Goal: Task Accomplishment & Management: Manage account settings

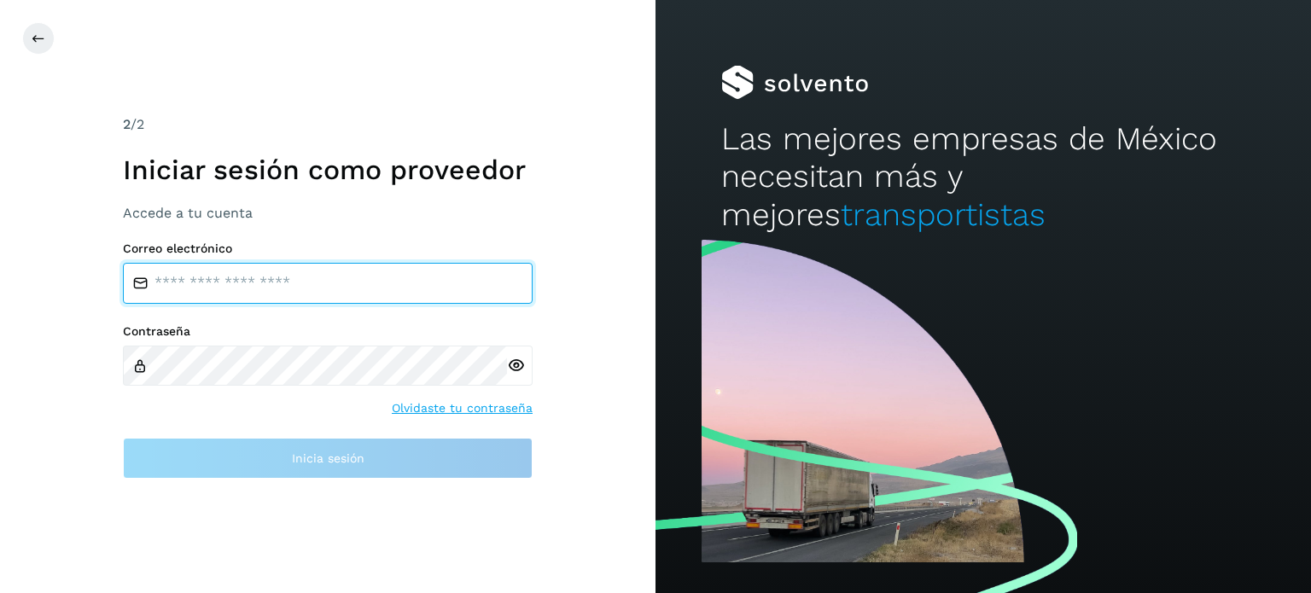
type input "**********"
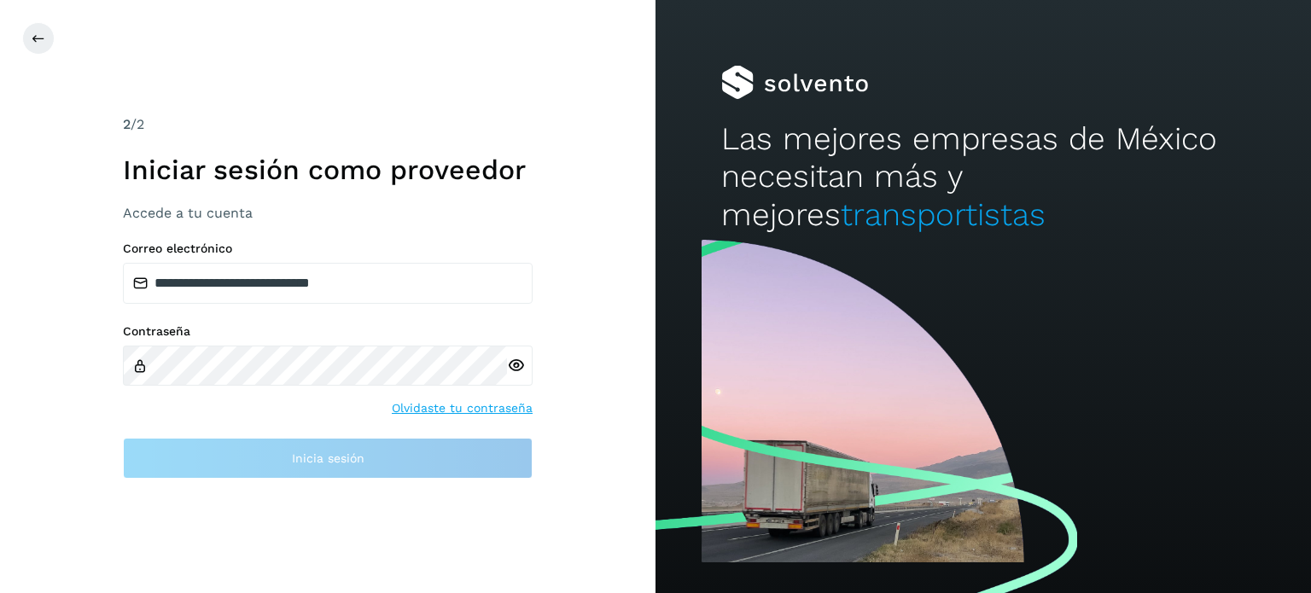
click at [291, 436] on div "**********" at bounding box center [328, 360] width 410 height 237
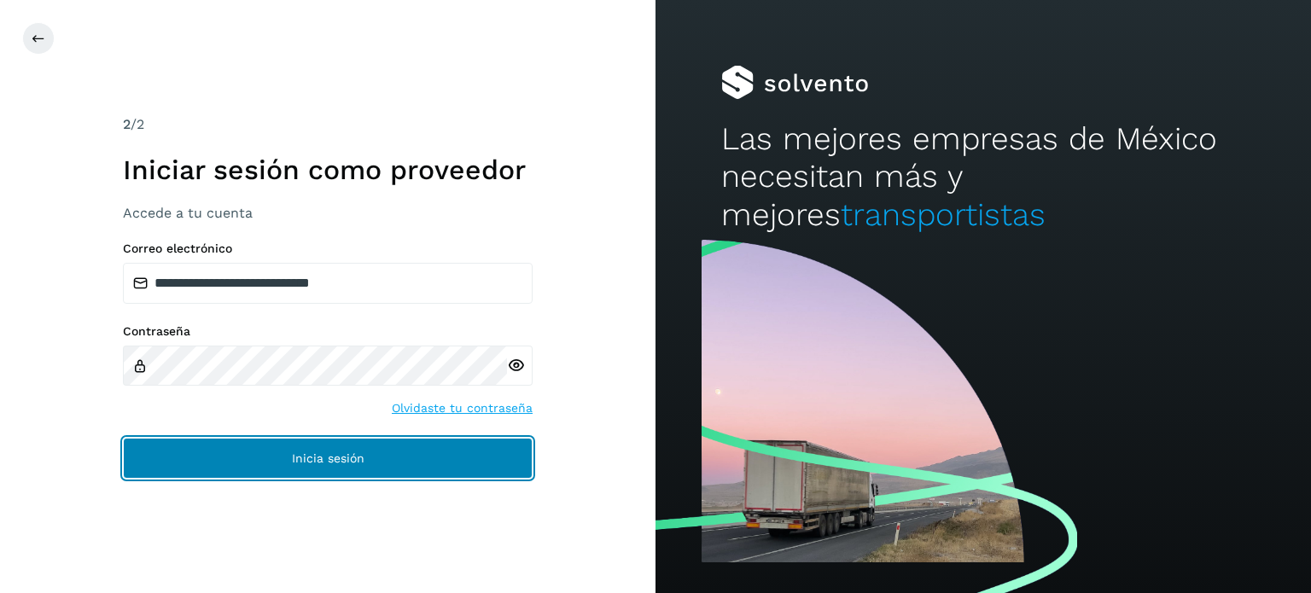
click at [285, 450] on button "Inicia sesión" at bounding box center [328, 458] width 410 height 41
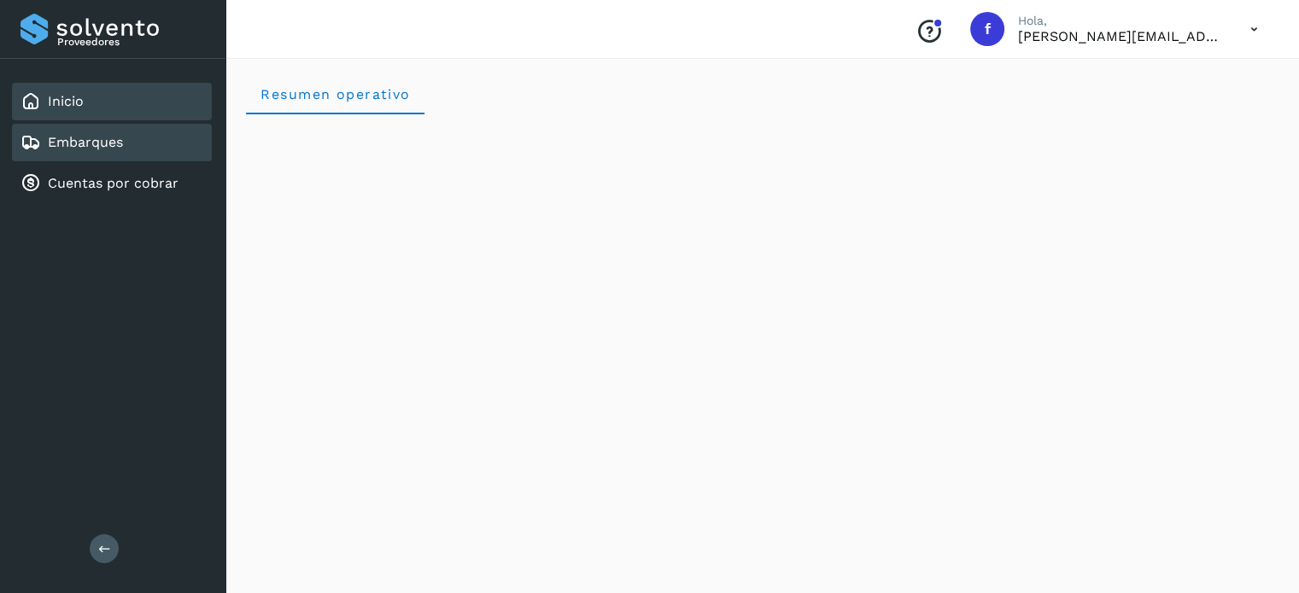
click at [73, 132] on div "Embarques" at bounding box center [71, 142] width 102 height 20
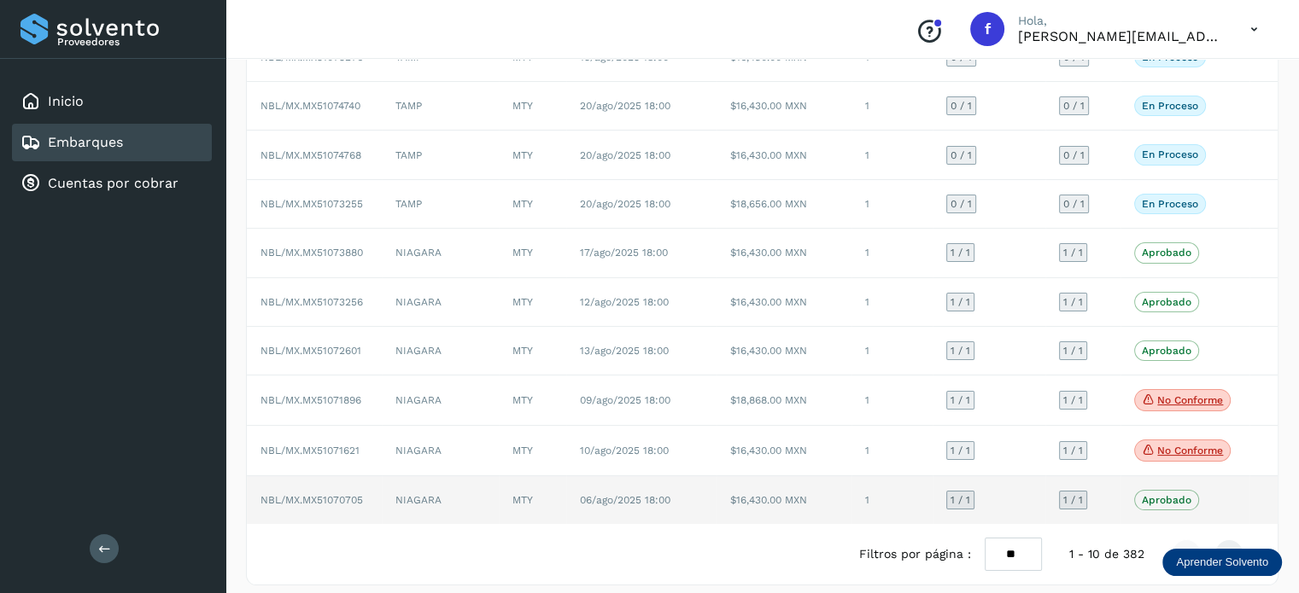
scroll to position [195, 0]
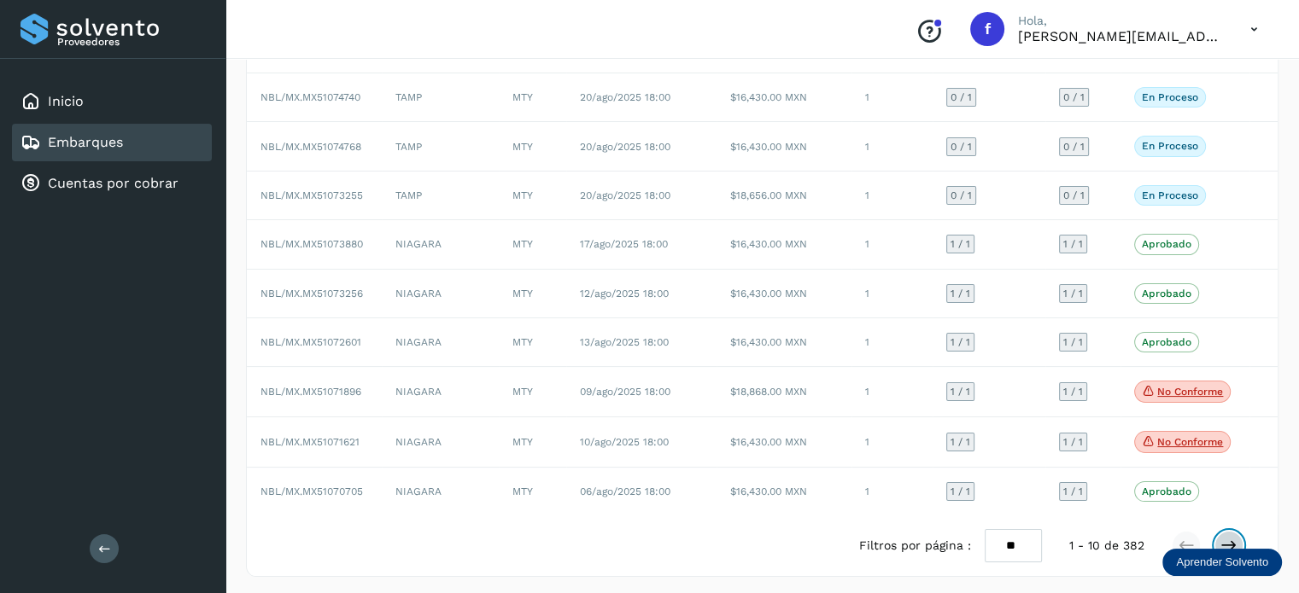
click at [1227, 531] on button at bounding box center [1228, 545] width 29 height 29
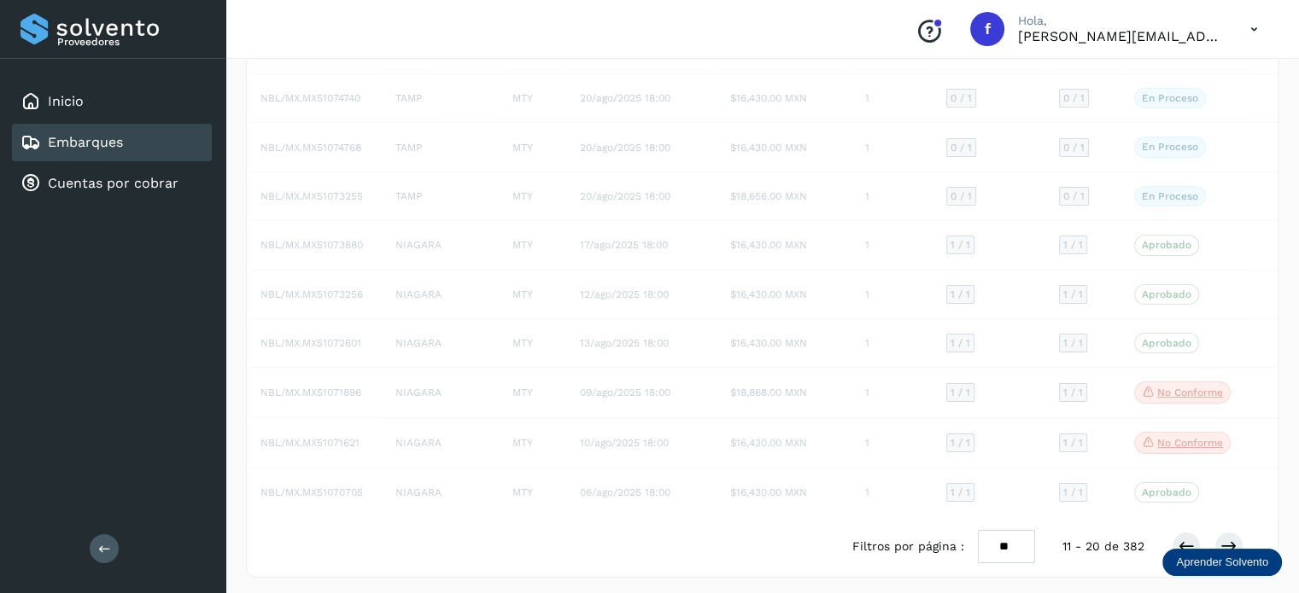
click at [1013, 546] on select "** ** **" at bounding box center [1006, 546] width 57 height 33
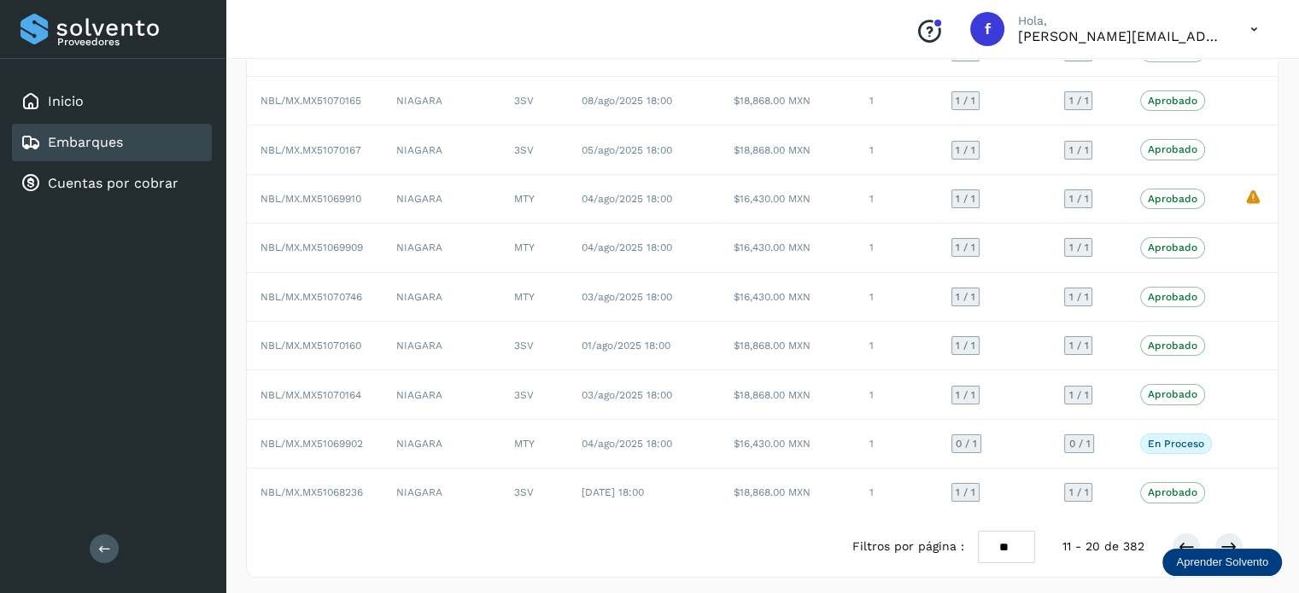
select select "**"
click at [982, 531] on select "** ** **" at bounding box center [1006, 547] width 57 height 33
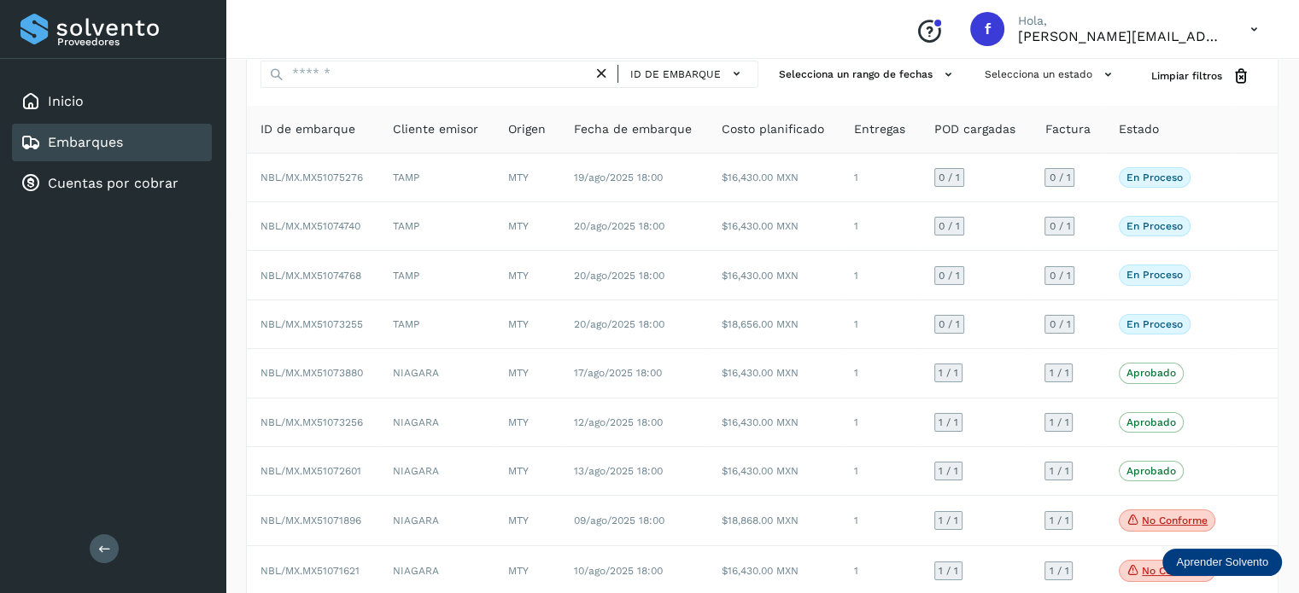
scroll to position [33, 0]
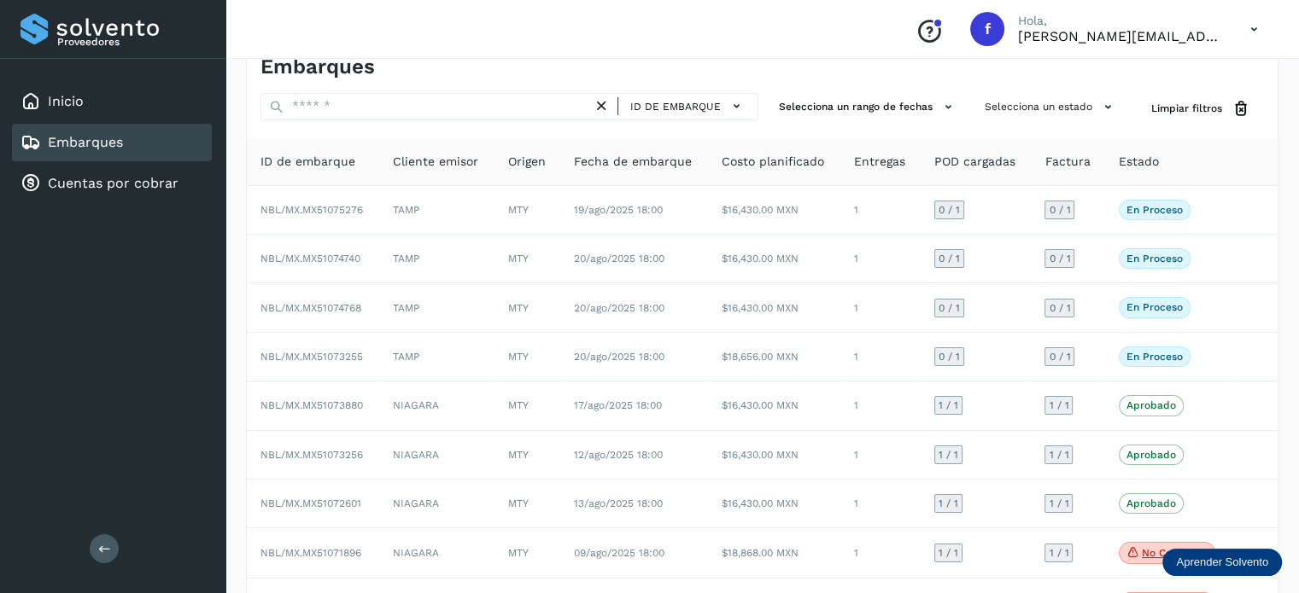
click at [310, 156] on span "ID de embarque" at bounding box center [307, 162] width 95 height 18
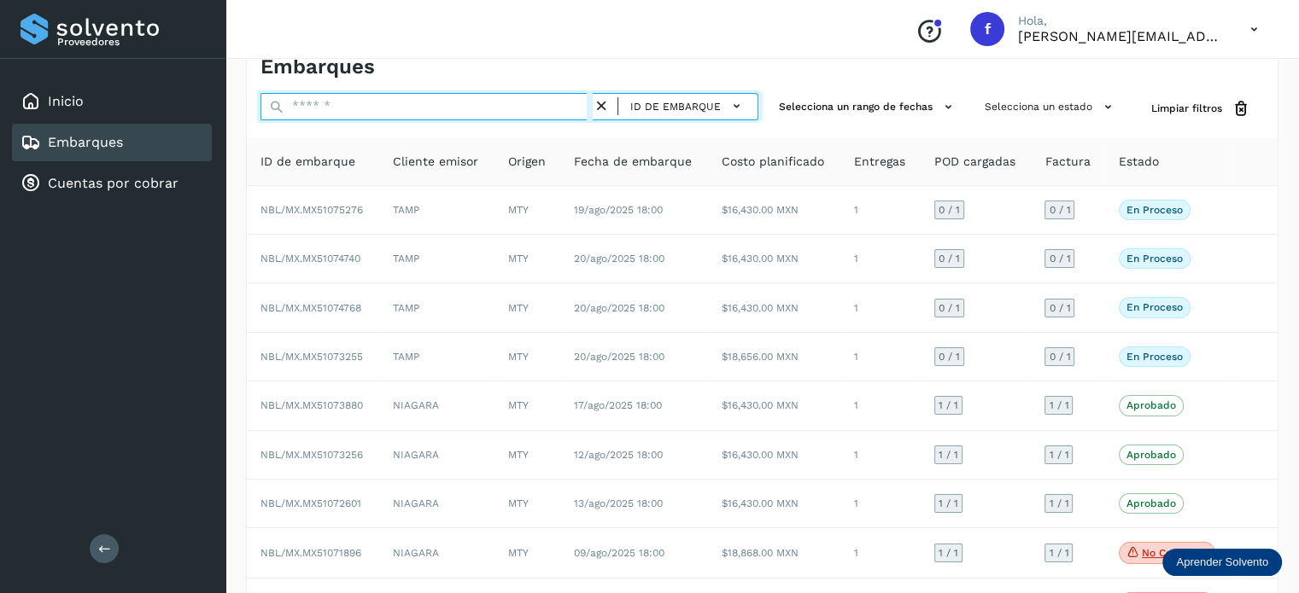
click at [412, 110] on input "text" at bounding box center [426, 106] width 332 height 27
paste input "**********"
type input "**********"
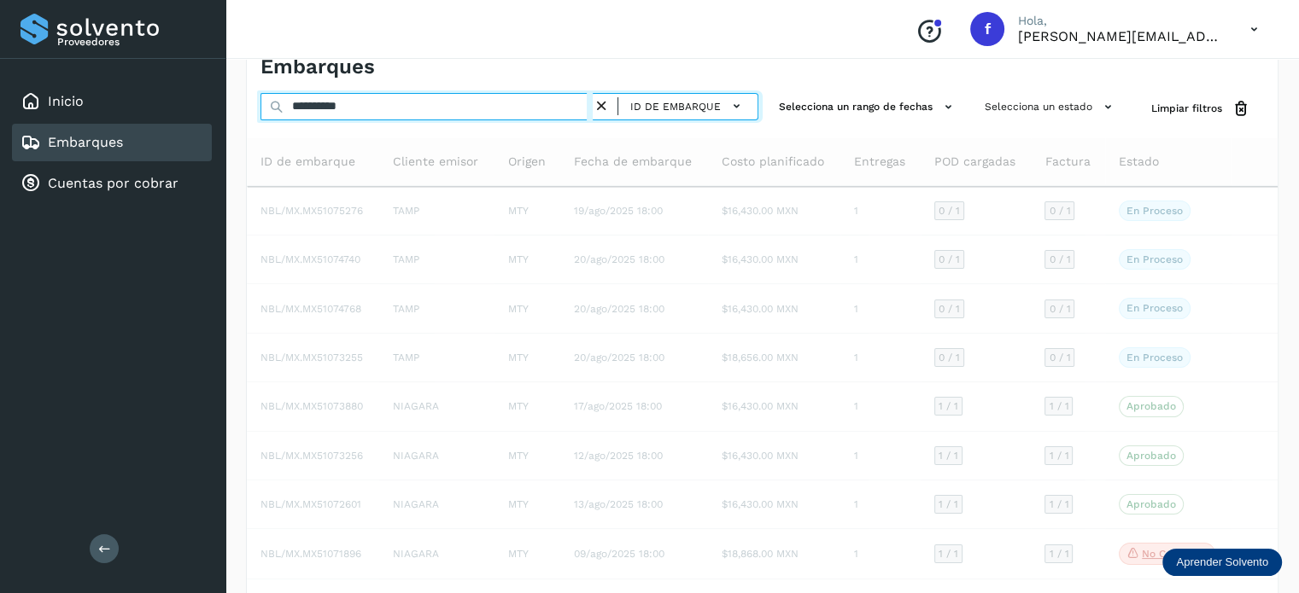
select select "**"
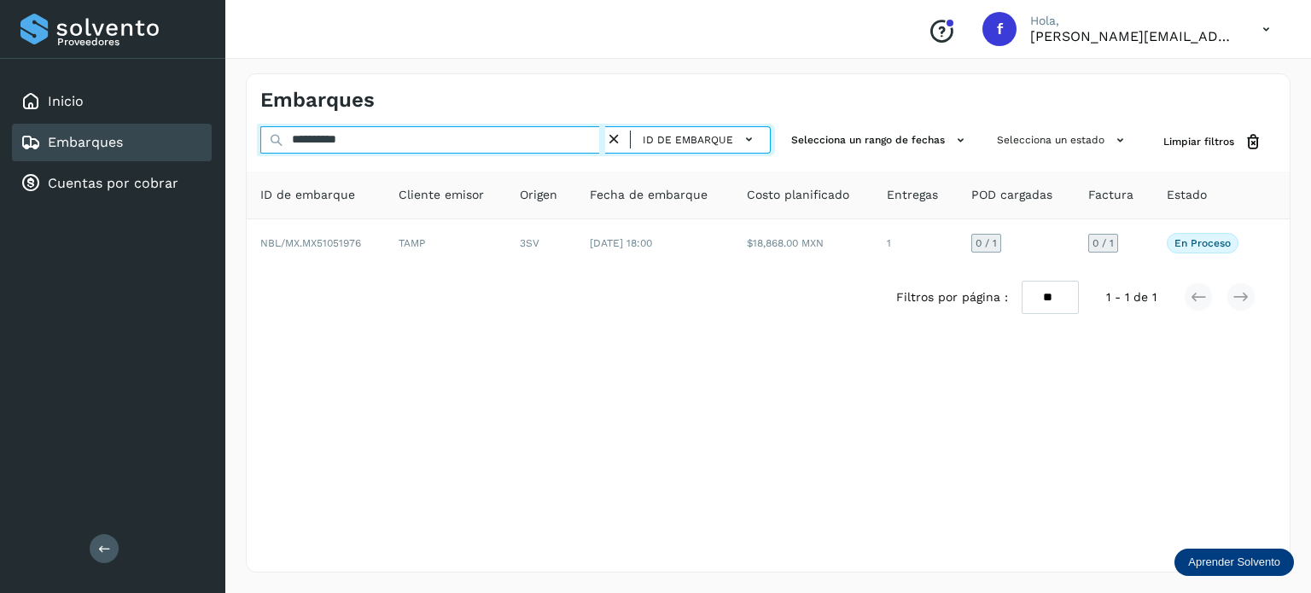
drag, startPoint x: 443, startPoint y: 145, endPoint x: 263, endPoint y: 146, distance: 180.1
click at [263, 146] on input "**********" at bounding box center [432, 139] width 345 height 27
paste input "text"
drag, startPoint x: 374, startPoint y: 137, endPoint x: 246, endPoint y: 120, distance: 129.2
click at [246, 119] on div "**********" at bounding box center [768, 322] width 1045 height 499
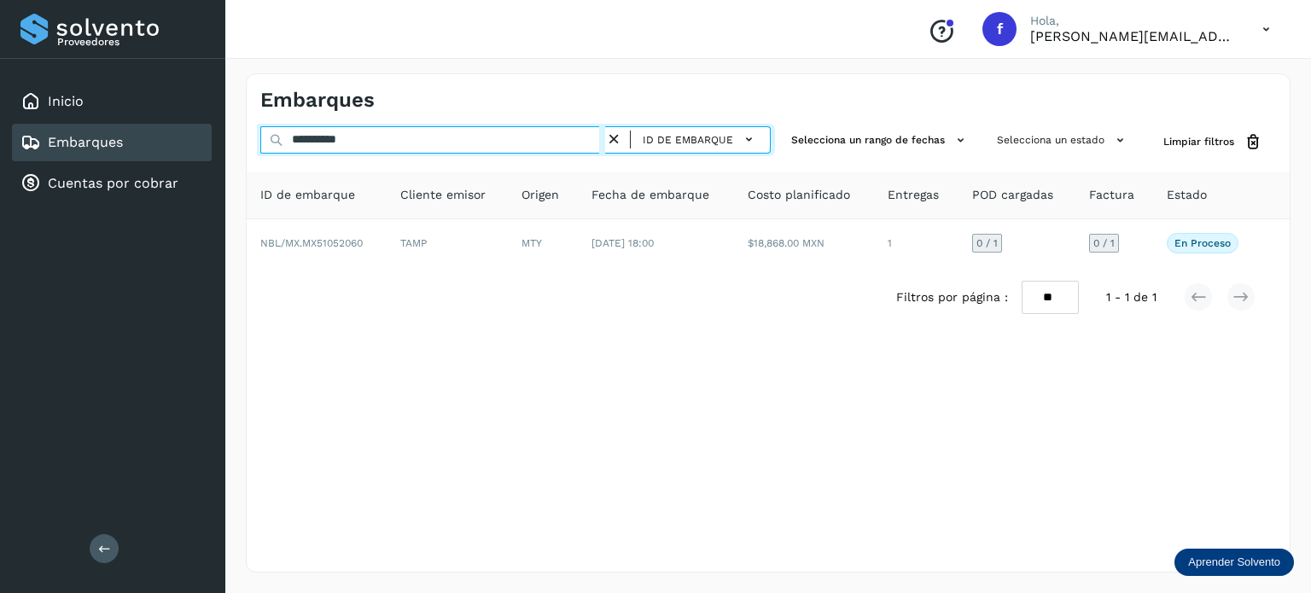
paste input "text"
drag, startPoint x: 365, startPoint y: 134, endPoint x: 281, endPoint y: 131, distance: 83.7
click at [281, 131] on input "**********" at bounding box center [432, 139] width 345 height 27
paste input "text"
drag, startPoint x: 392, startPoint y: 136, endPoint x: 279, endPoint y: 145, distance: 113.1
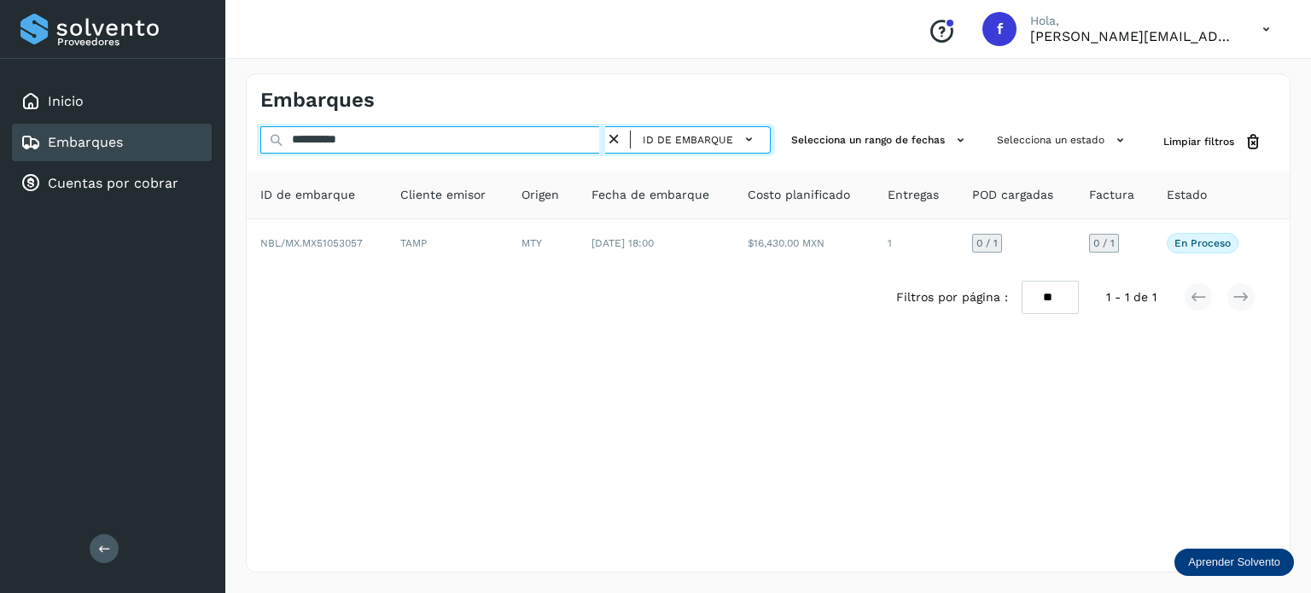
click at [279, 145] on div "**********" at bounding box center [515, 142] width 511 height 32
paste input "text"
drag, startPoint x: 426, startPoint y: 132, endPoint x: 229, endPoint y: 156, distance: 198.7
click at [230, 156] on div "**********" at bounding box center [768, 323] width 1086 height 540
paste input "text"
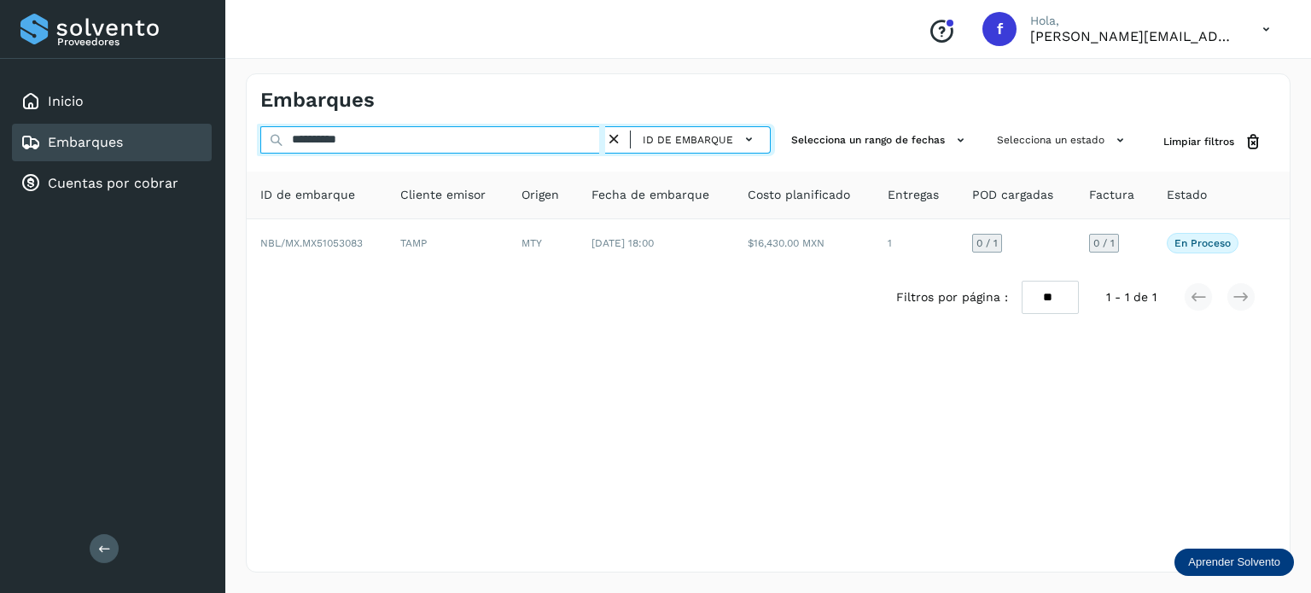
type input "**********"
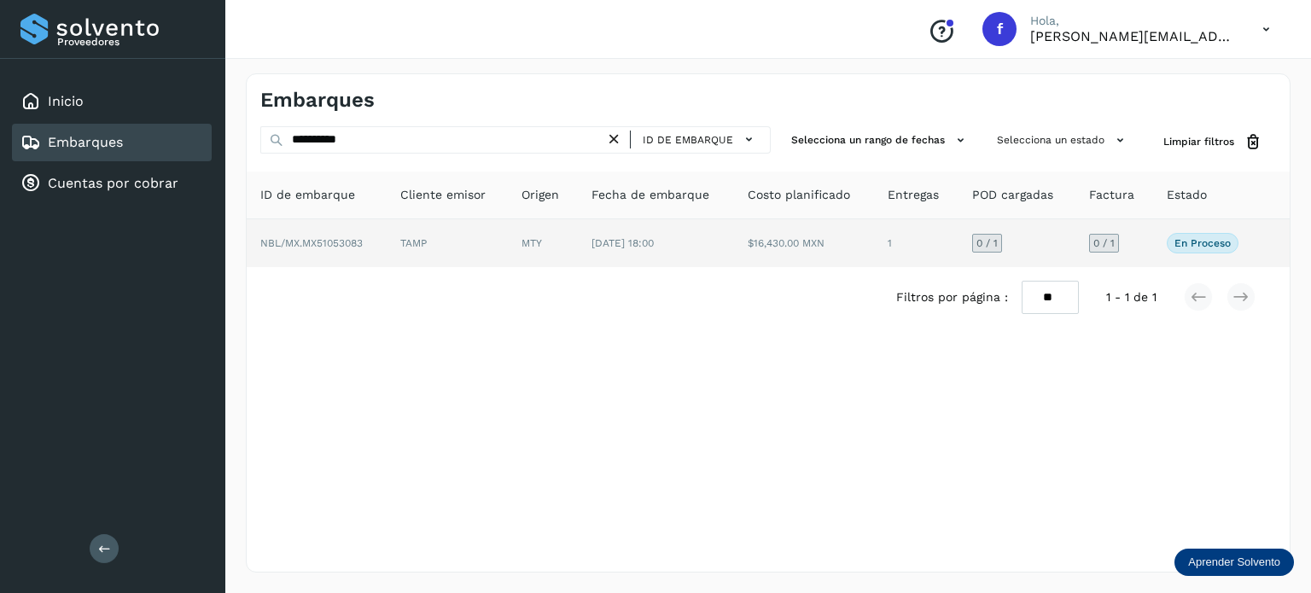
click at [387, 262] on td "NBL/MX.MX51053083" at bounding box center [447, 243] width 121 height 48
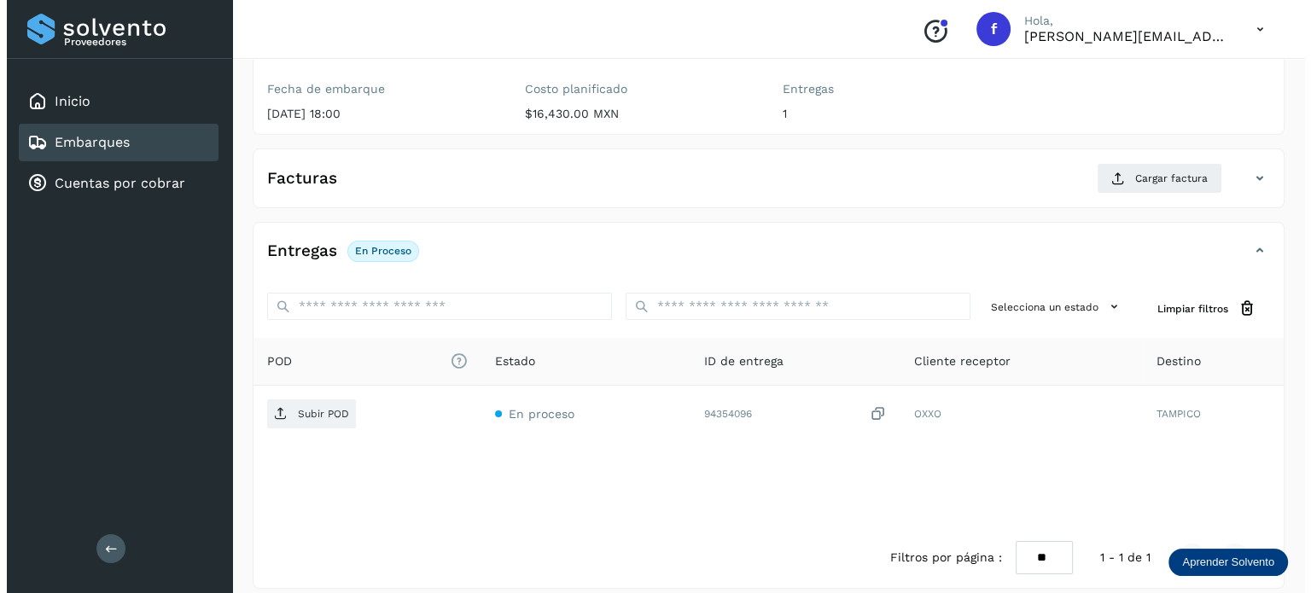
scroll to position [215, 0]
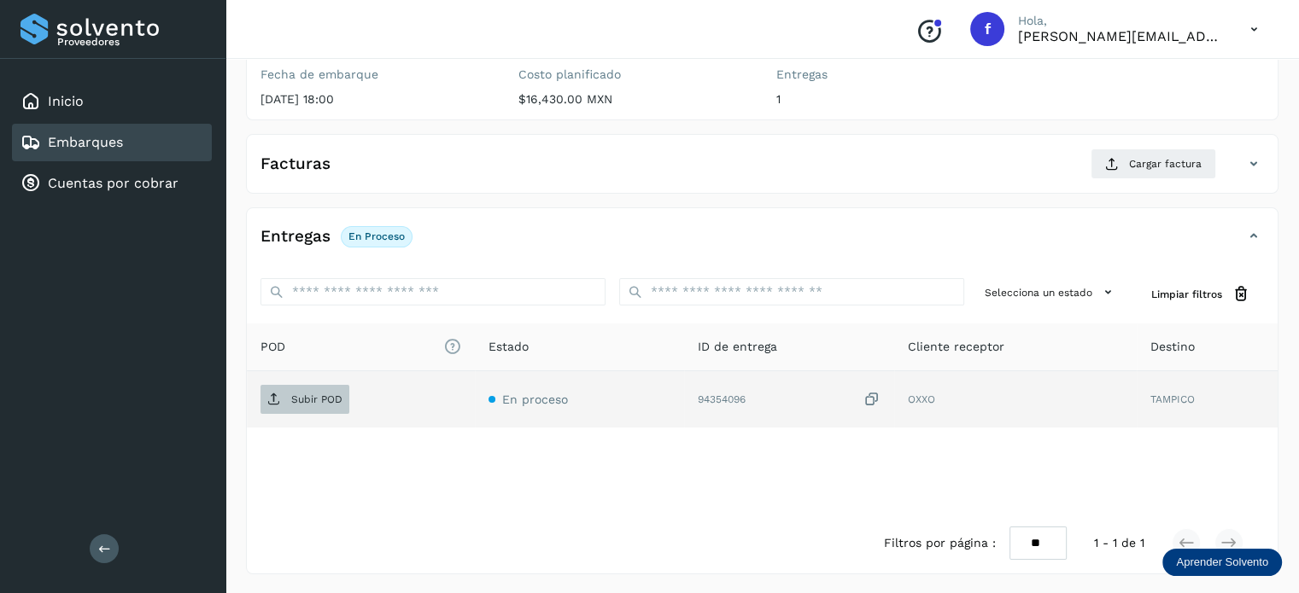
click at [294, 397] on p "Subir POD" at bounding box center [316, 400] width 51 height 12
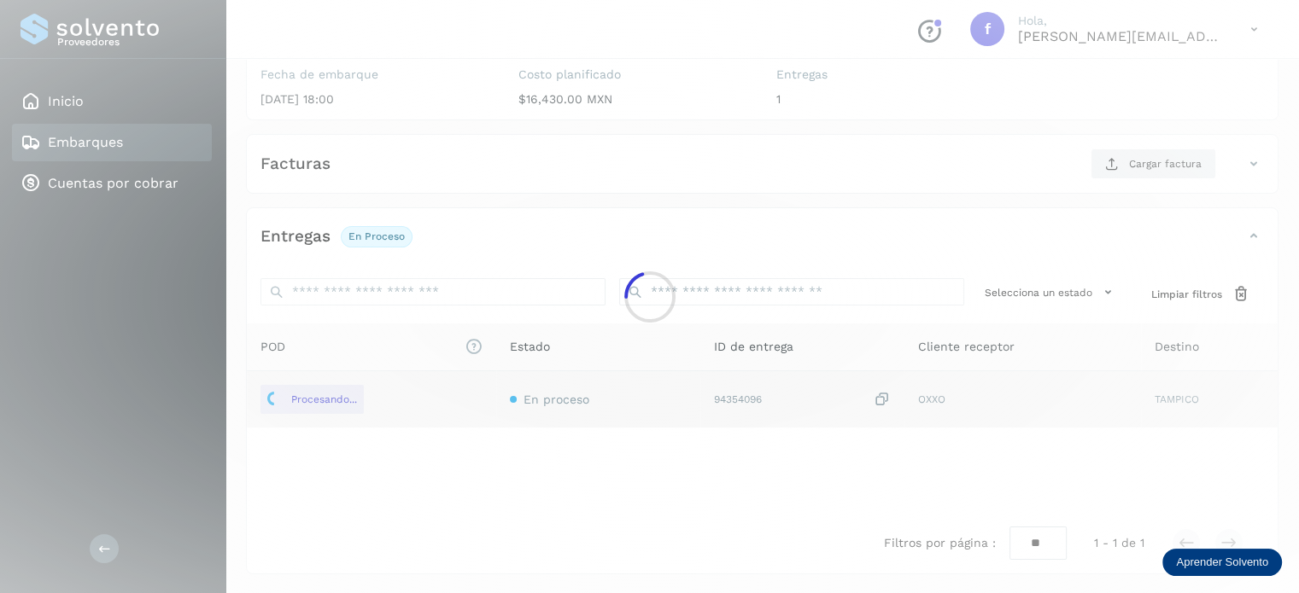
click at [663, 108] on div at bounding box center [649, 296] width 1299 height 593
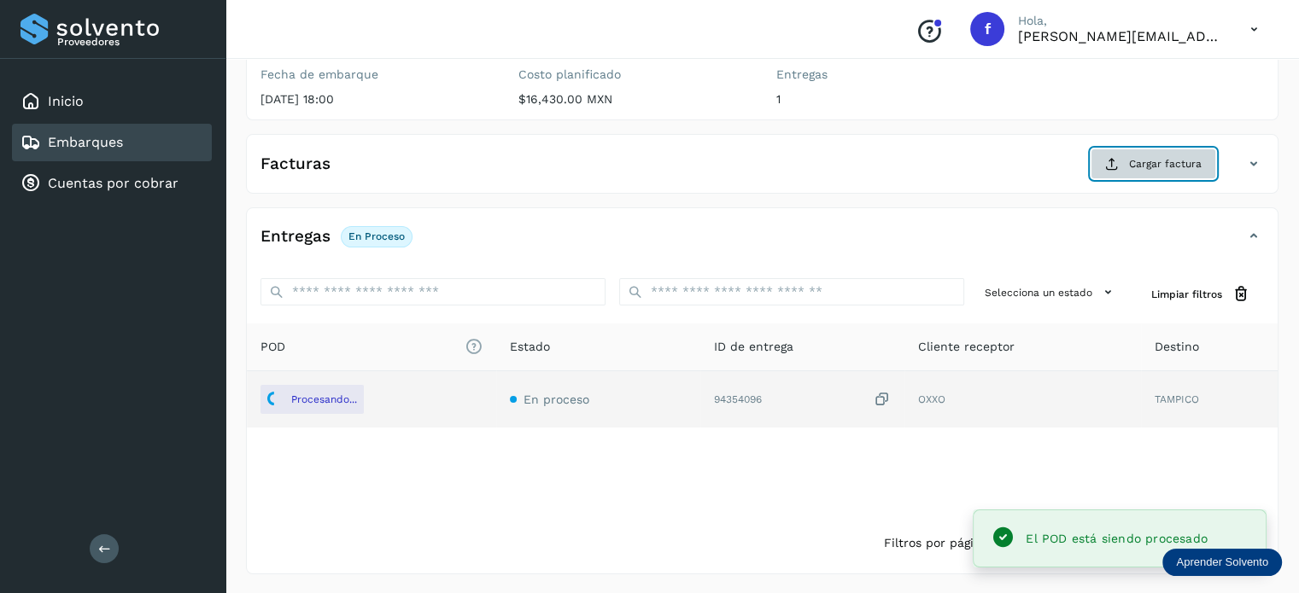
click at [1160, 171] on button "Cargar factura" at bounding box center [1153, 164] width 126 height 31
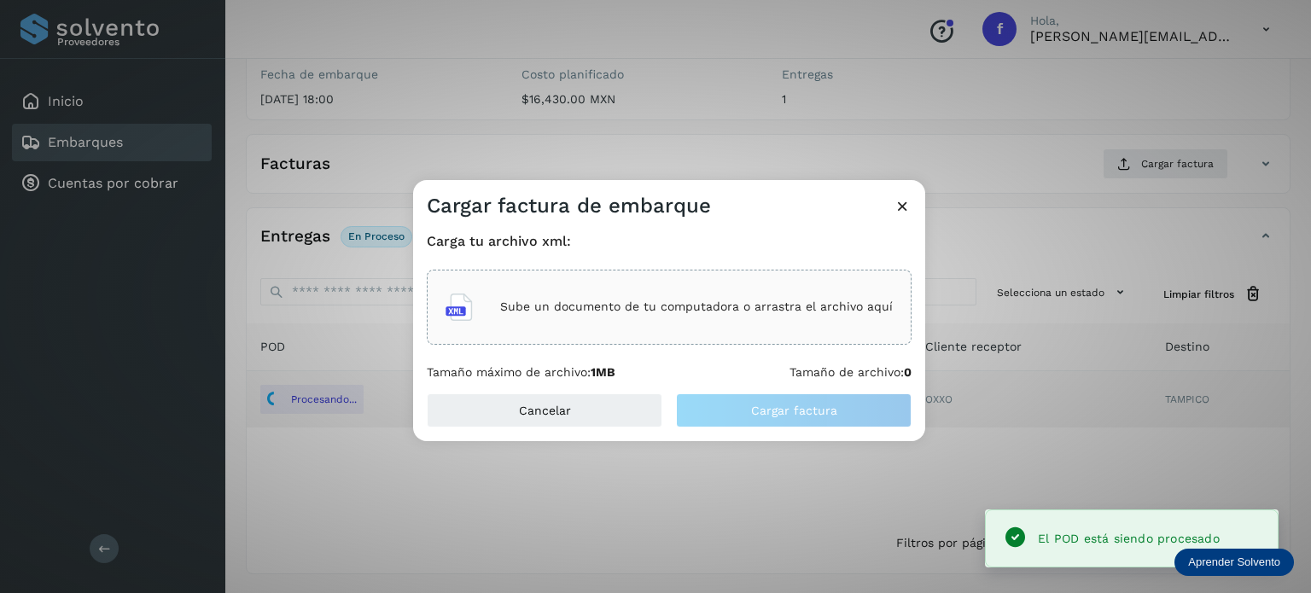
click at [559, 280] on div "Sube un documento de tu computadora o arrastra el archivo aquí" at bounding box center [669, 307] width 485 height 75
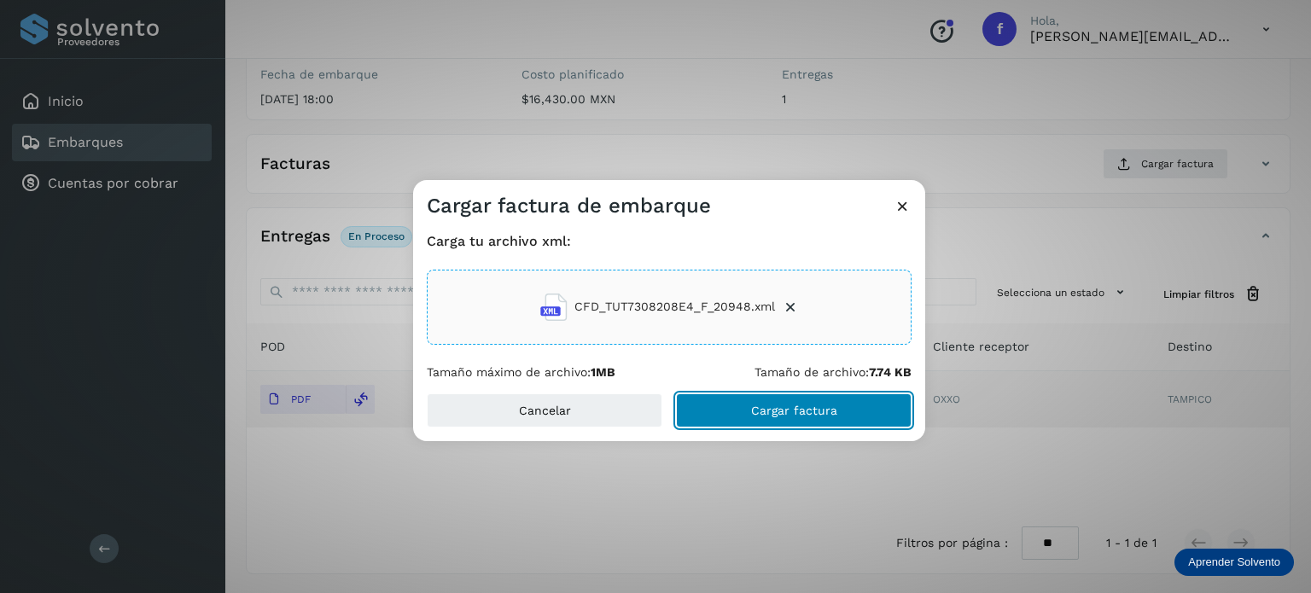
click at [778, 412] on span "Cargar factura" at bounding box center [794, 411] width 86 height 12
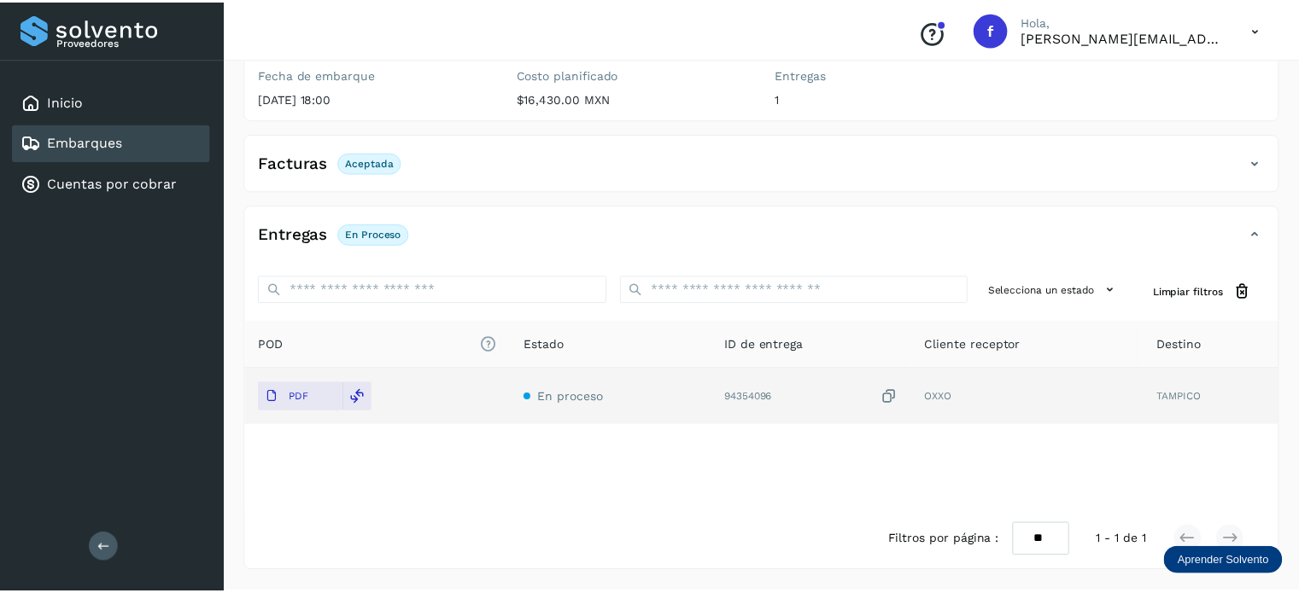
scroll to position [213, 0]
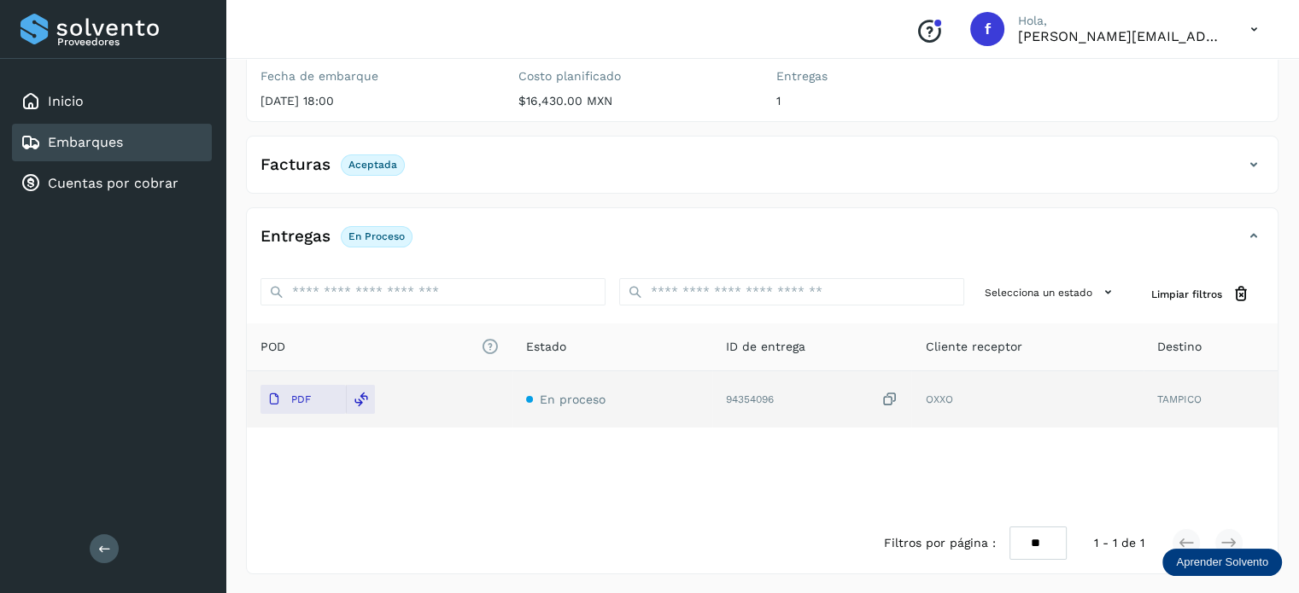
click at [143, 148] on div "Embarques" at bounding box center [112, 143] width 200 height 38
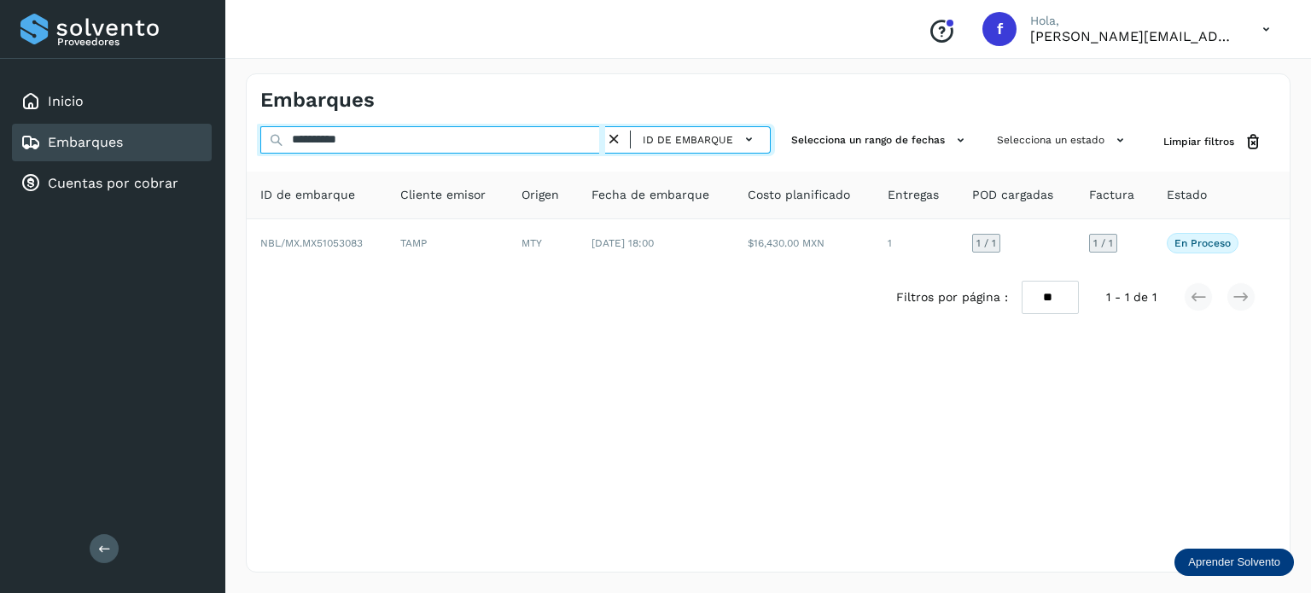
drag, startPoint x: 376, startPoint y: 143, endPoint x: 269, endPoint y: 140, distance: 106.8
click at [270, 140] on div "**********" at bounding box center [515, 142] width 511 height 32
paste input "text"
type input "**********"
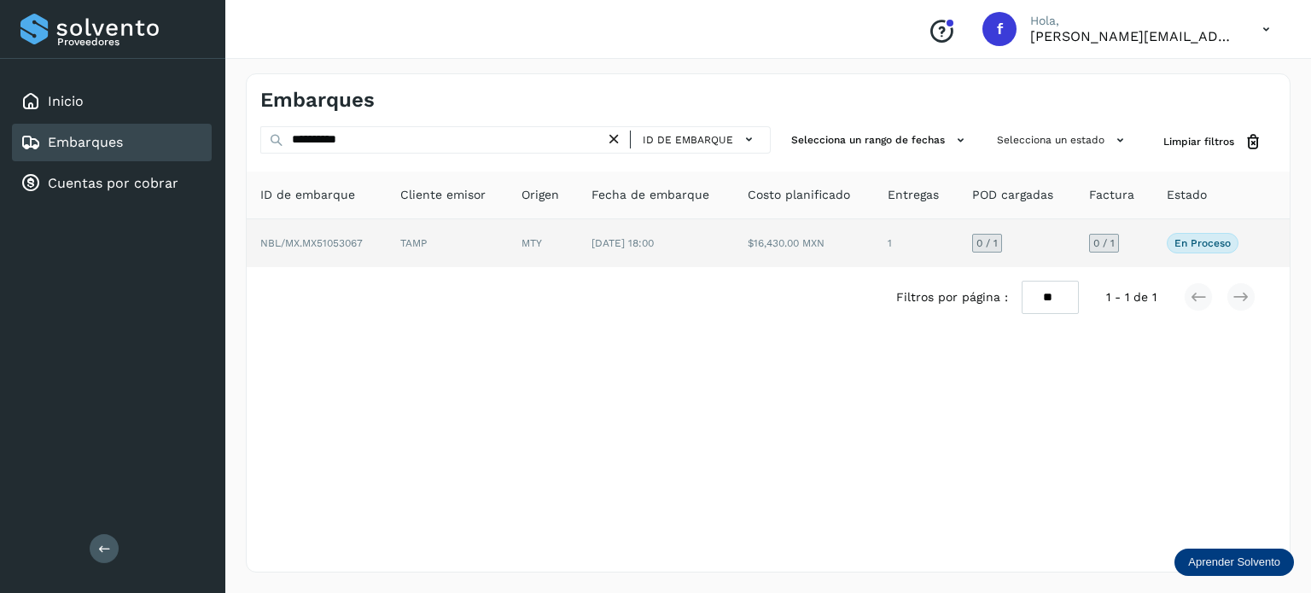
click at [319, 248] on span "NBL/MX.MX51053067" at bounding box center [311, 243] width 102 height 12
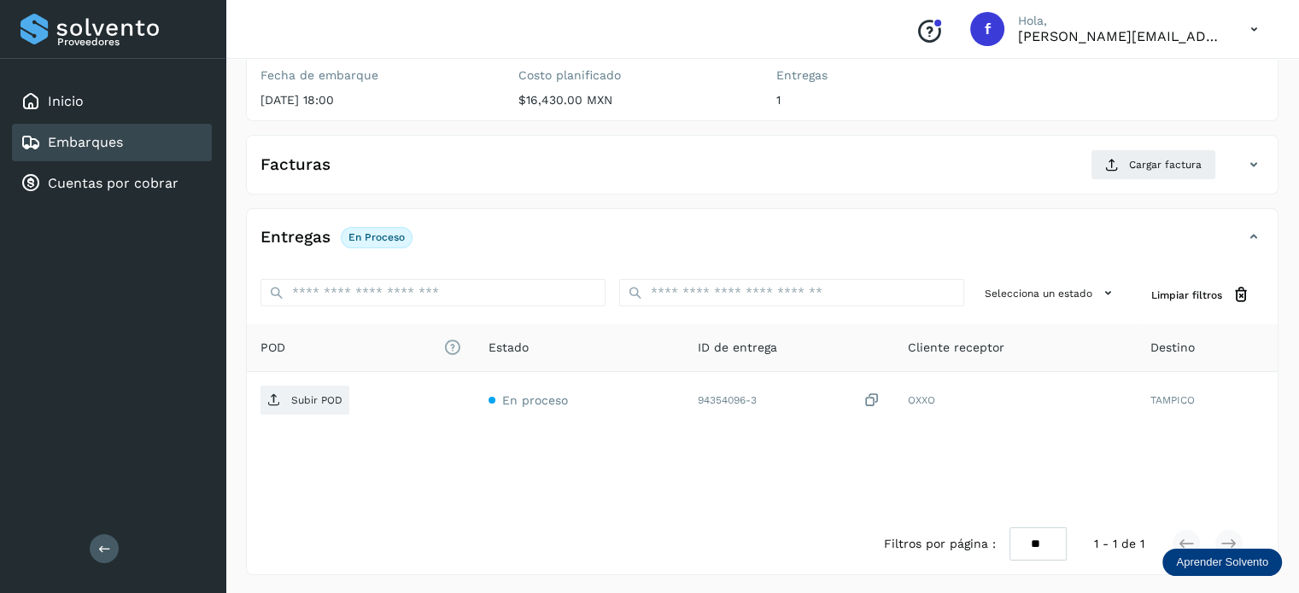
scroll to position [215, 0]
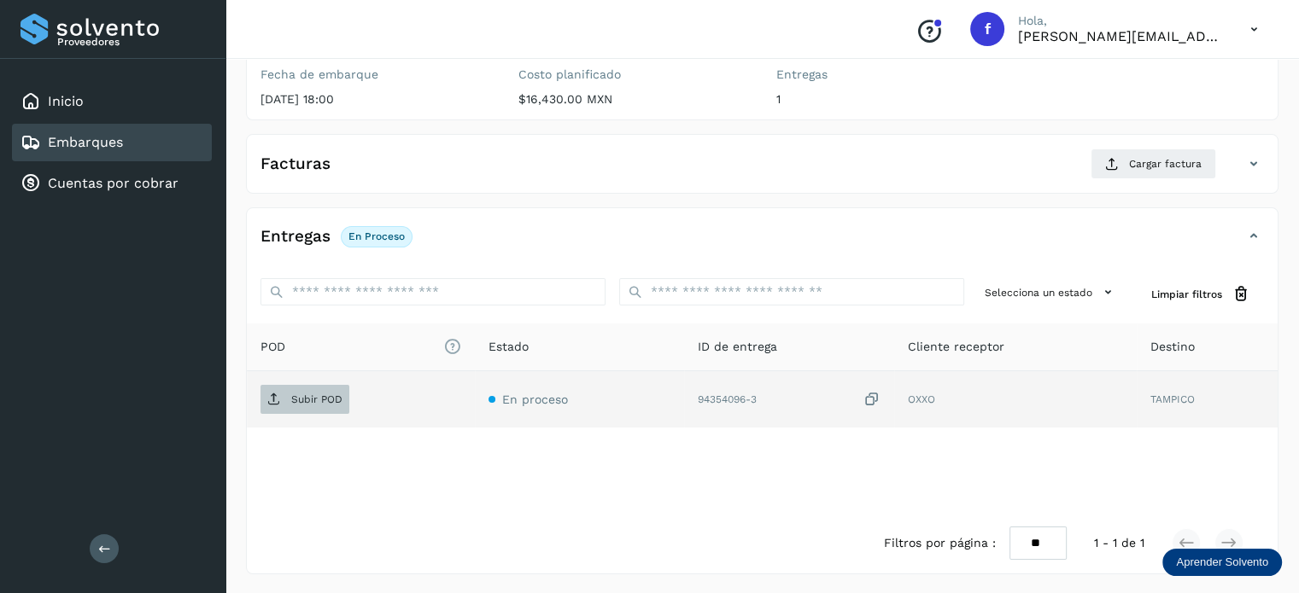
click at [307, 407] on span "Subir POD" at bounding box center [304, 399] width 89 height 27
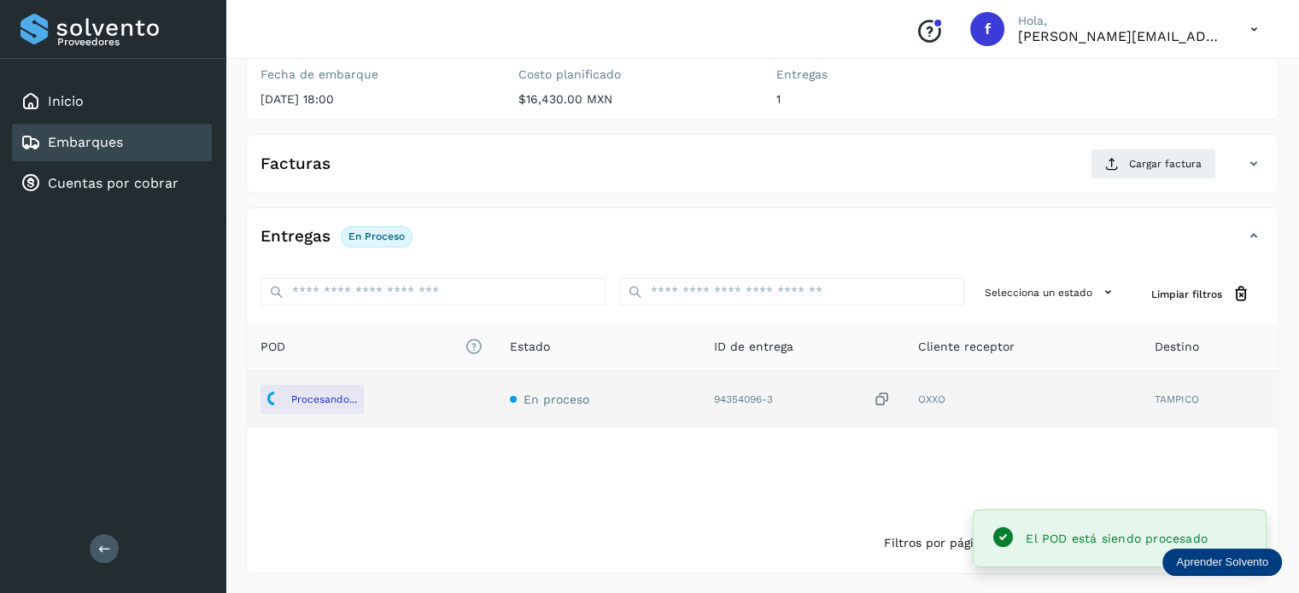
click at [1100, 184] on div "Facturas Cargar factura" at bounding box center [762, 171] width 1030 height 44
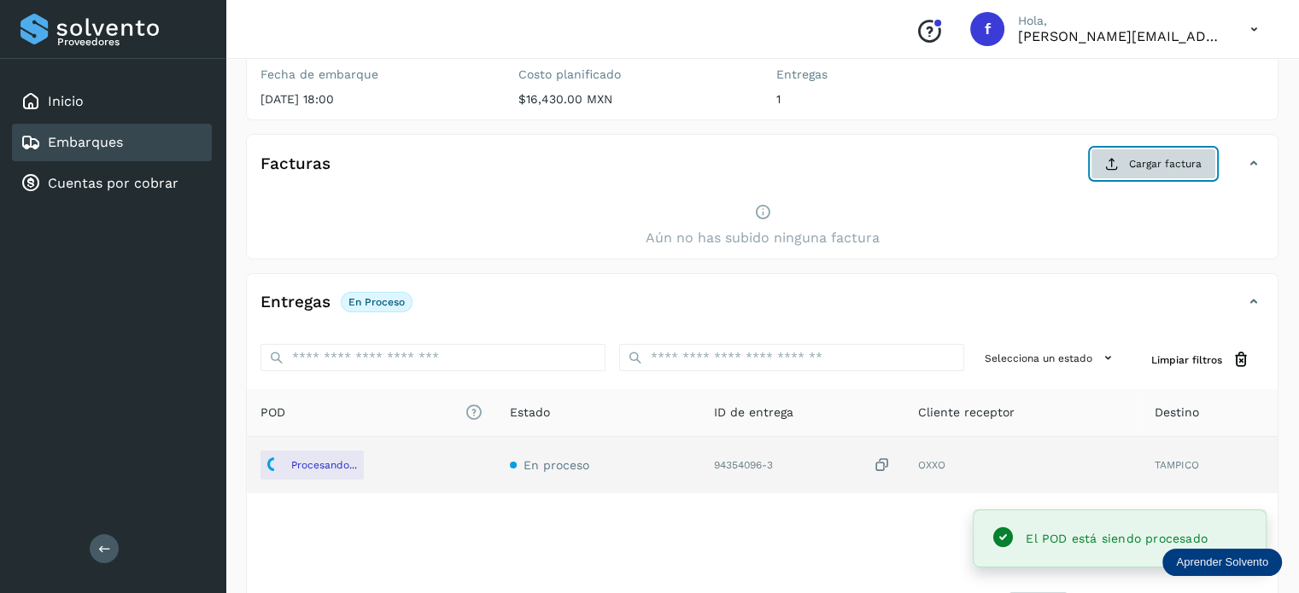
click at [1104, 166] on button "Cargar factura" at bounding box center [1153, 164] width 126 height 31
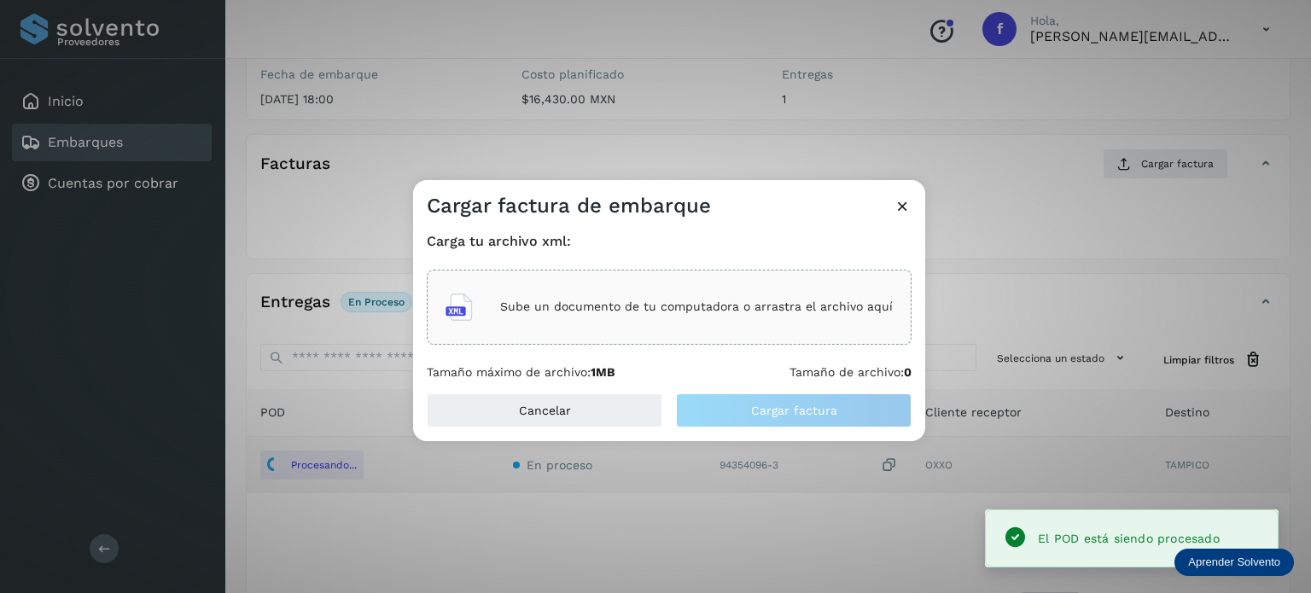
click at [714, 283] on div "Sube un documento de tu computadora o arrastra el archivo aquí" at bounding box center [669, 307] width 485 height 75
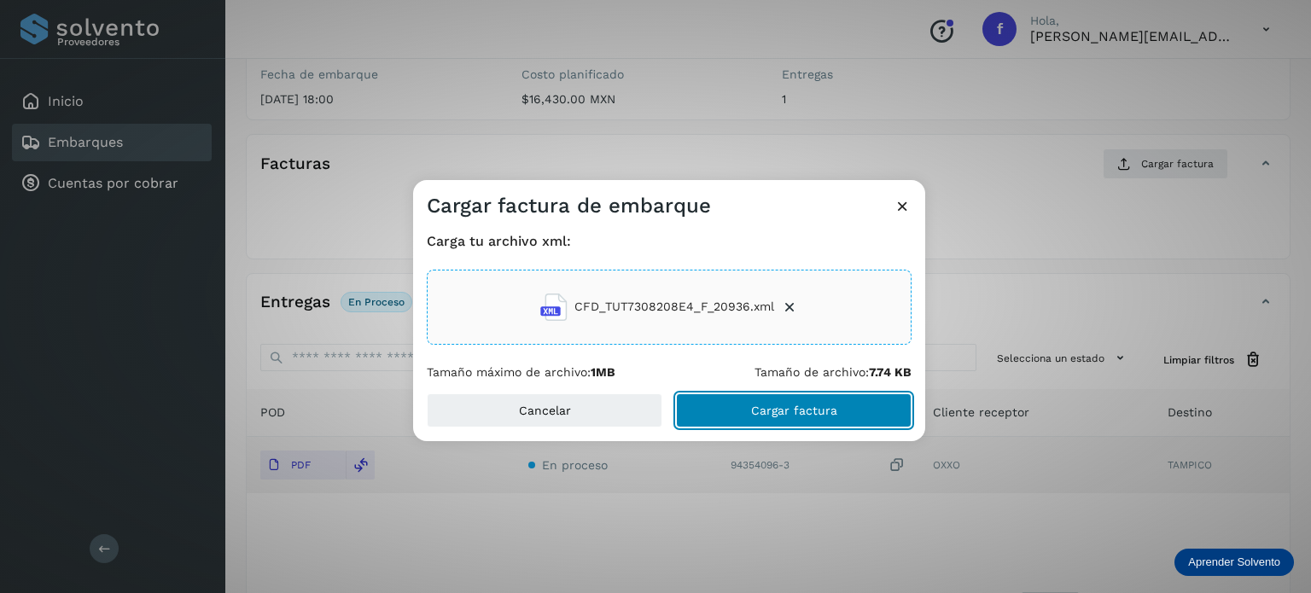
click at [759, 421] on button "Cargar factura" at bounding box center [794, 411] width 236 height 34
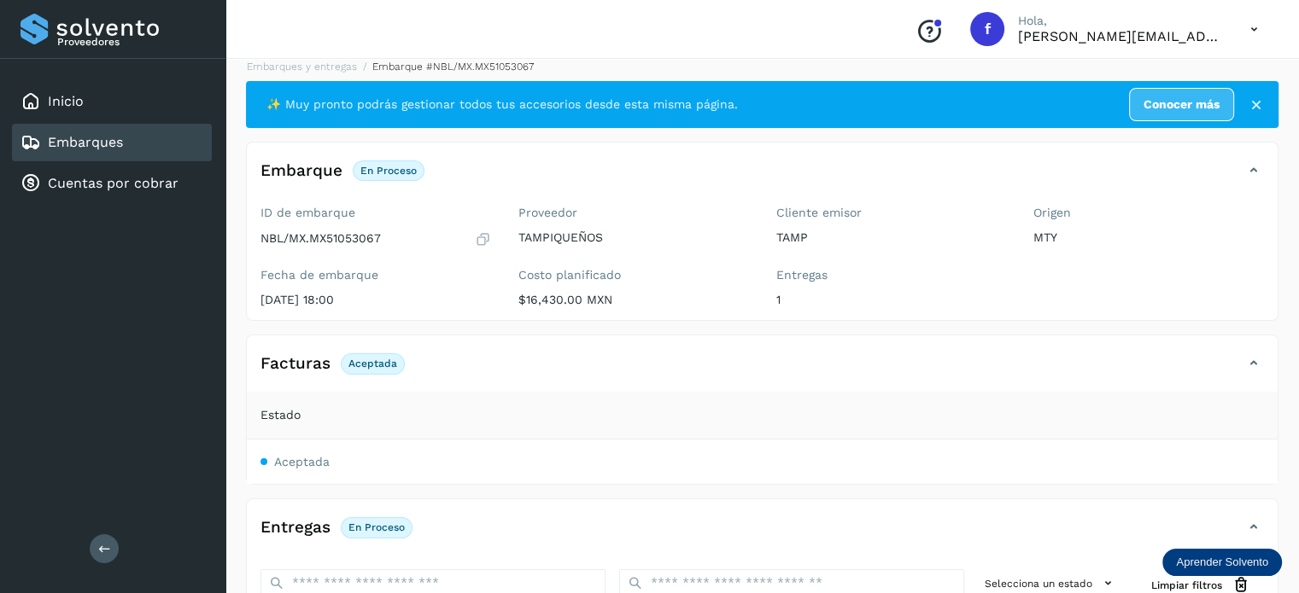
scroll to position [0, 0]
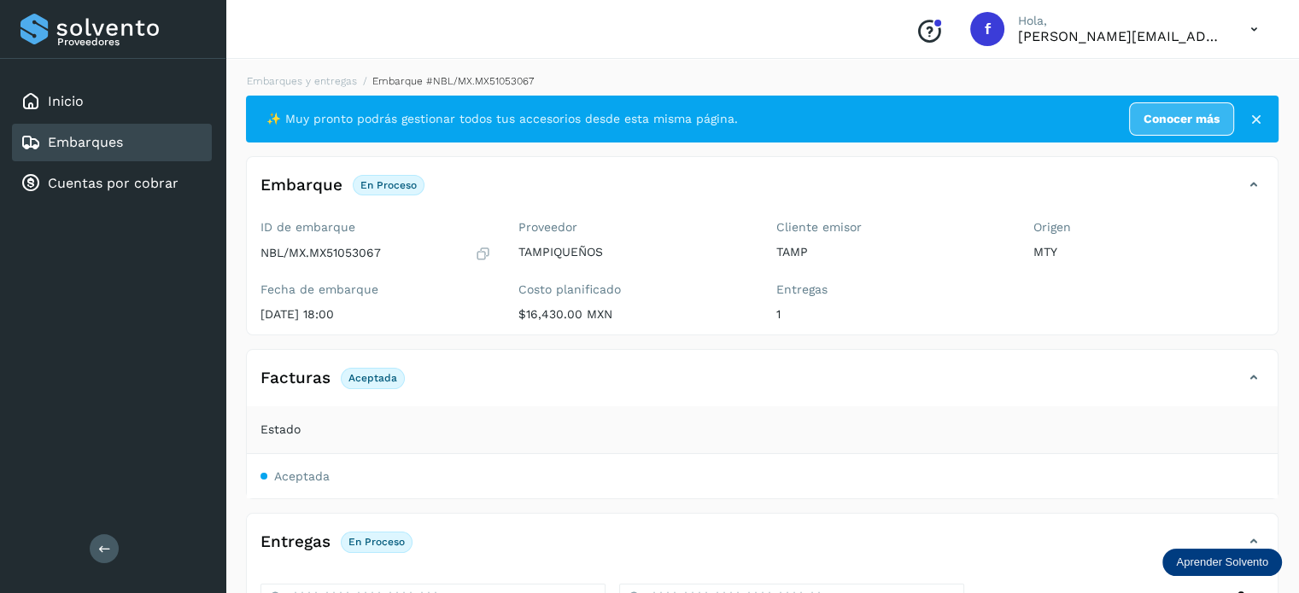
click at [150, 143] on div "Embarques" at bounding box center [112, 143] width 200 height 38
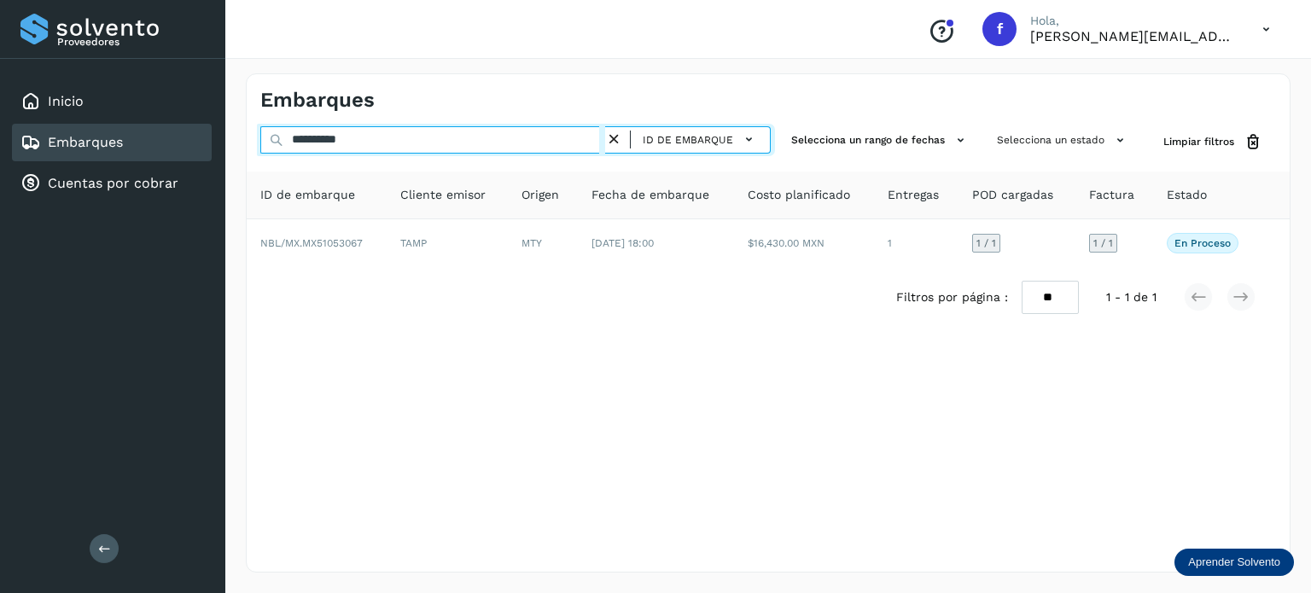
drag, startPoint x: 367, startPoint y: 143, endPoint x: 277, endPoint y: 137, distance: 90.8
click at [277, 137] on div "**********" at bounding box center [515, 142] width 511 height 32
paste input "text"
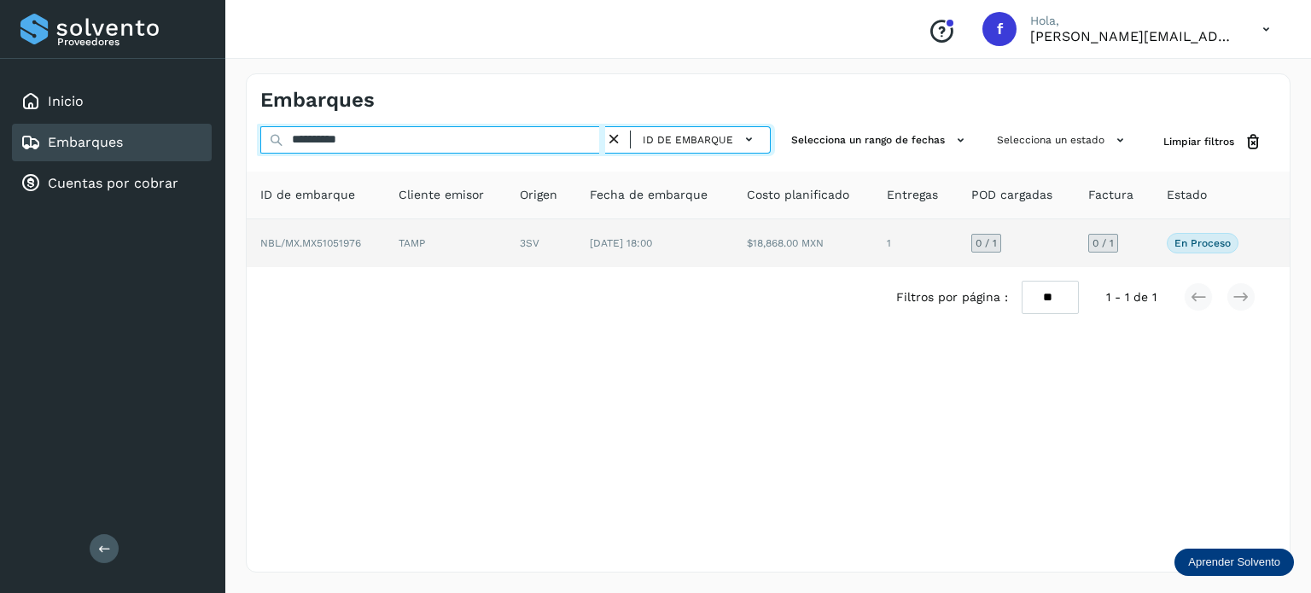
type input "**********"
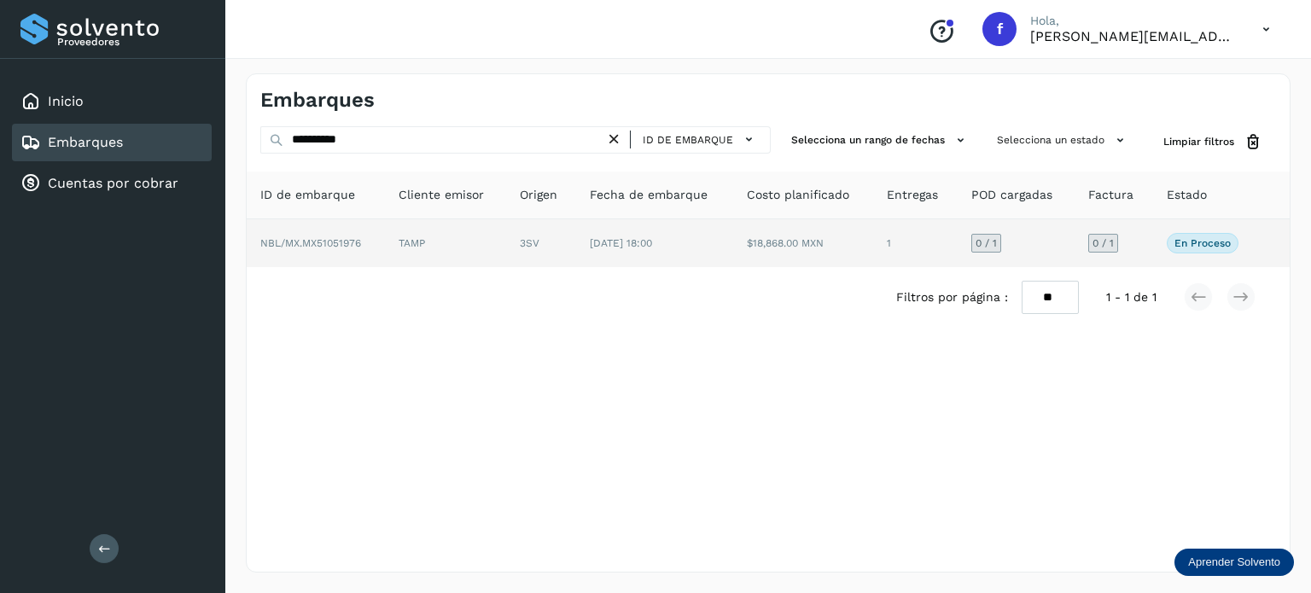
click at [506, 238] on td "TAMP" at bounding box center [541, 243] width 70 height 48
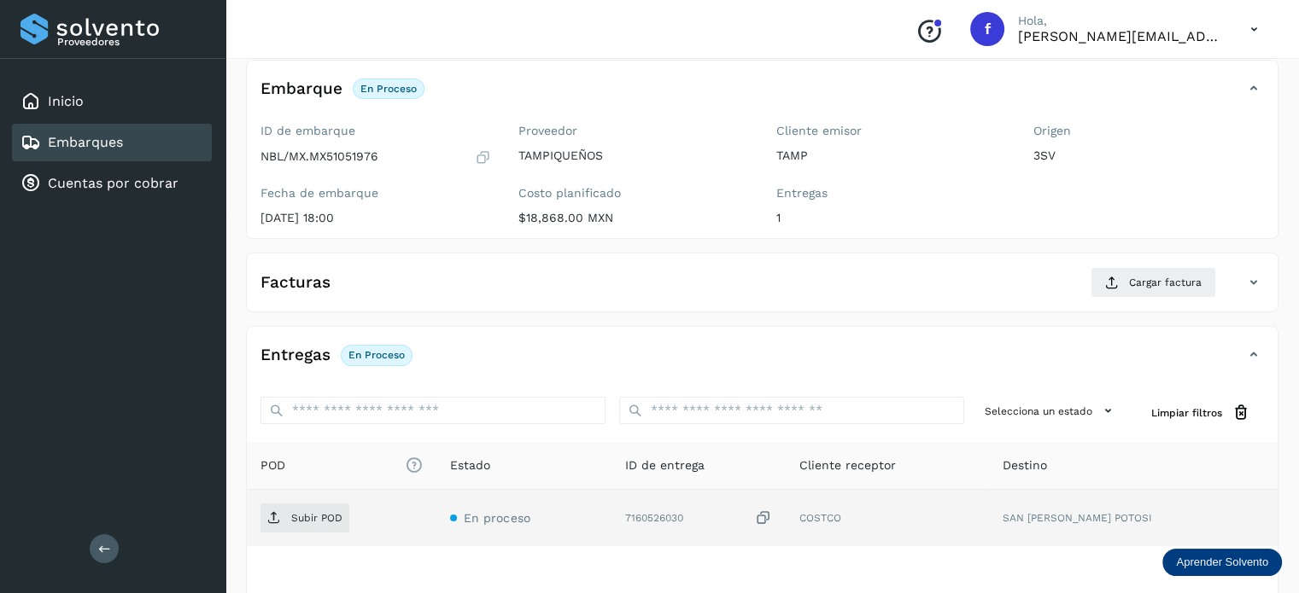
scroll to position [171, 0]
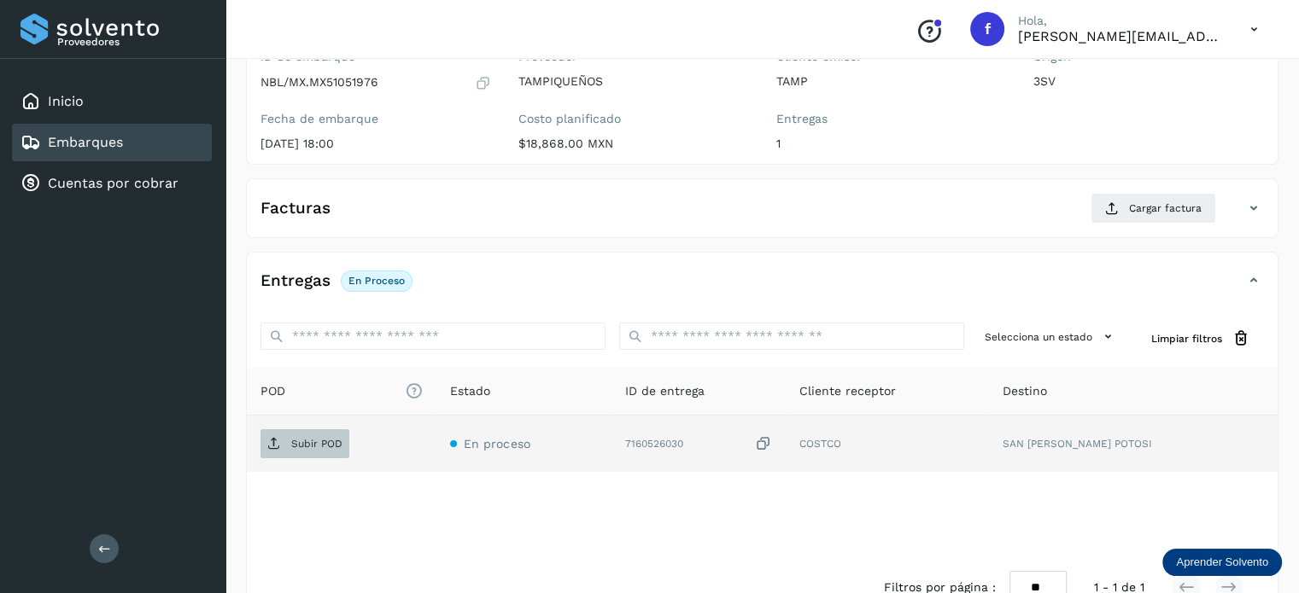
click at [307, 447] on p "Subir POD" at bounding box center [316, 444] width 51 height 12
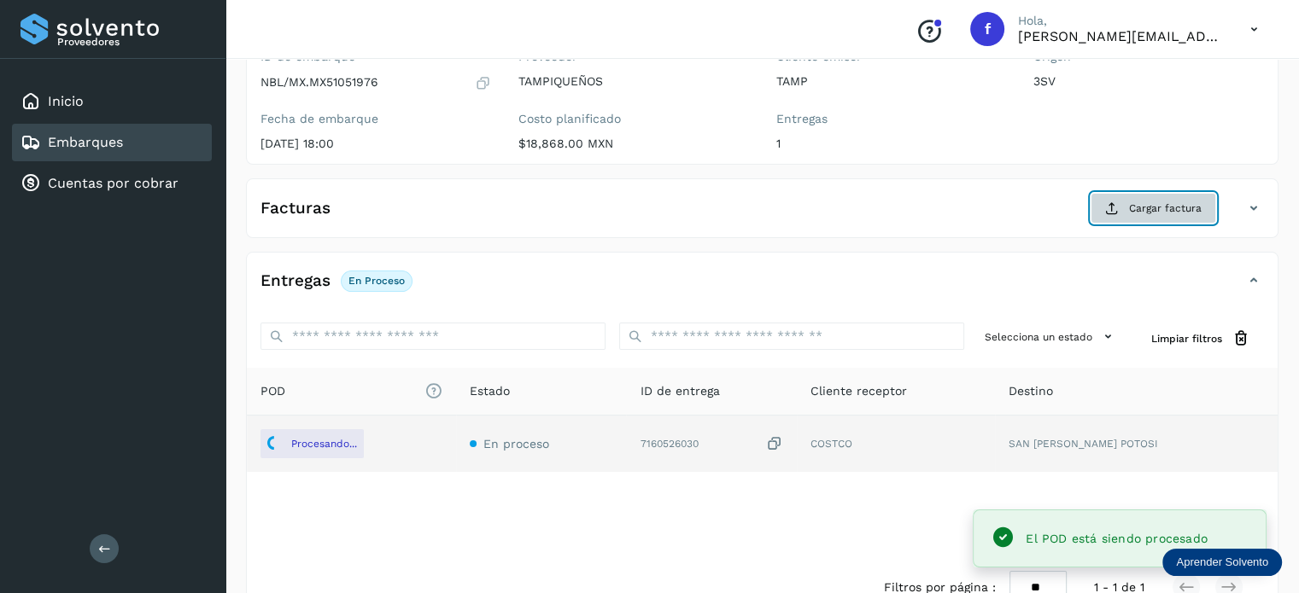
click at [1160, 213] on span "Cargar factura" at bounding box center [1165, 208] width 73 height 15
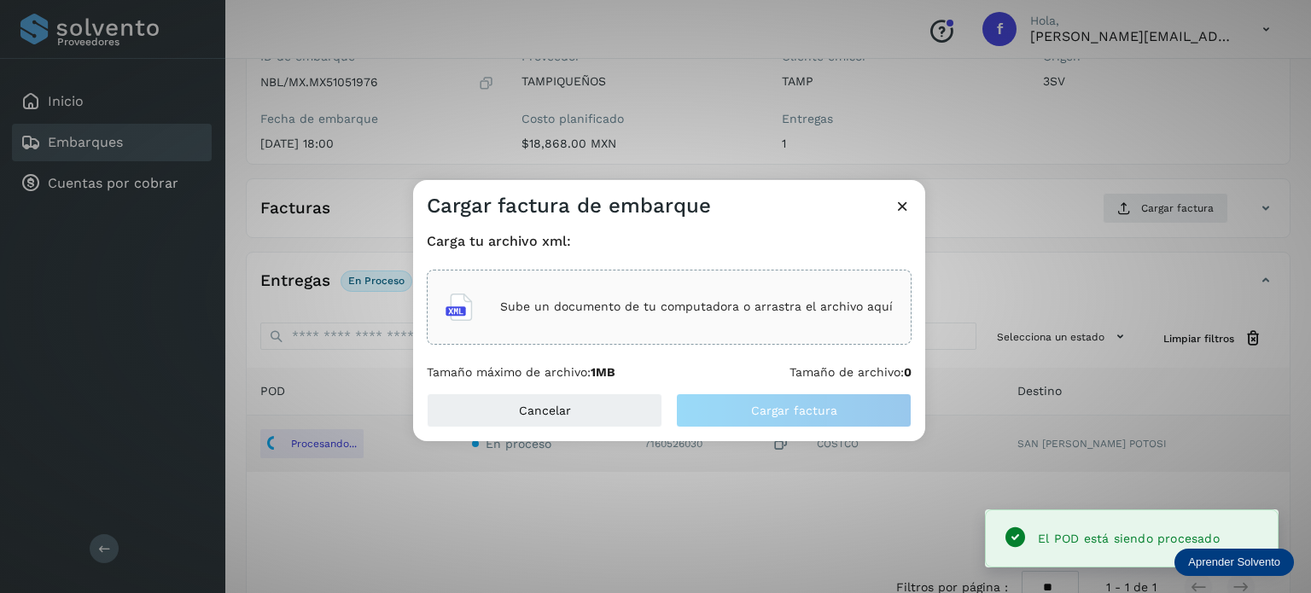
click at [710, 320] on div "Sube un documento de tu computadora o arrastra el archivo aquí" at bounding box center [669, 307] width 447 height 46
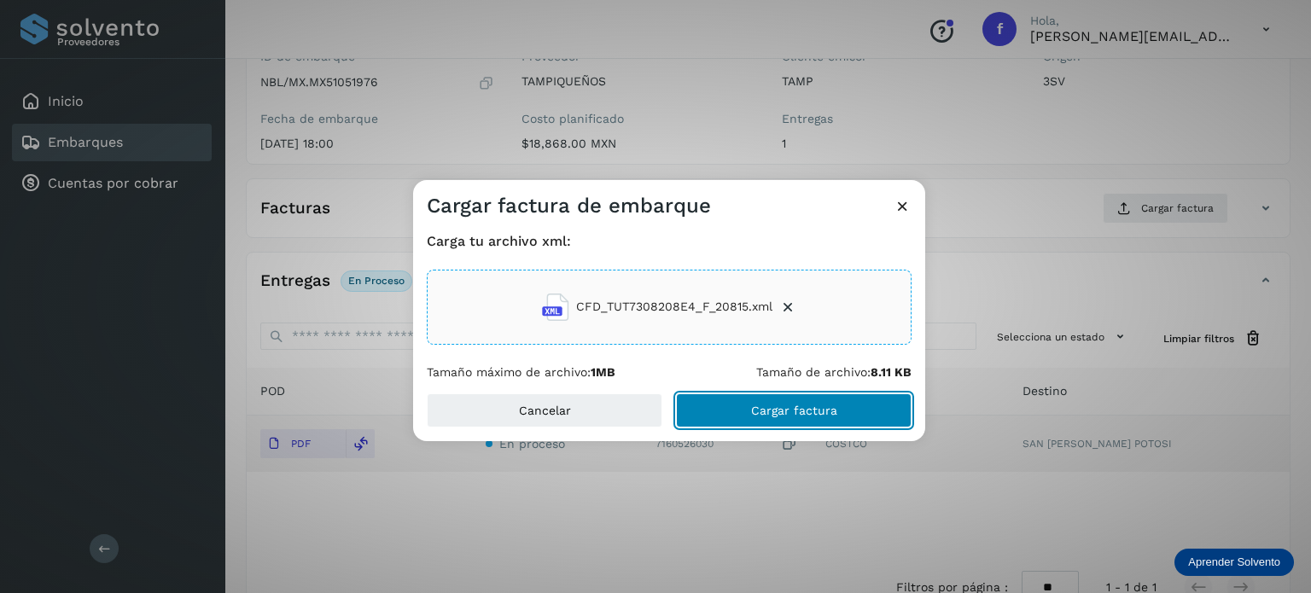
click at [767, 420] on button "Cargar factura" at bounding box center [794, 411] width 236 height 34
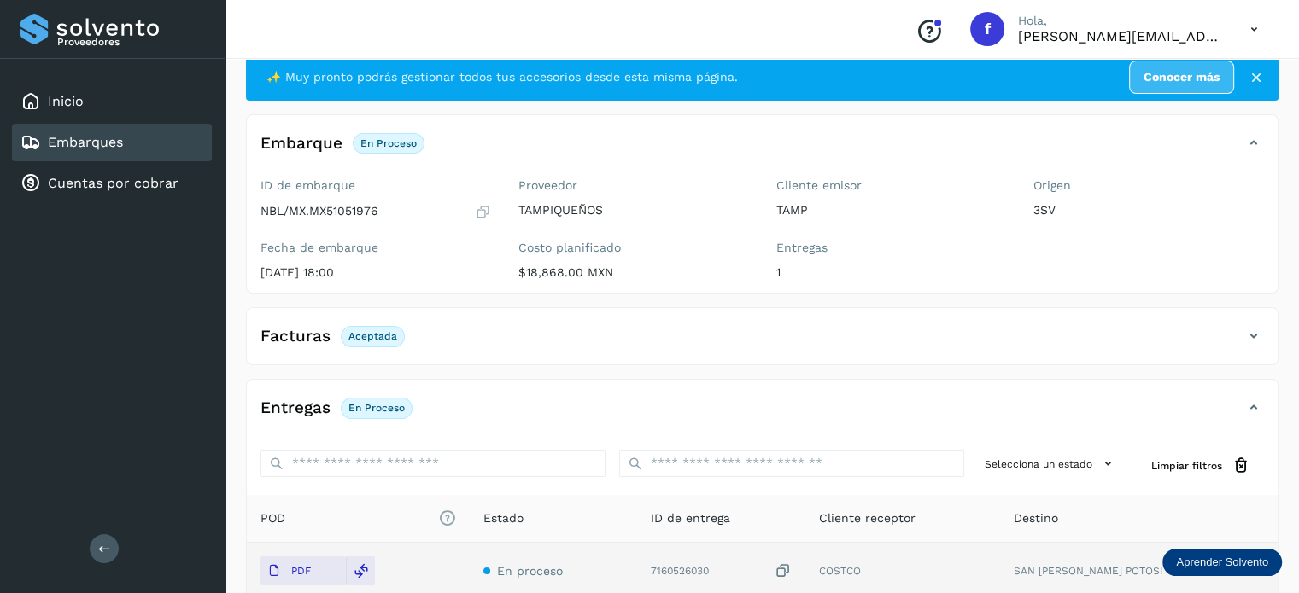
scroll to position [0, 0]
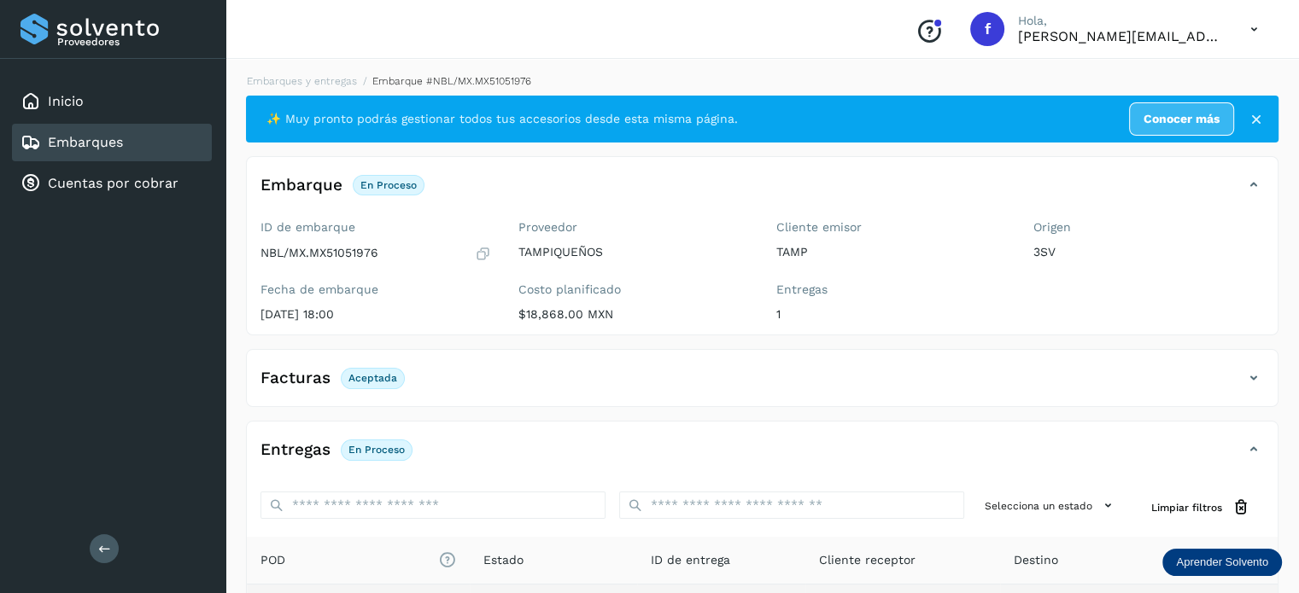
click at [82, 149] on div "Embarques" at bounding box center [71, 142] width 102 height 20
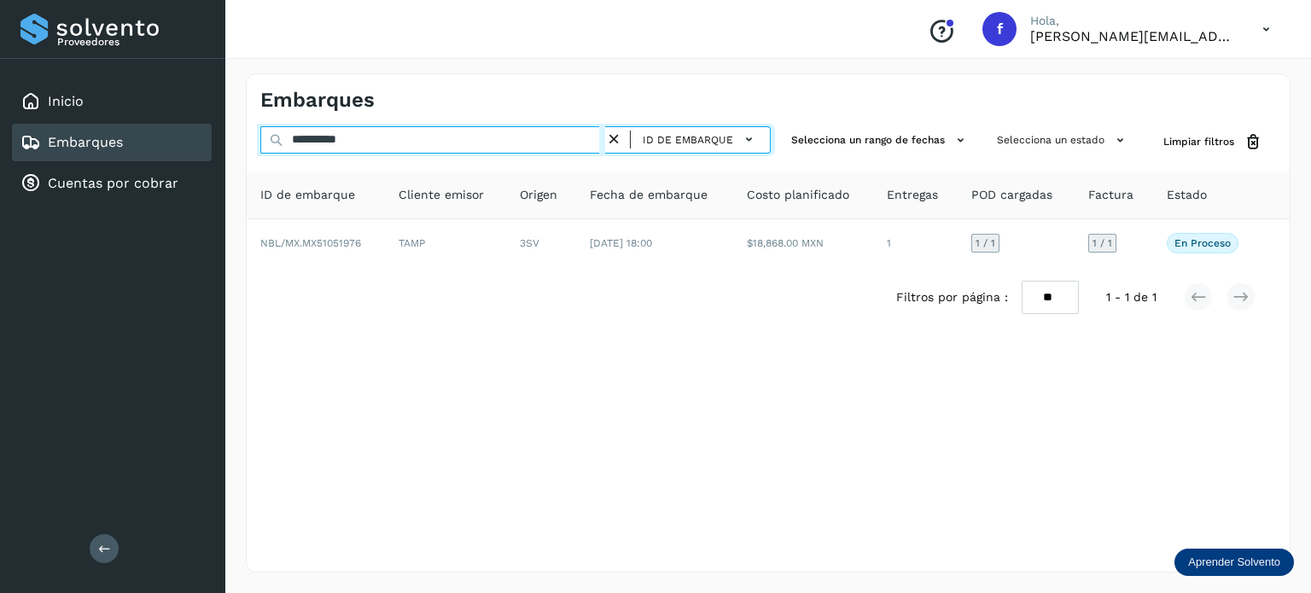
drag, startPoint x: 369, startPoint y: 143, endPoint x: 269, endPoint y: 135, distance: 100.2
click at [266, 136] on input "**********" at bounding box center [432, 139] width 345 height 27
drag, startPoint x: 377, startPoint y: 134, endPoint x: 269, endPoint y: 131, distance: 108.5
click at [270, 131] on input "**********" at bounding box center [432, 139] width 345 height 27
paste input "text"
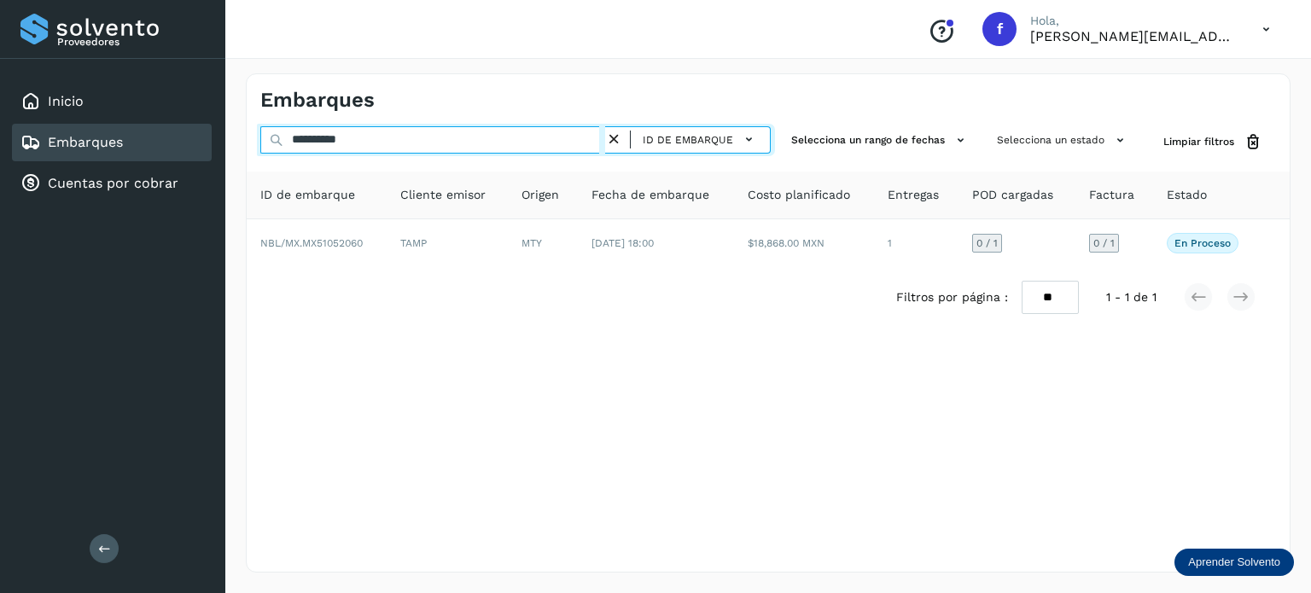
type input "**********"
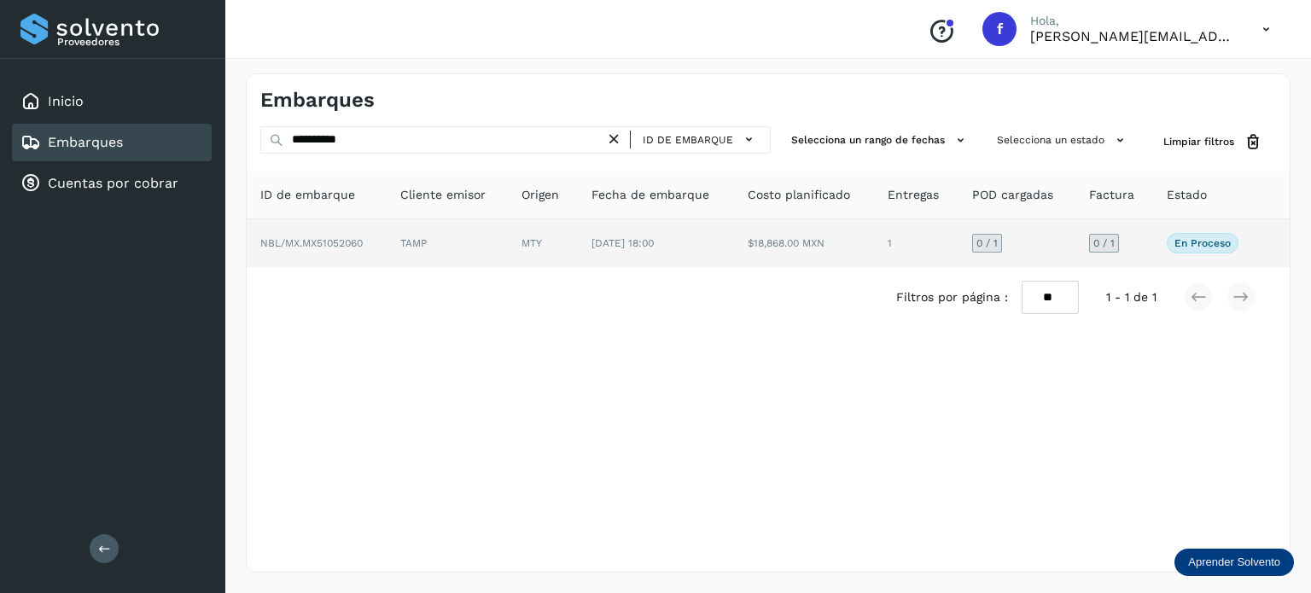
click at [508, 235] on td "TAMP" at bounding box center [543, 243] width 70 height 48
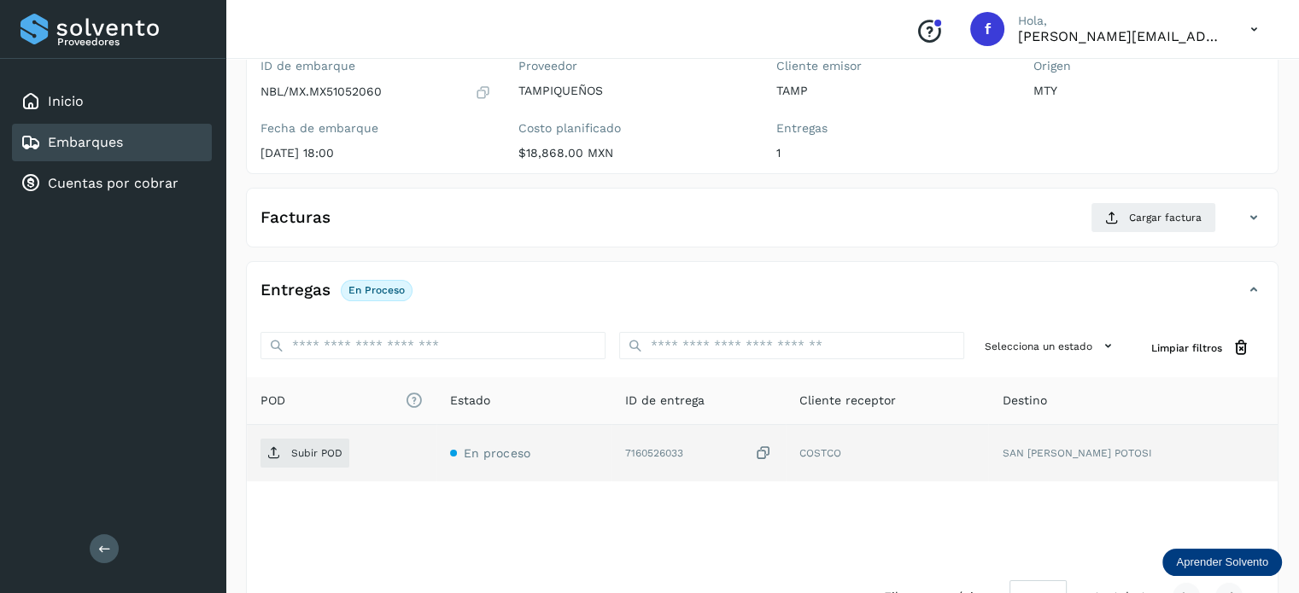
scroll to position [171, 0]
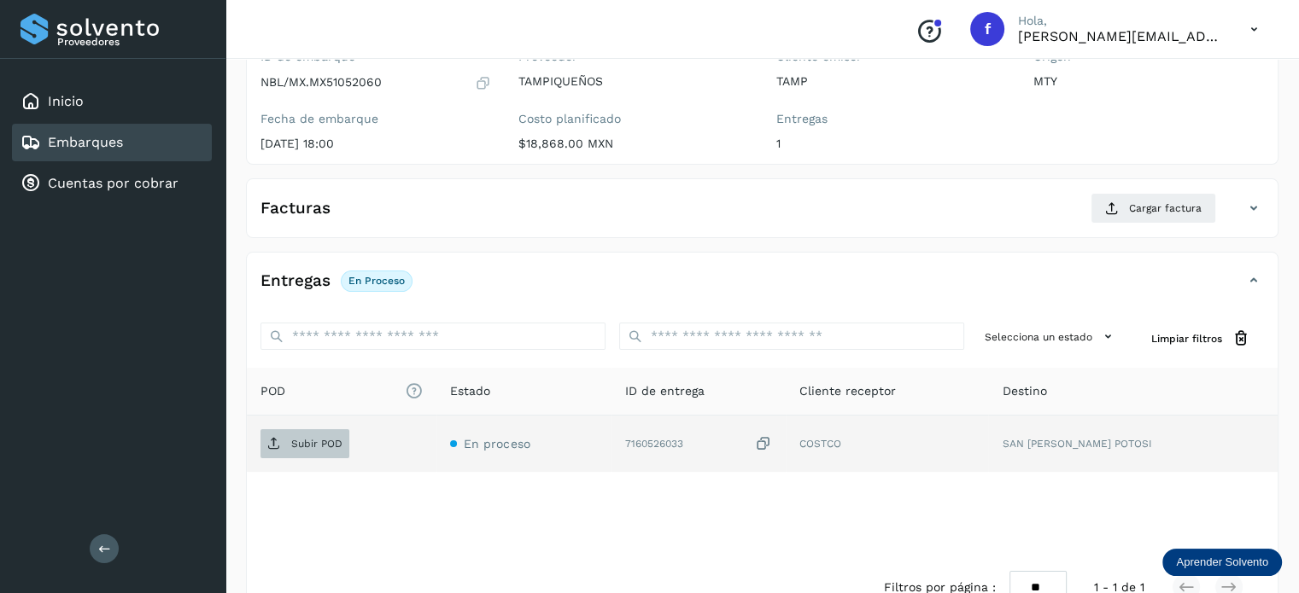
click at [321, 431] on span "Subir POD" at bounding box center [304, 443] width 89 height 27
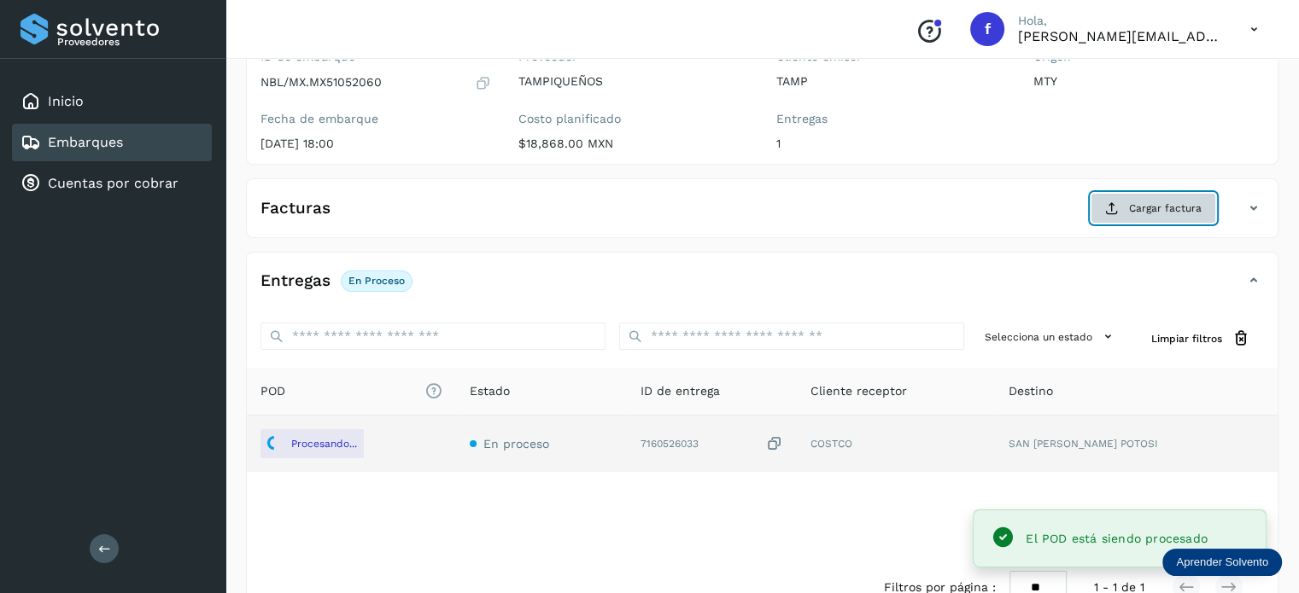
click at [1165, 219] on button "Cargar factura" at bounding box center [1153, 208] width 126 height 31
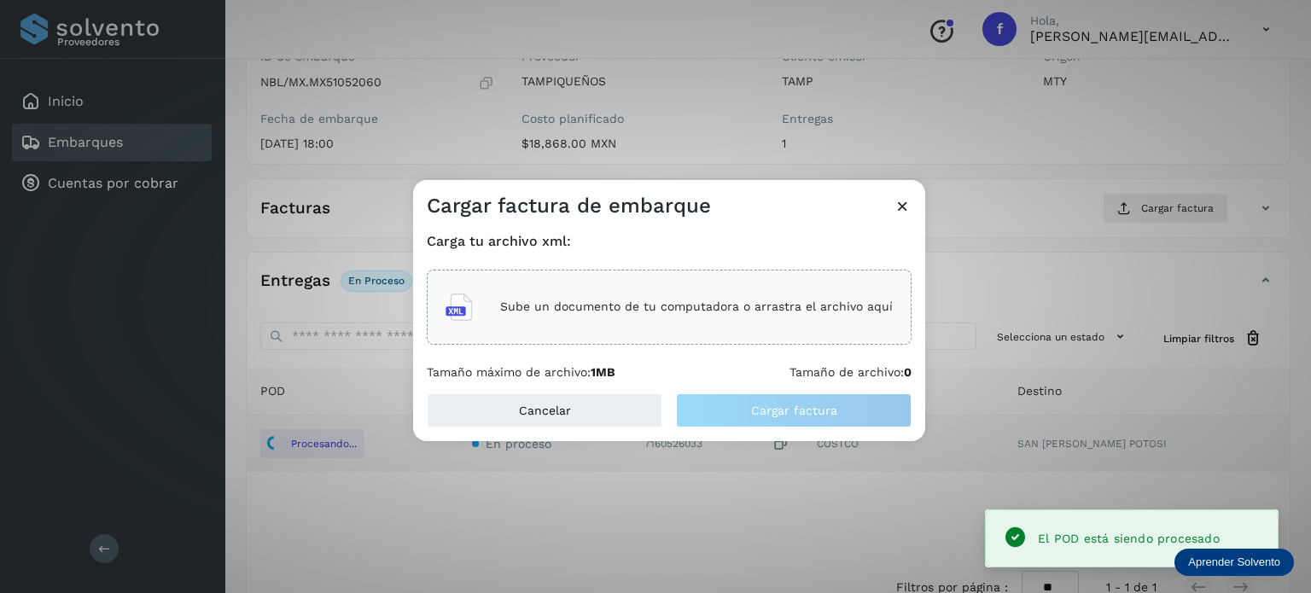
click at [564, 330] on div "Sube un documento de tu computadora o arrastra el archivo aquí" at bounding box center [669, 307] width 485 height 75
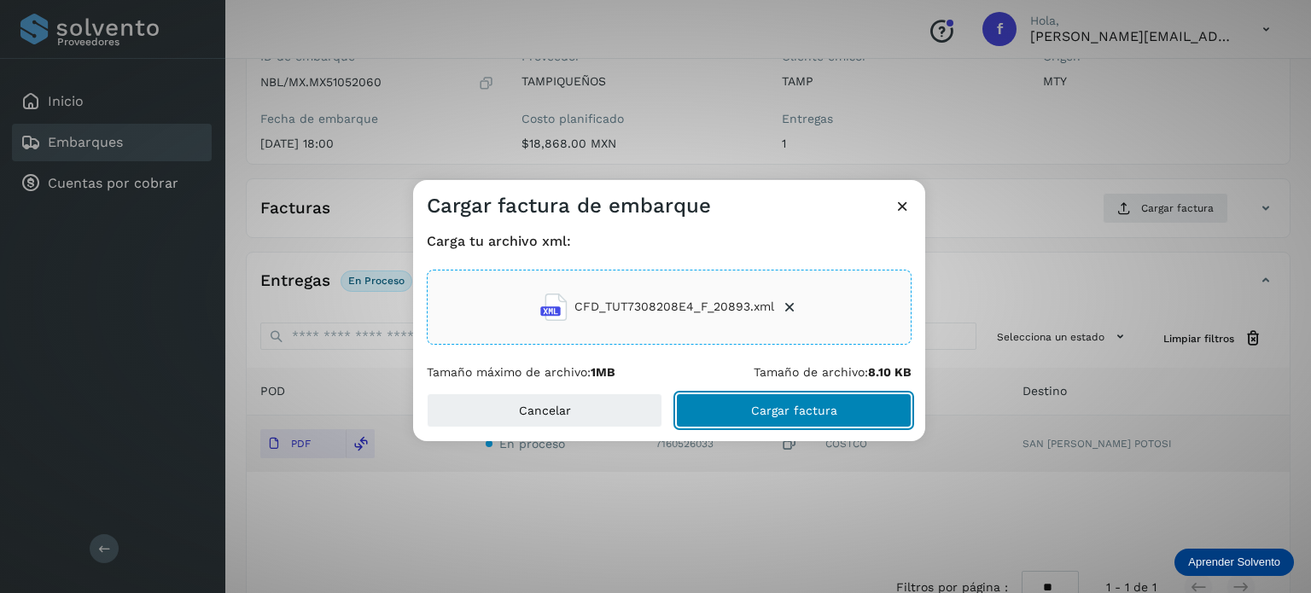
click at [772, 413] on span "Cargar factura" at bounding box center [794, 411] width 86 height 12
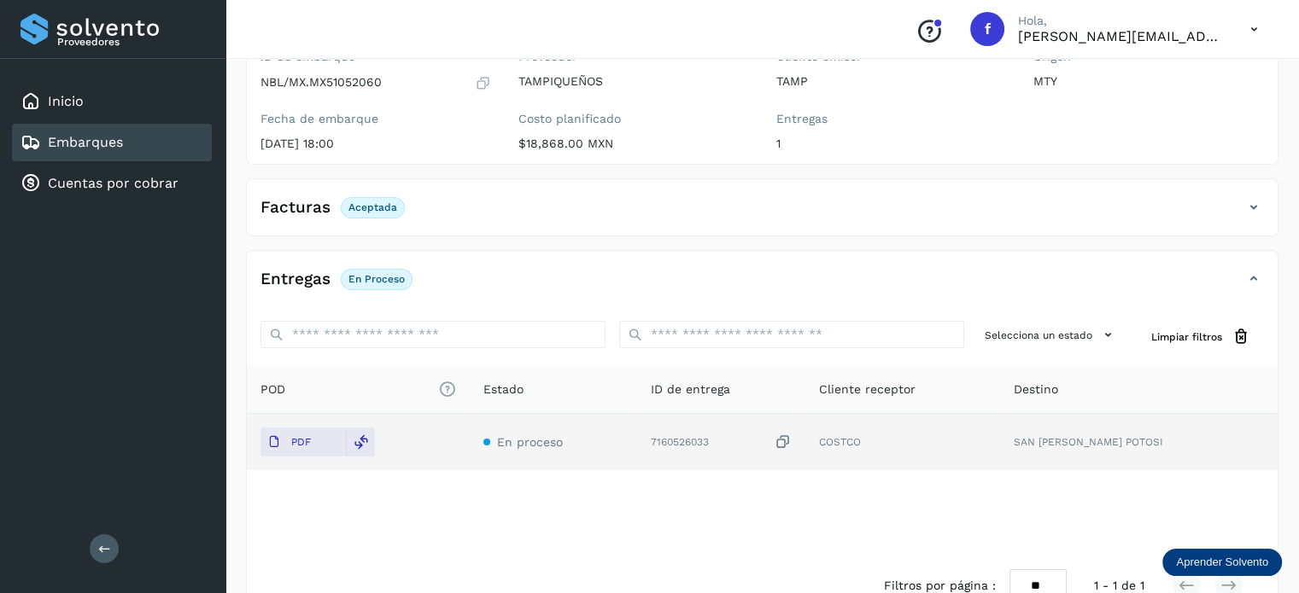
click at [116, 153] on div "Embarques" at bounding box center [112, 143] width 200 height 38
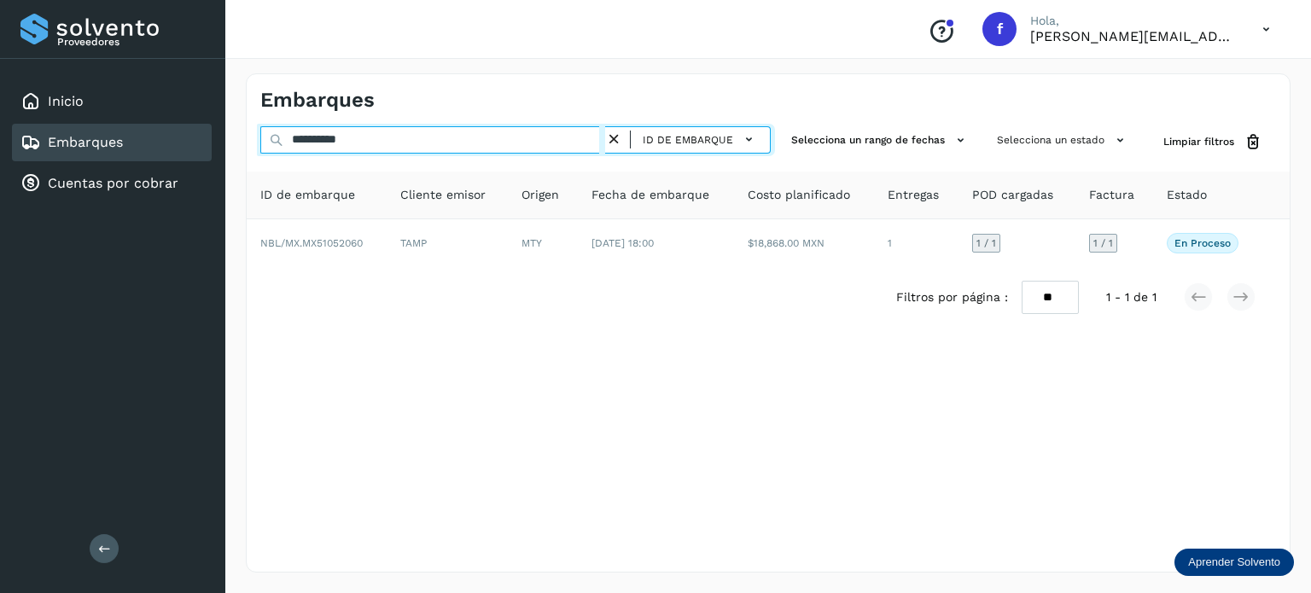
drag, startPoint x: 406, startPoint y: 149, endPoint x: 256, endPoint y: 142, distance: 149.6
click at [256, 142] on div "**********" at bounding box center [768, 142] width 1043 height 32
paste input "text"
type input "**********"
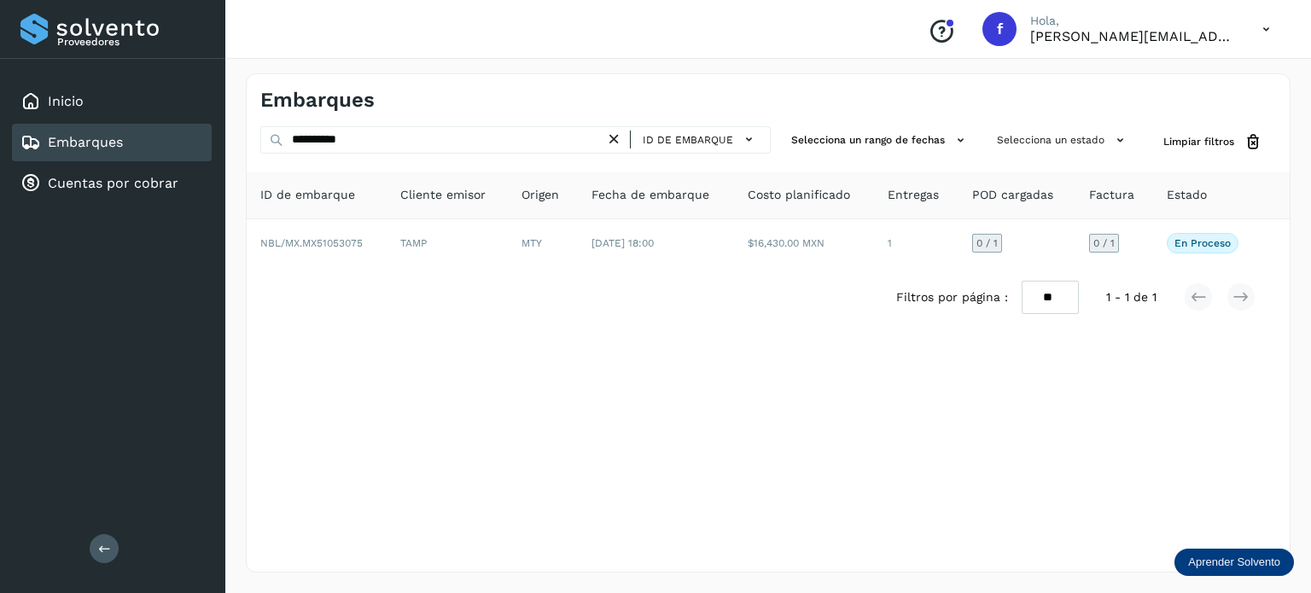
click at [508, 207] on th "Cliente emisor" at bounding box center [543, 196] width 70 height 48
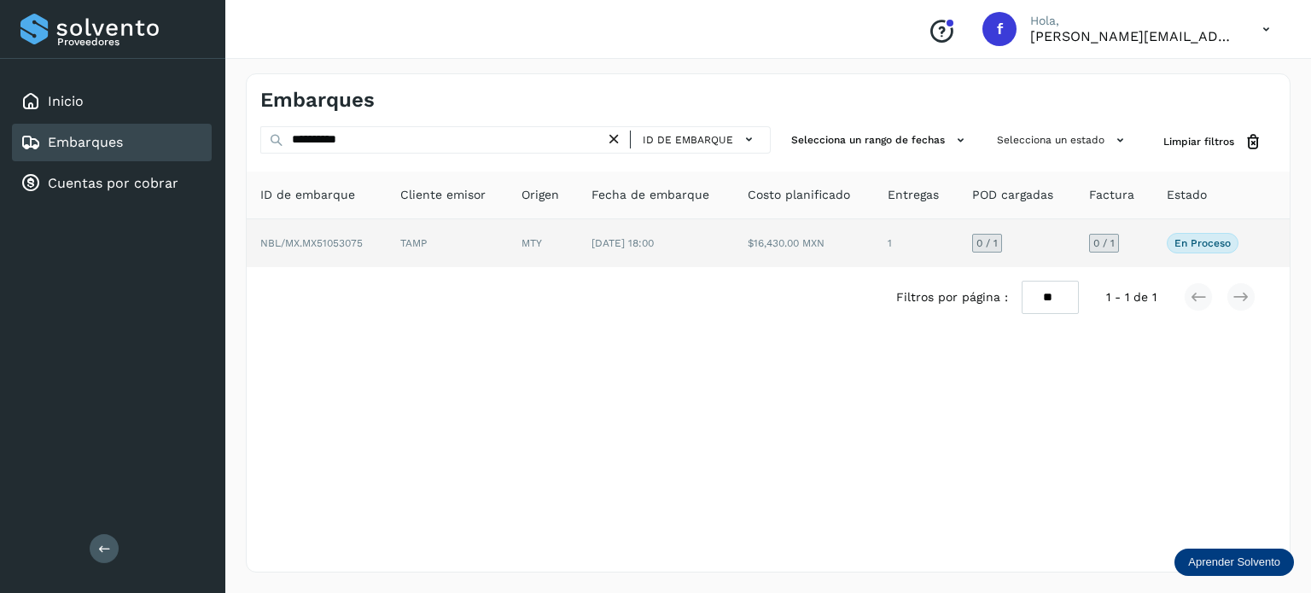
click at [508, 221] on td "TAMP" at bounding box center [543, 243] width 70 height 48
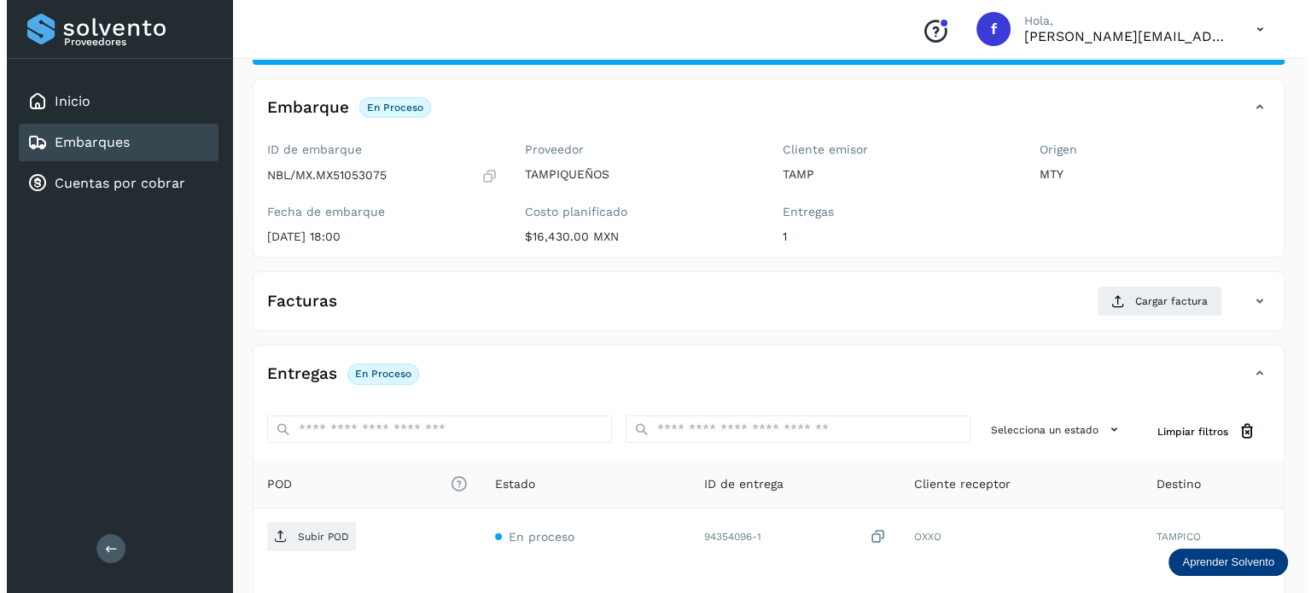
scroll to position [215, 0]
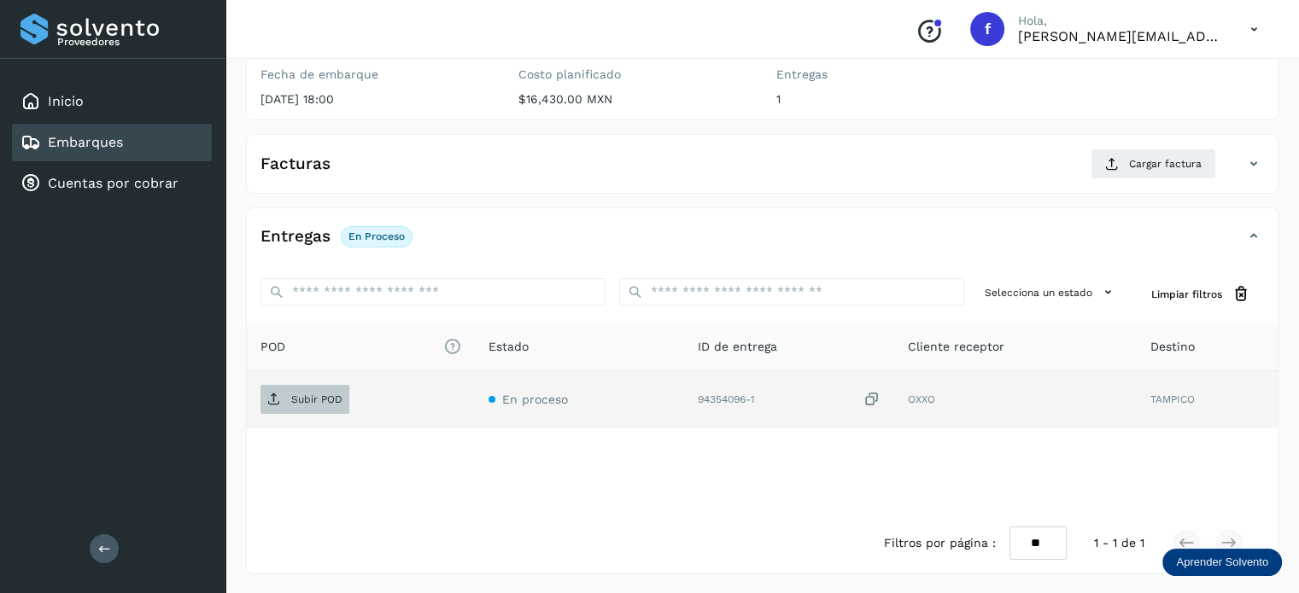
click at [316, 406] on span "Subir POD" at bounding box center [304, 399] width 89 height 27
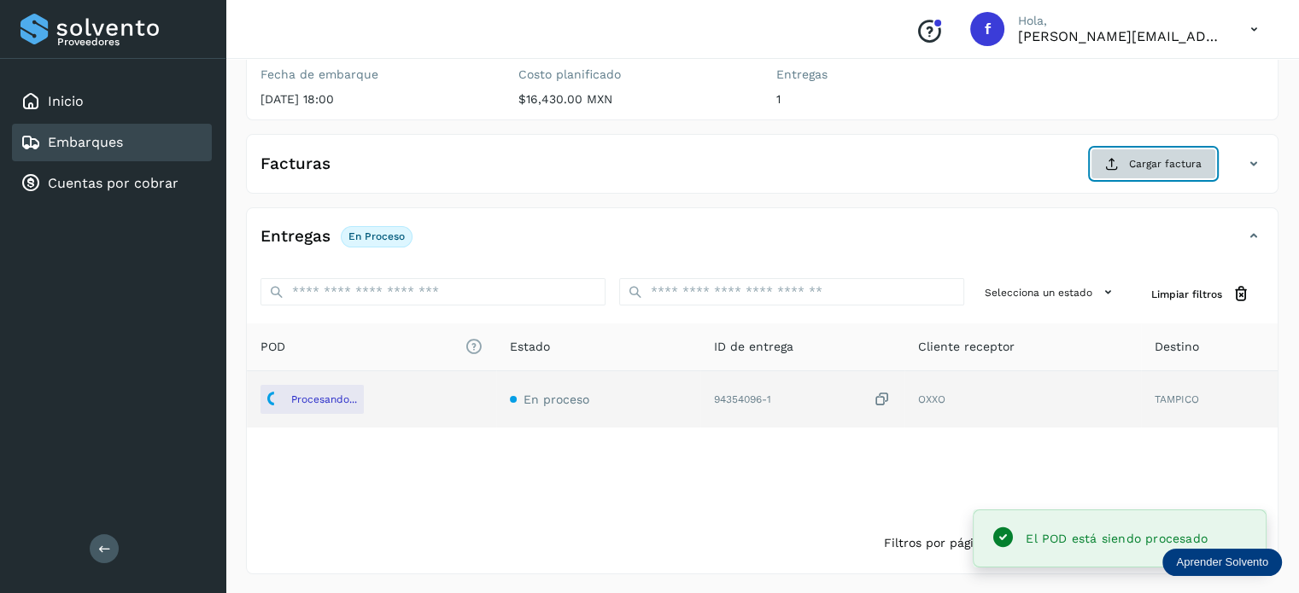
click at [1131, 160] on span "Cargar factura" at bounding box center [1165, 163] width 73 height 15
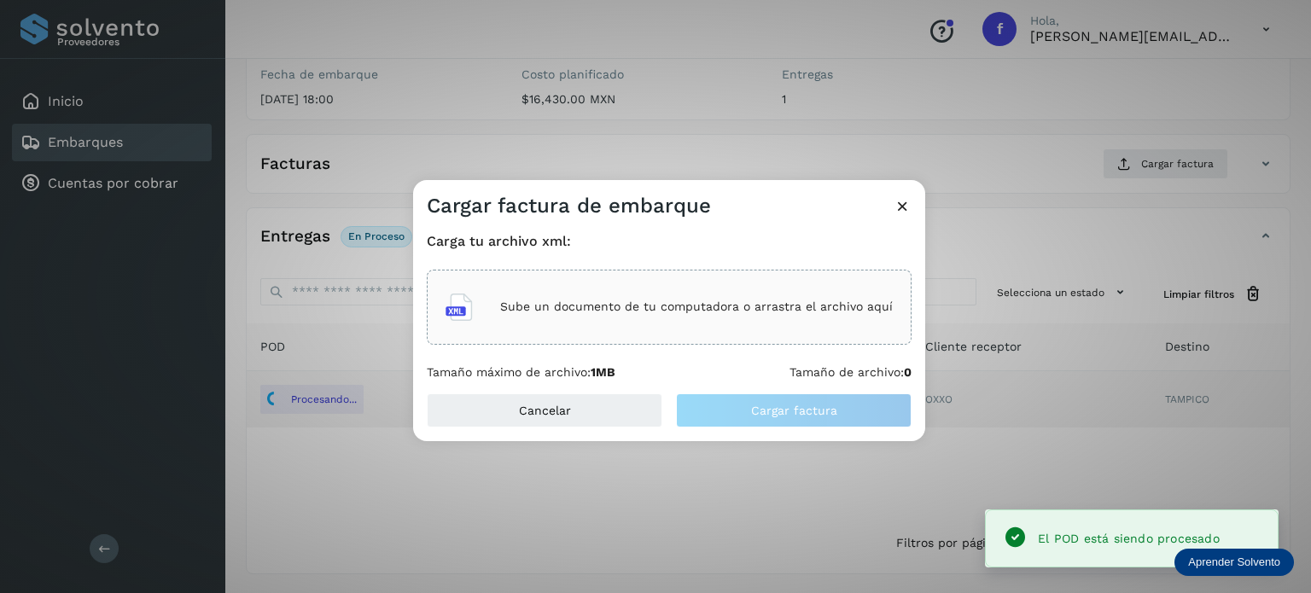
click at [693, 305] on p "Sube un documento de tu computadora o arrastra el archivo aquí" at bounding box center [696, 307] width 393 height 15
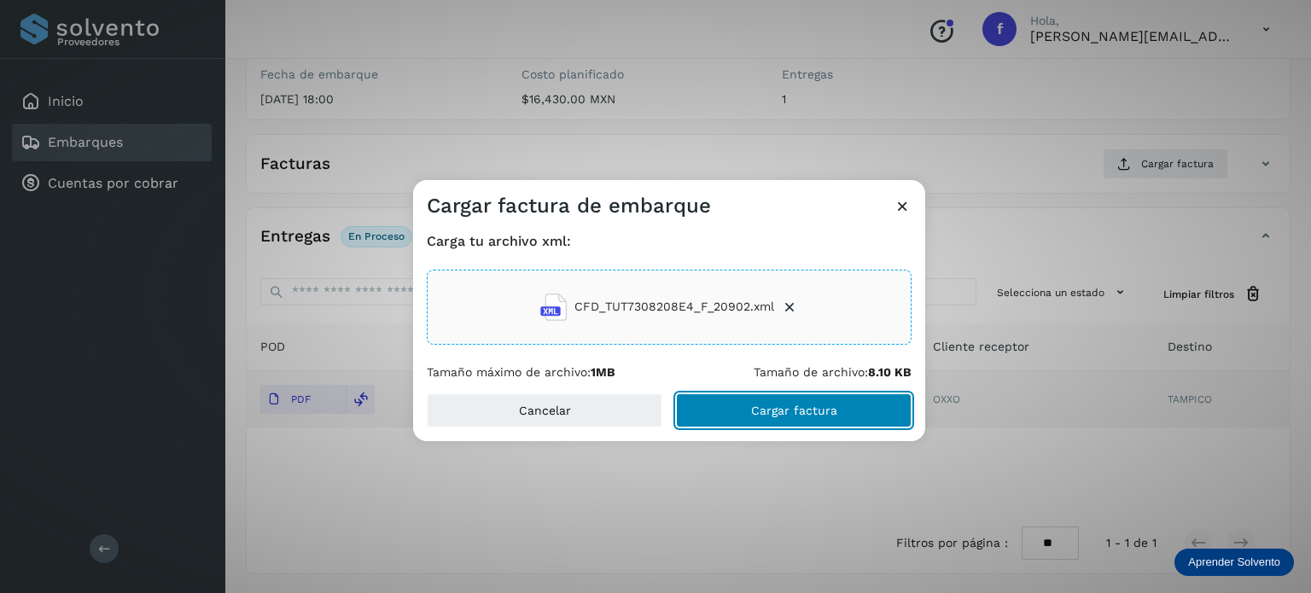
click at [744, 411] on button "Cargar factura" at bounding box center [794, 411] width 236 height 34
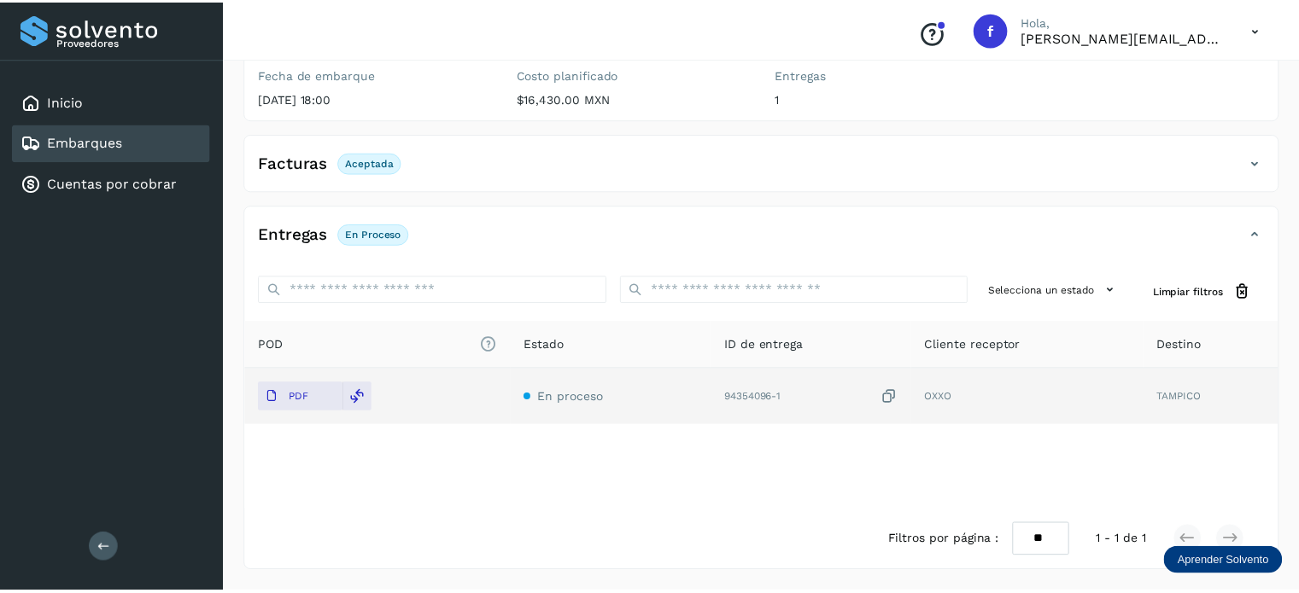
scroll to position [213, 0]
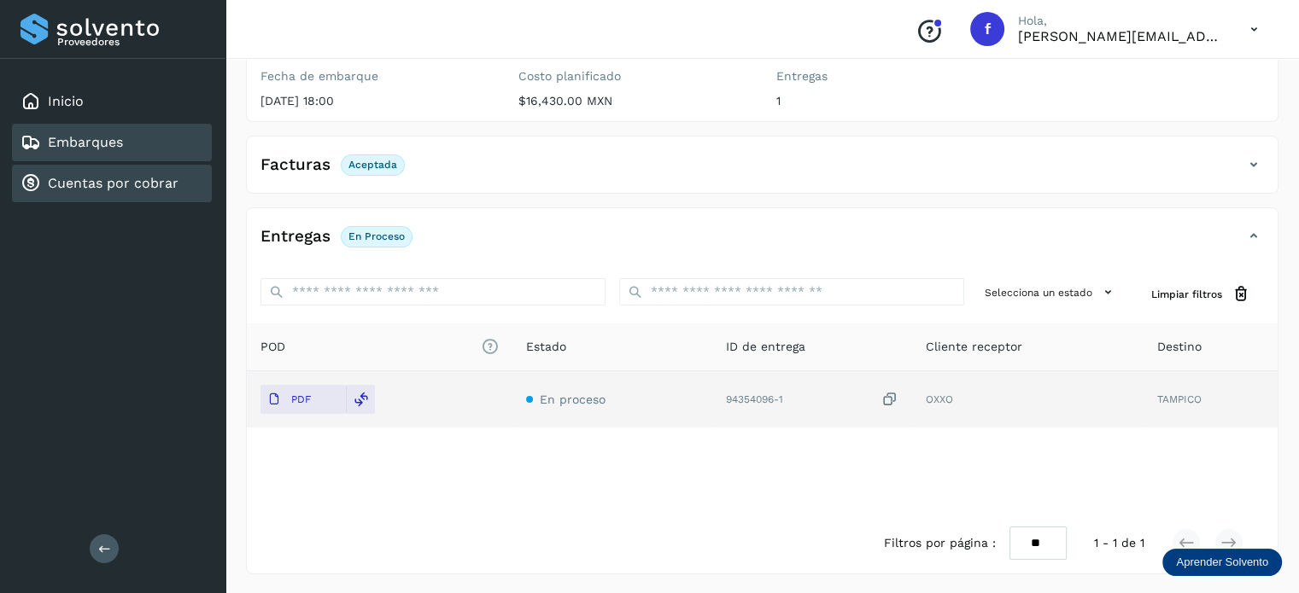
click at [111, 183] on link "Cuentas por cobrar" at bounding box center [113, 183] width 131 height 16
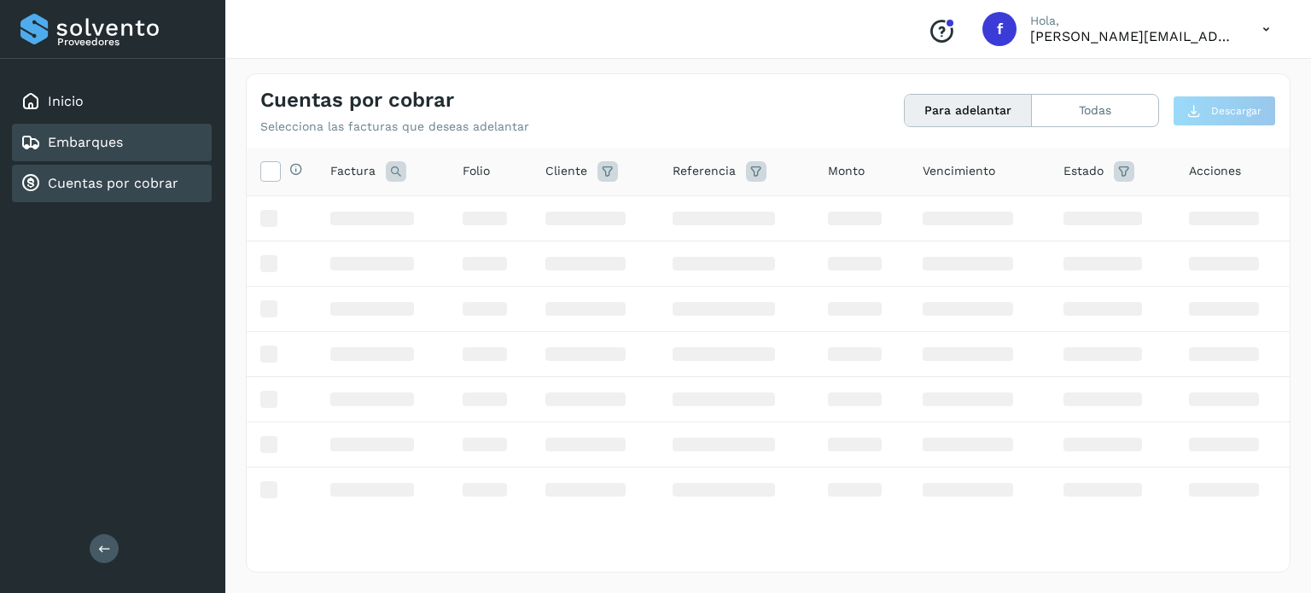
click at [136, 143] on div "Embarques" at bounding box center [112, 143] width 200 height 38
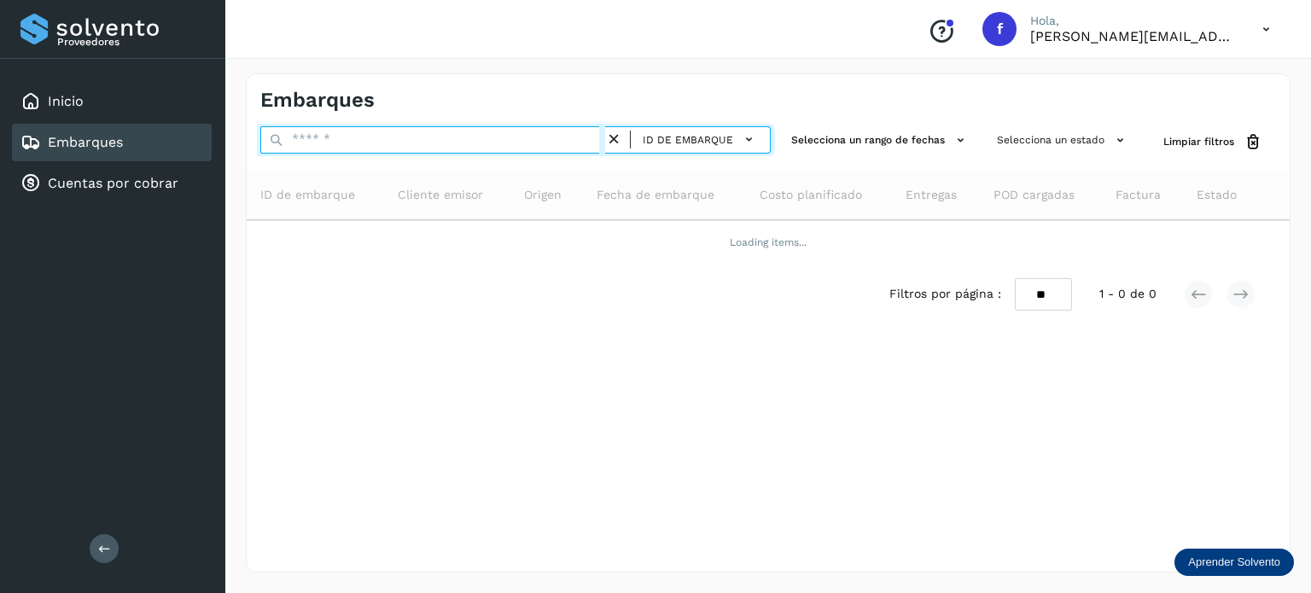
click at [353, 139] on input "text" at bounding box center [432, 139] width 345 height 27
paste input "**********"
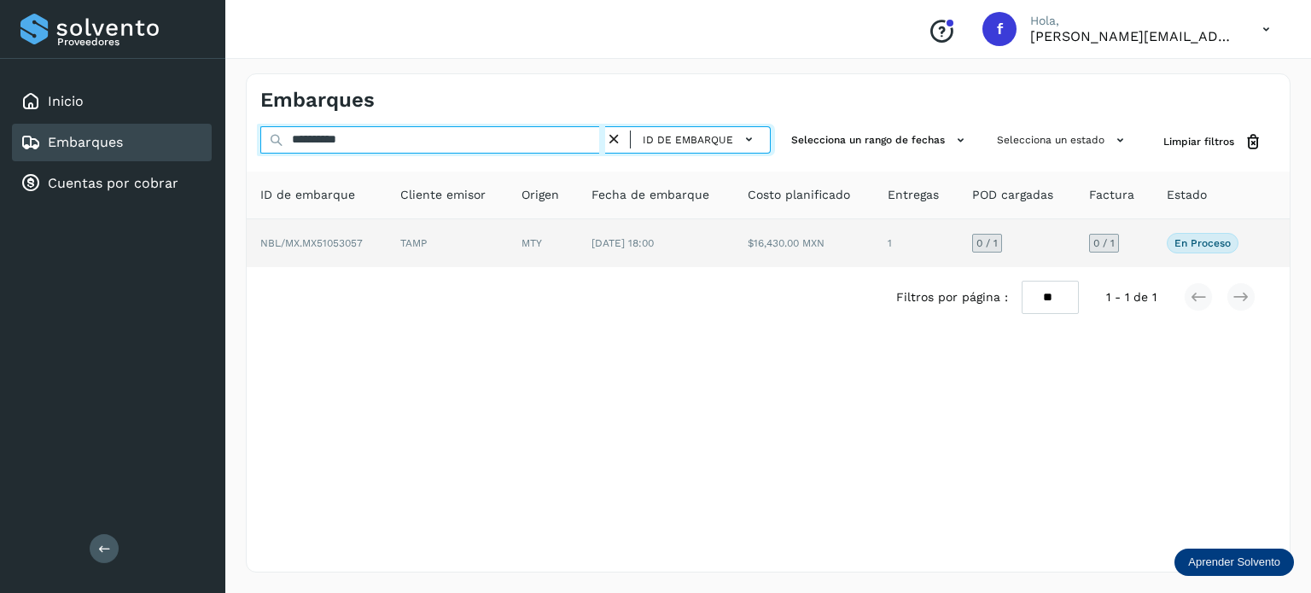
type input "**********"
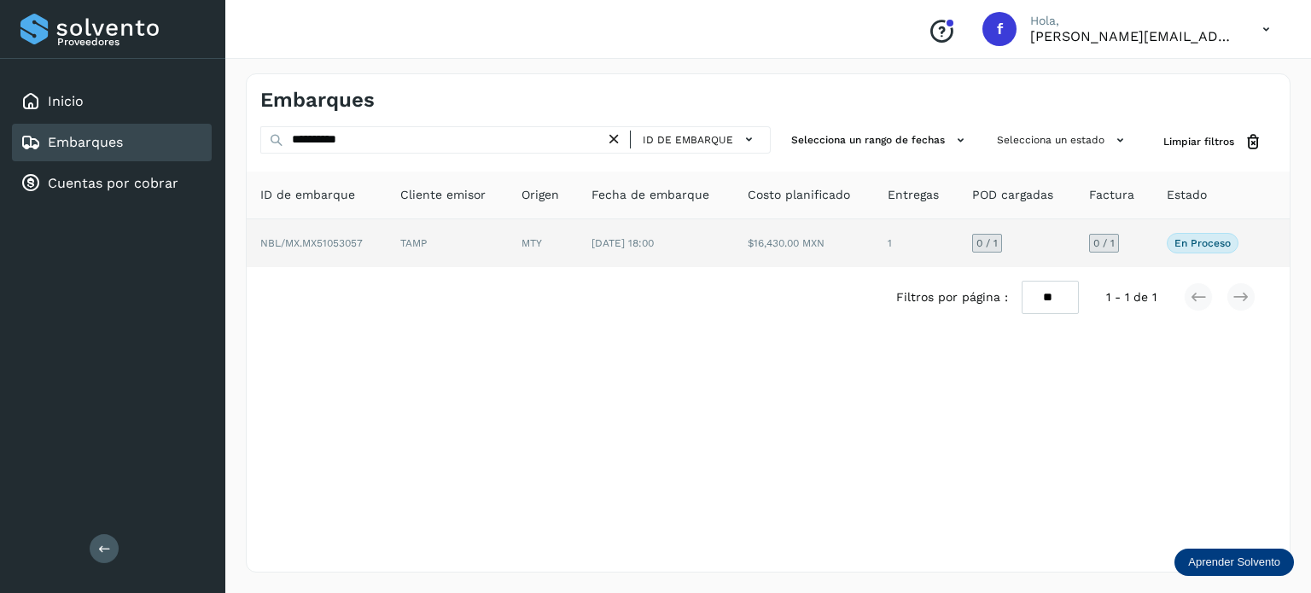
click at [387, 255] on td "NBL/MX.MX51053057" at bounding box center [447, 243] width 121 height 48
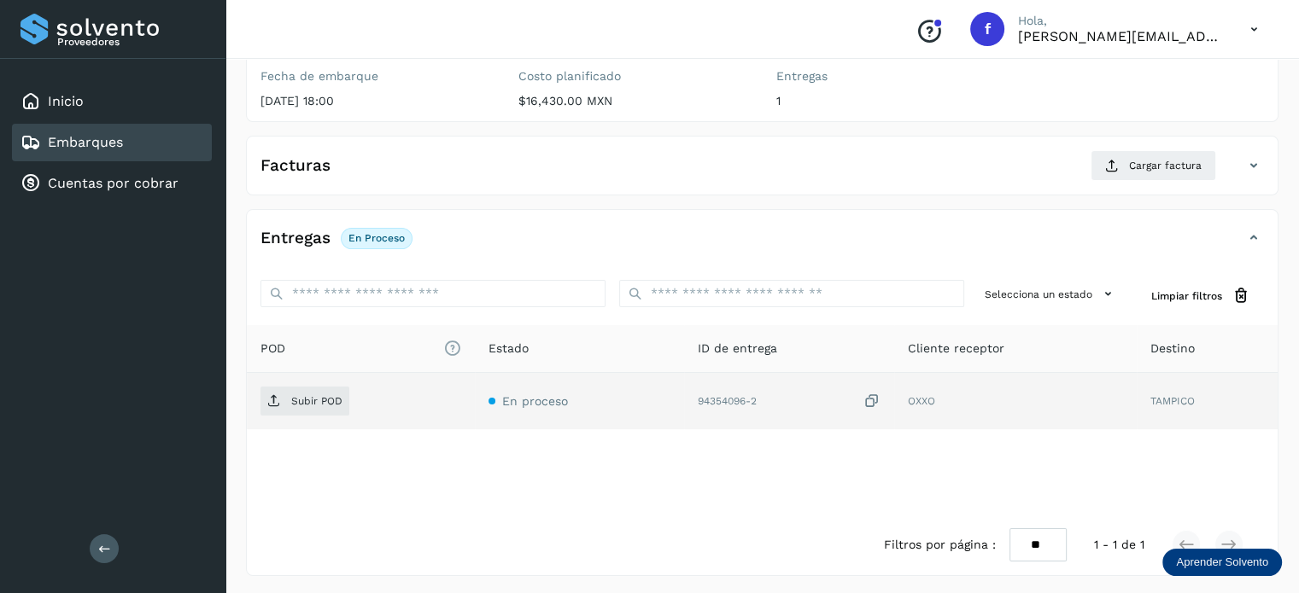
scroll to position [215, 0]
click at [324, 395] on p "Subir POD" at bounding box center [316, 400] width 51 height 12
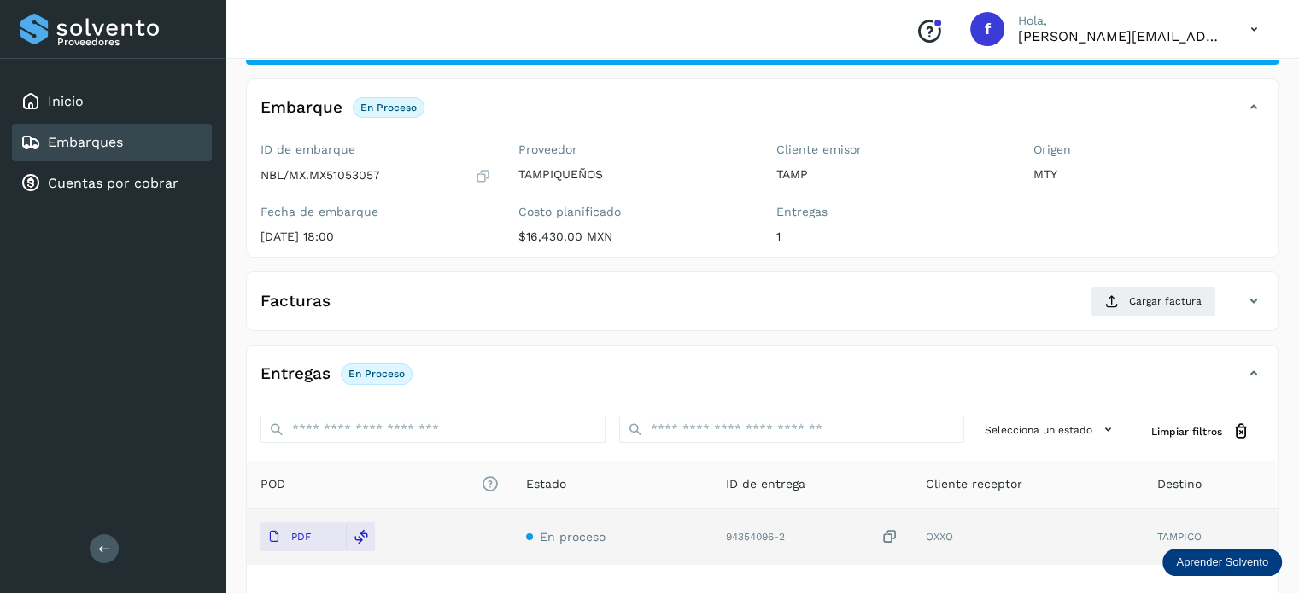
scroll to position [130, 0]
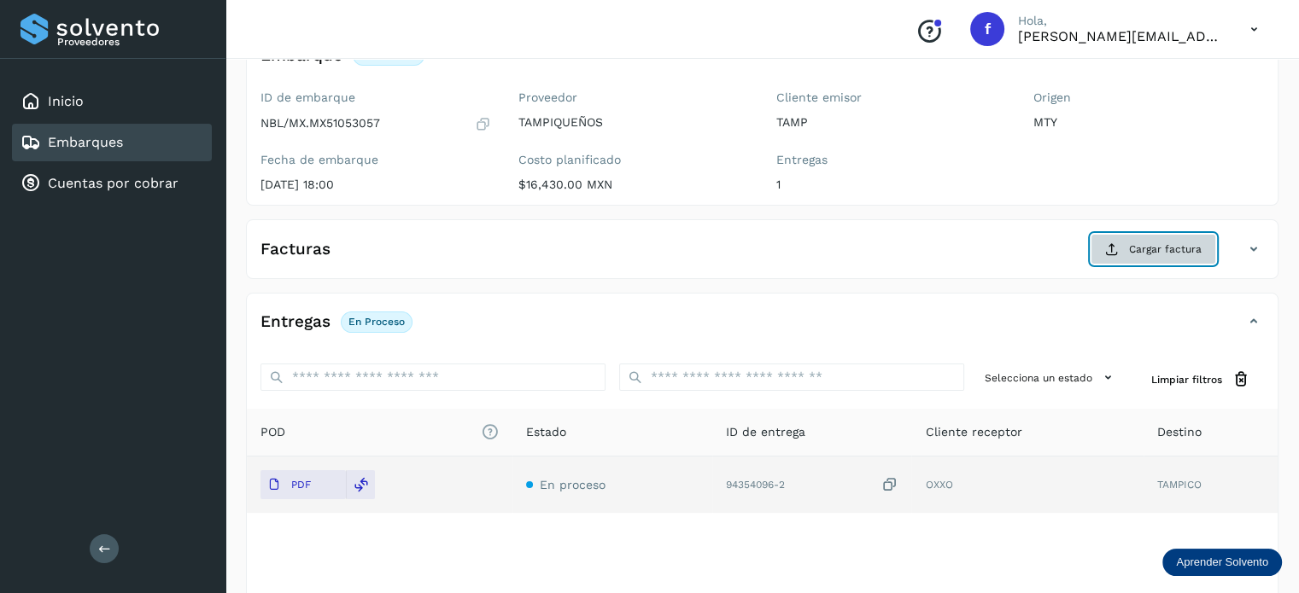
click at [1132, 253] on span "Cargar factura" at bounding box center [1165, 249] width 73 height 15
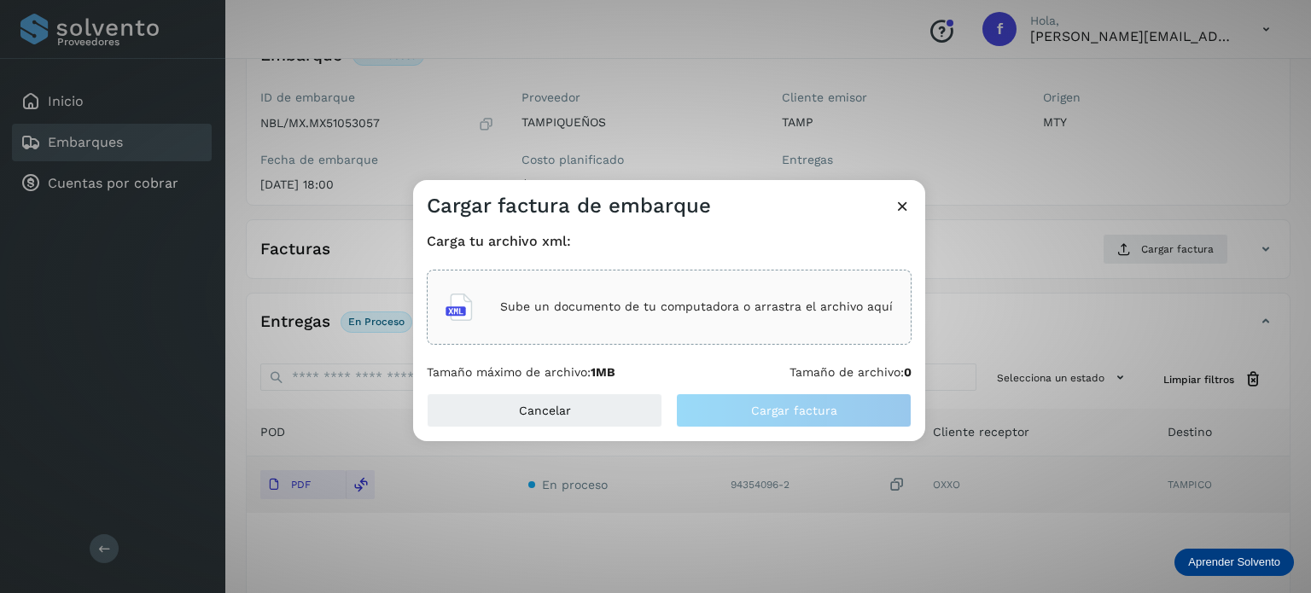
click at [741, 316] on div "Sube un documento de tu computadora o arrastra el archivo aquí" at bounding box center [669, 307] width 447 height 46
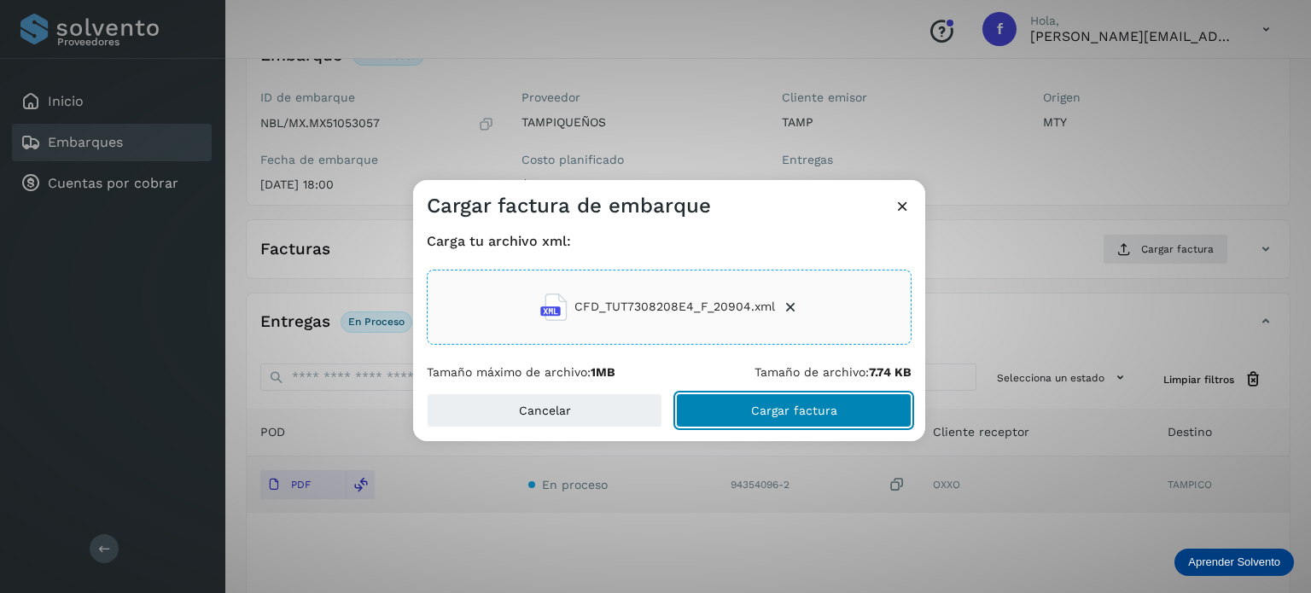
click at [773, 412] on span "Cargar factura" at bounding box center [794, 411] width 86 height 12
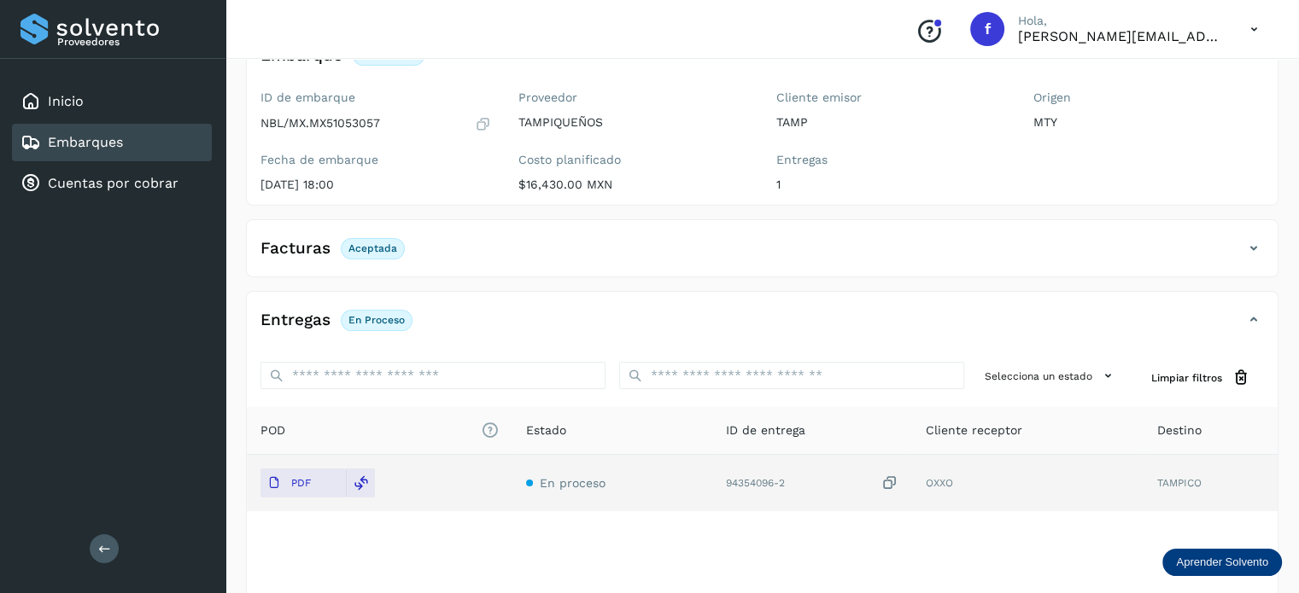
click at [114, 149] on link "Embarques" at bounding box center [85, 142] width 75 height 16
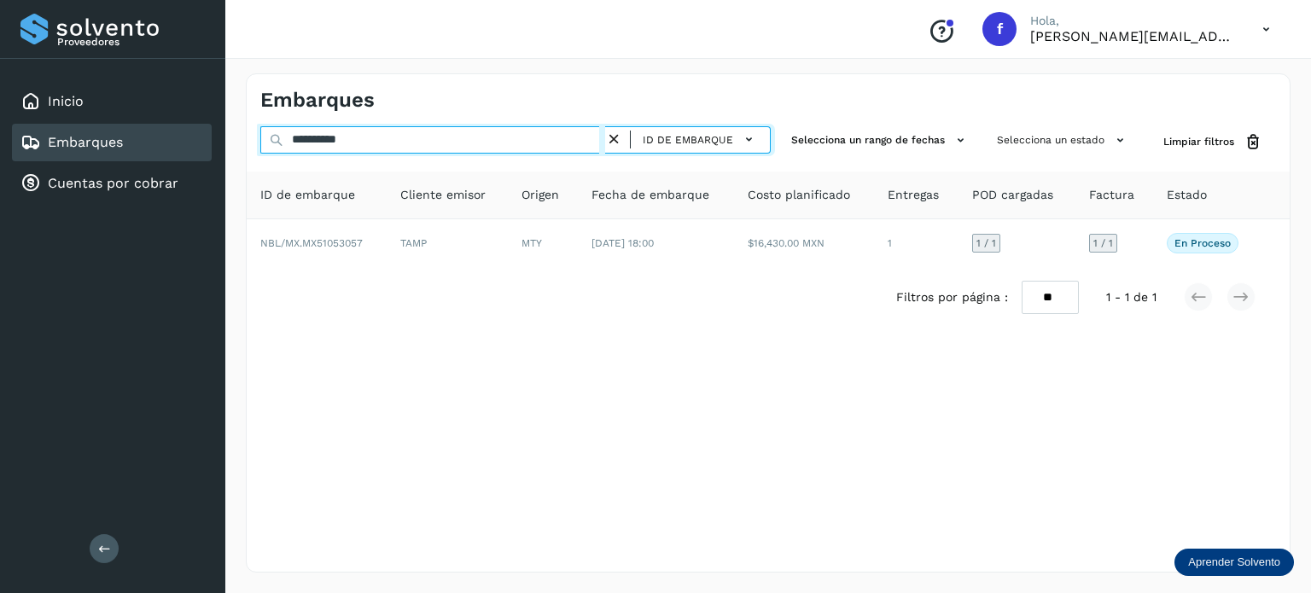
drag, startPoint x: 362, startPoint y: 138, endPoint x: 271, endPoint y: 137, distance: 91.4
click at [271, 137] on div "**********" at bounding box center [515, 142] width 511 height 32
paste input "text"
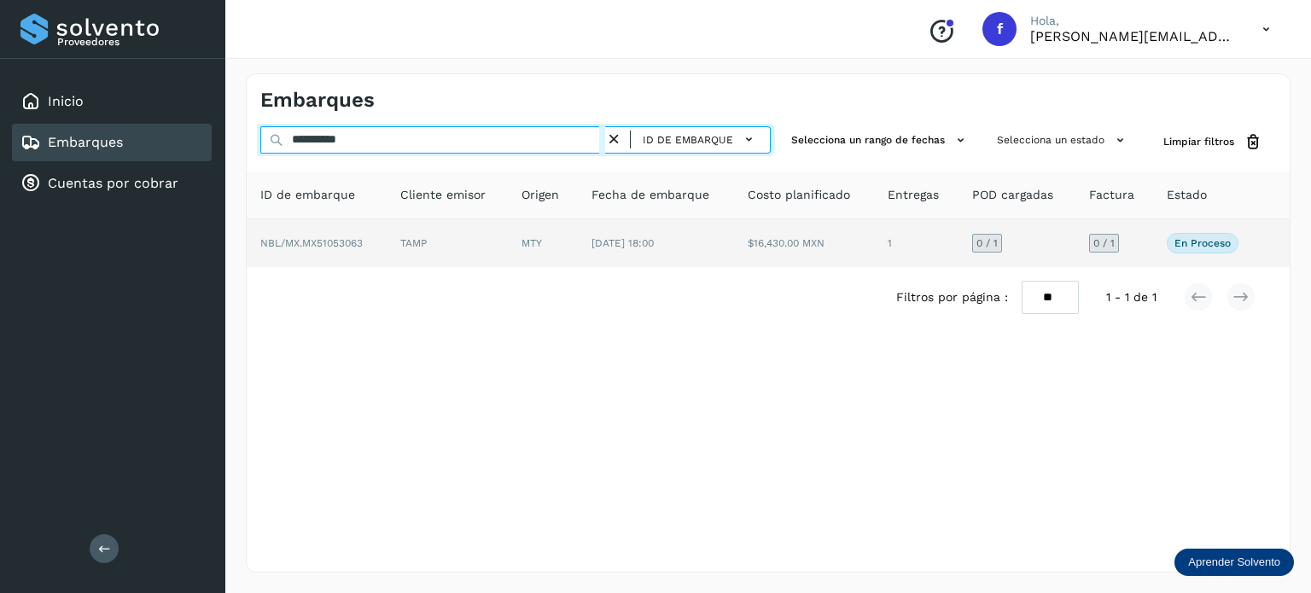
type input "**********"
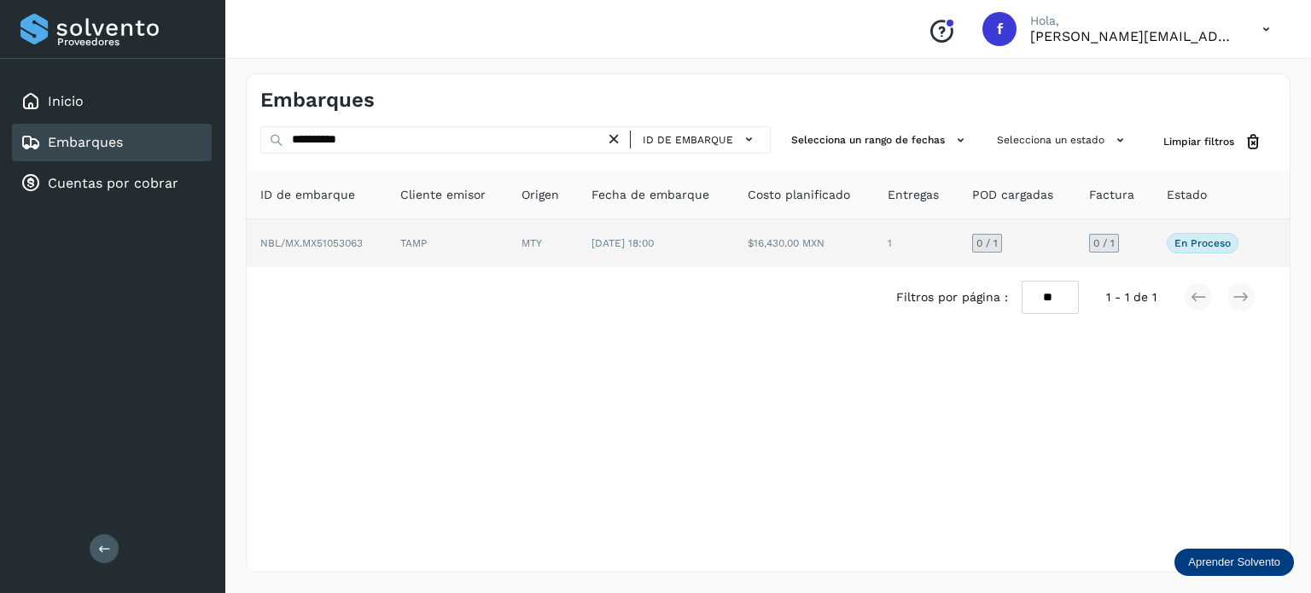
click at [357, 247] on span "NBL/MX.MX51053063" at bounding box center [311, 243] width 102 height 12
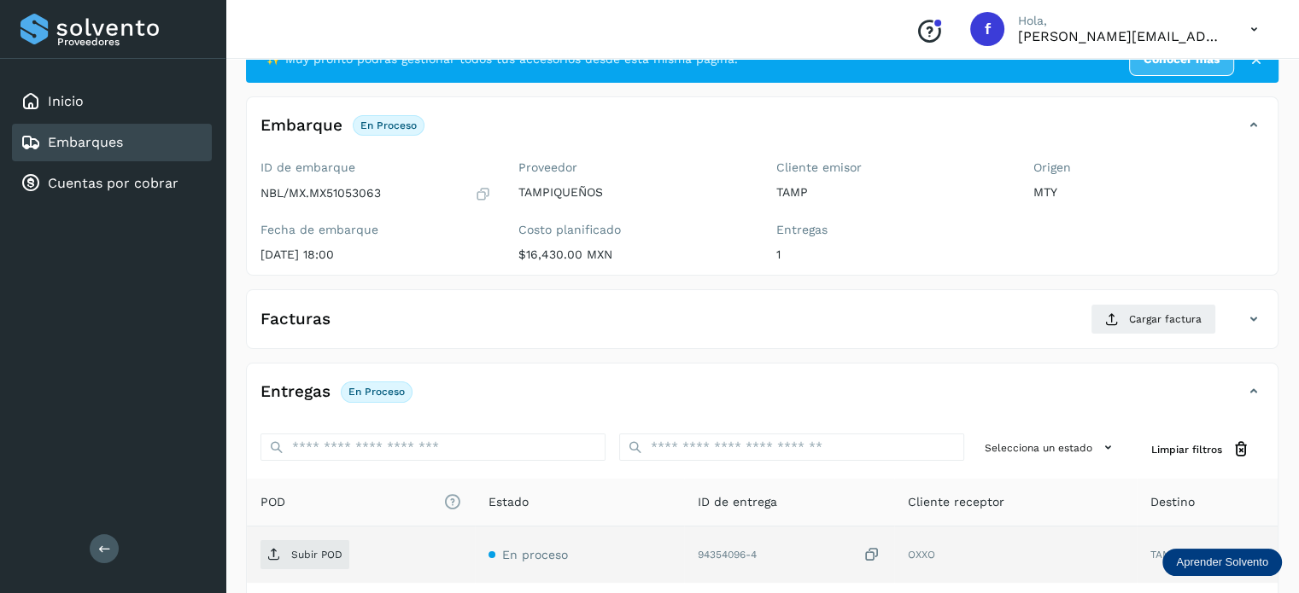
scroll to position [85, 0]
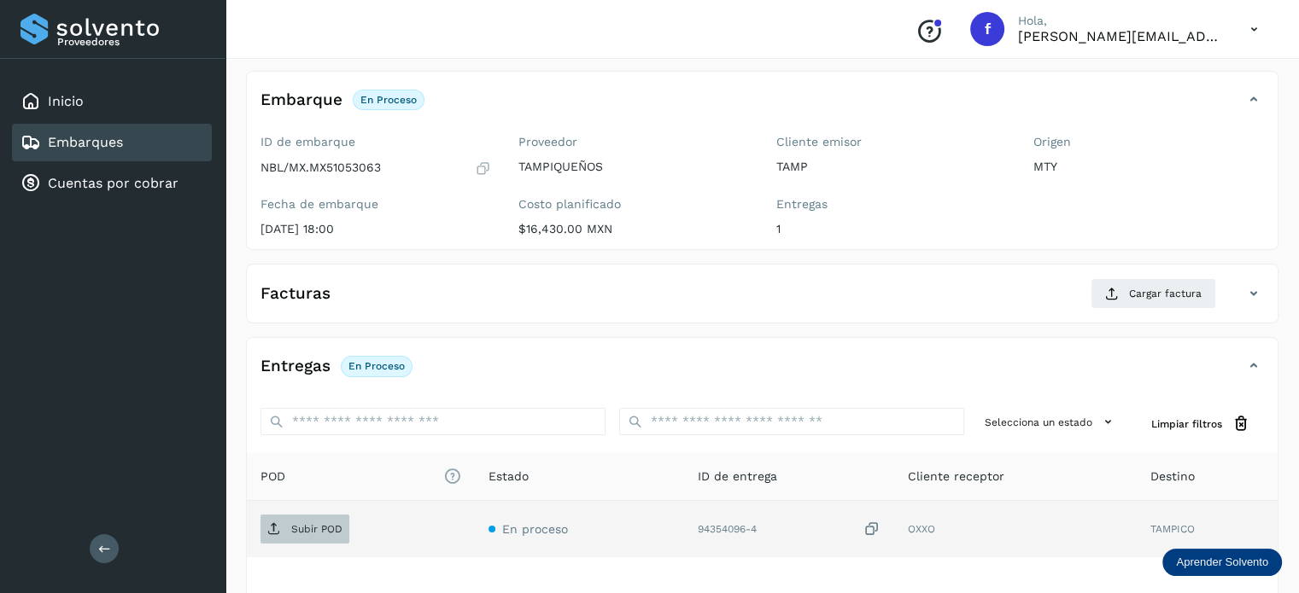
click at [280, 527] on icon at bounding box center [274, 529] width 14 height 14
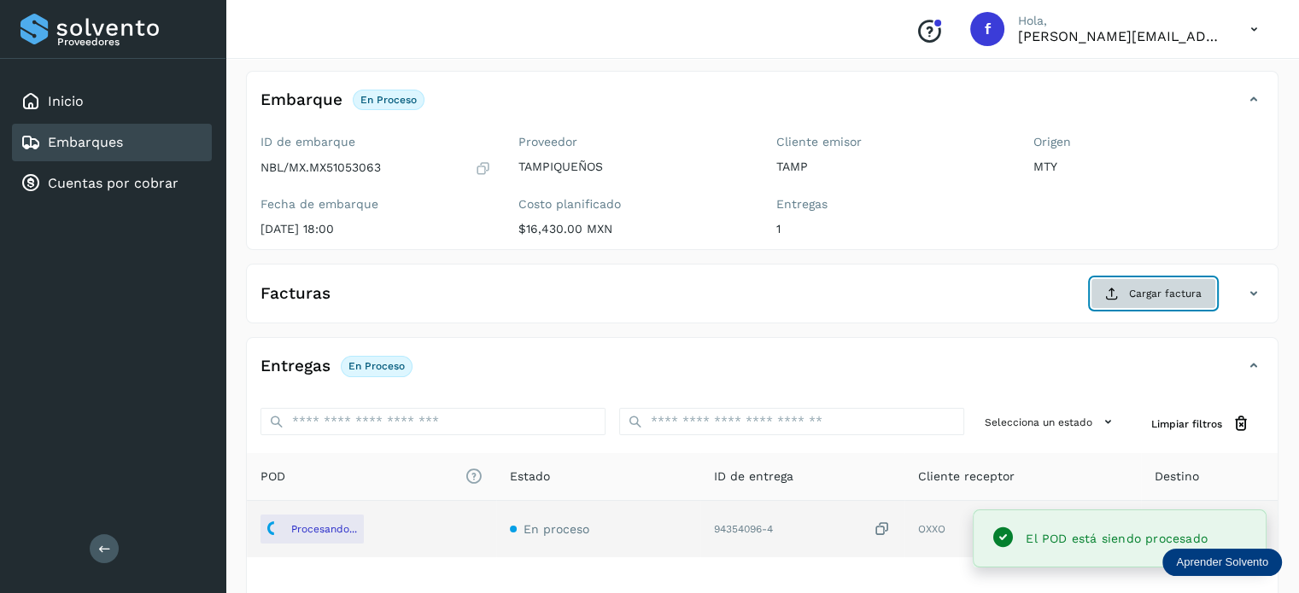
click at [1151, 297] on span "Cargar factura" at bounding box center [1165, 293] width 73 height 15
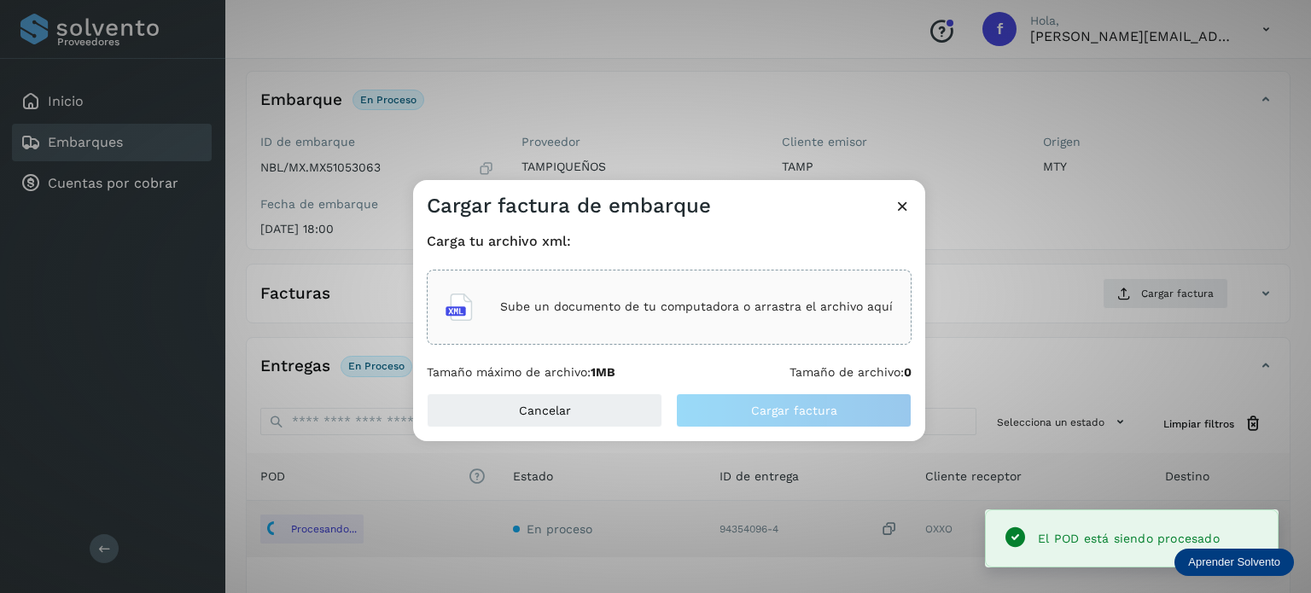
click at [645, 312] on p "Sube un documento de tu computadora o arrastra el archivo aquí" at bounding box center [696, 307] width 393 height 15
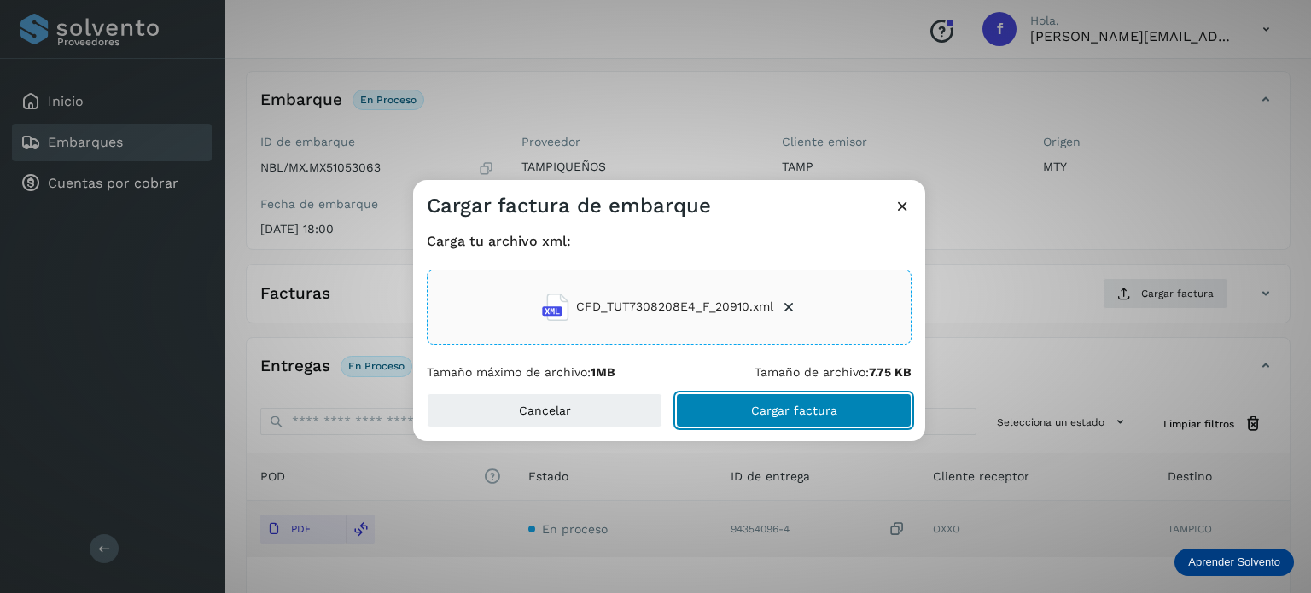
click at [730, 409] on button "Cargar factura" at bounding box center [794, 411] width 236 height 34
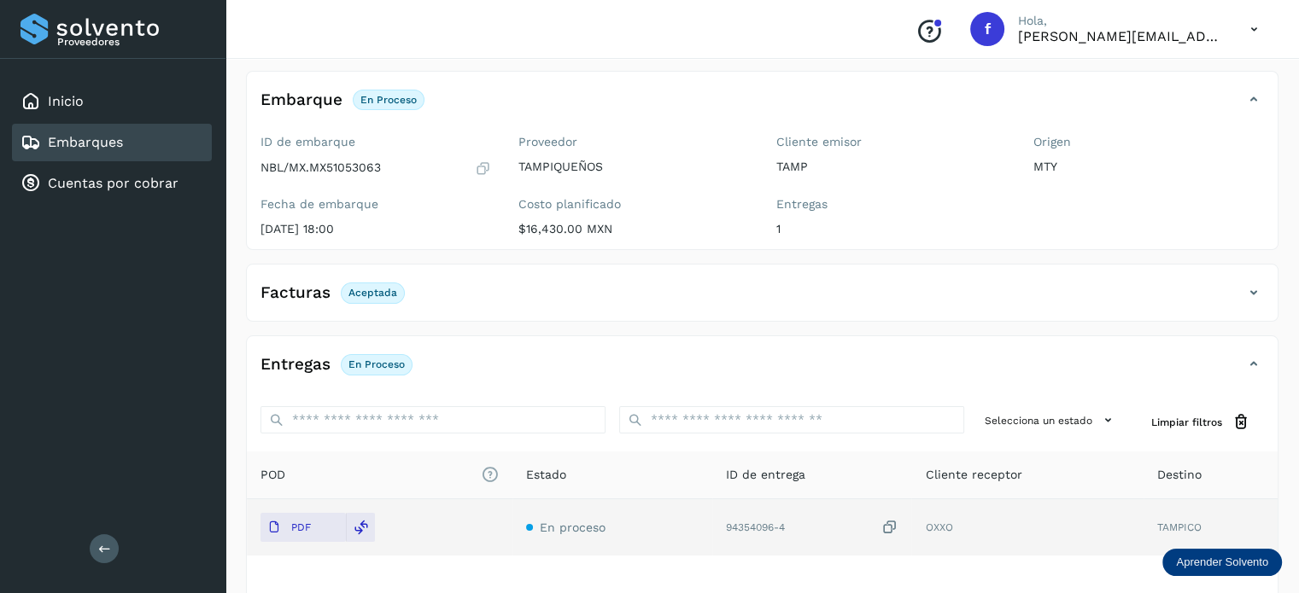
click at [126, 143] on div "Embarques" at bounding box center [112, 143] width 200 height 38
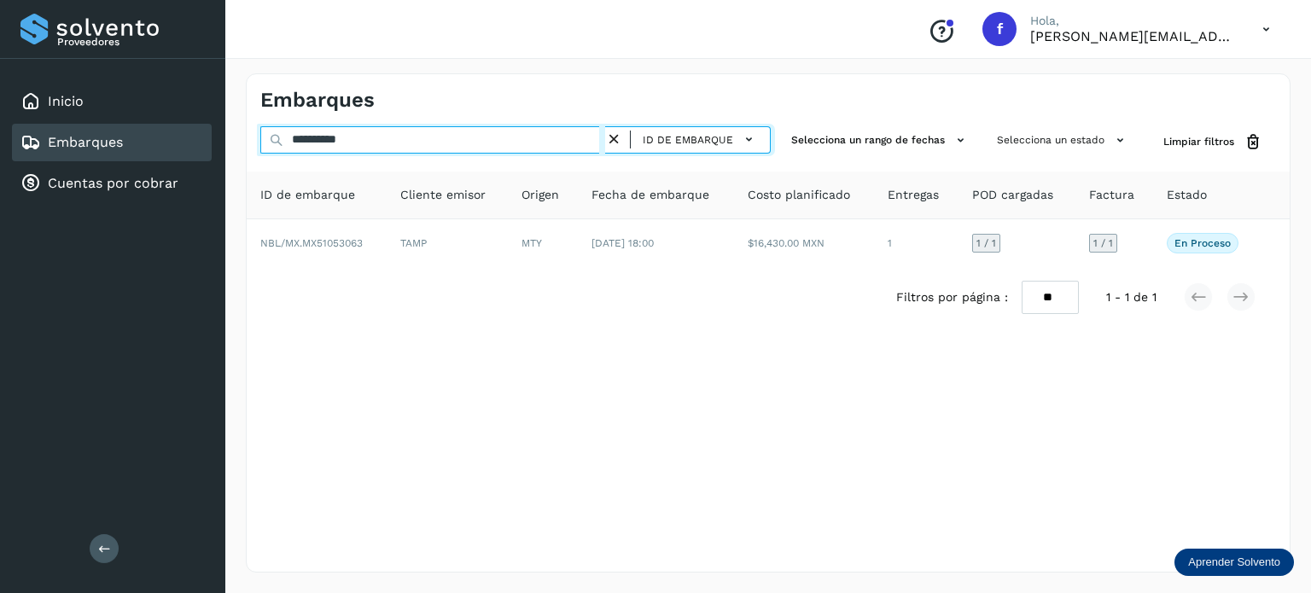
drag, startPoint x: 375, startPoint y: 133, endPoint x: 254, endPoint y: 132, distance: 120.4
click at [255, 132] on div "**********" at bounding box center [768, 142] width 1043 height 32
paste input "text"
drag, startPoint x: 389, startPoint y: 150, endPoint x: 269, endPoint y: 140, distance: 120.8
click at [269, 140] on div "**********" at bounding box center [515, 142] width 511 height 32
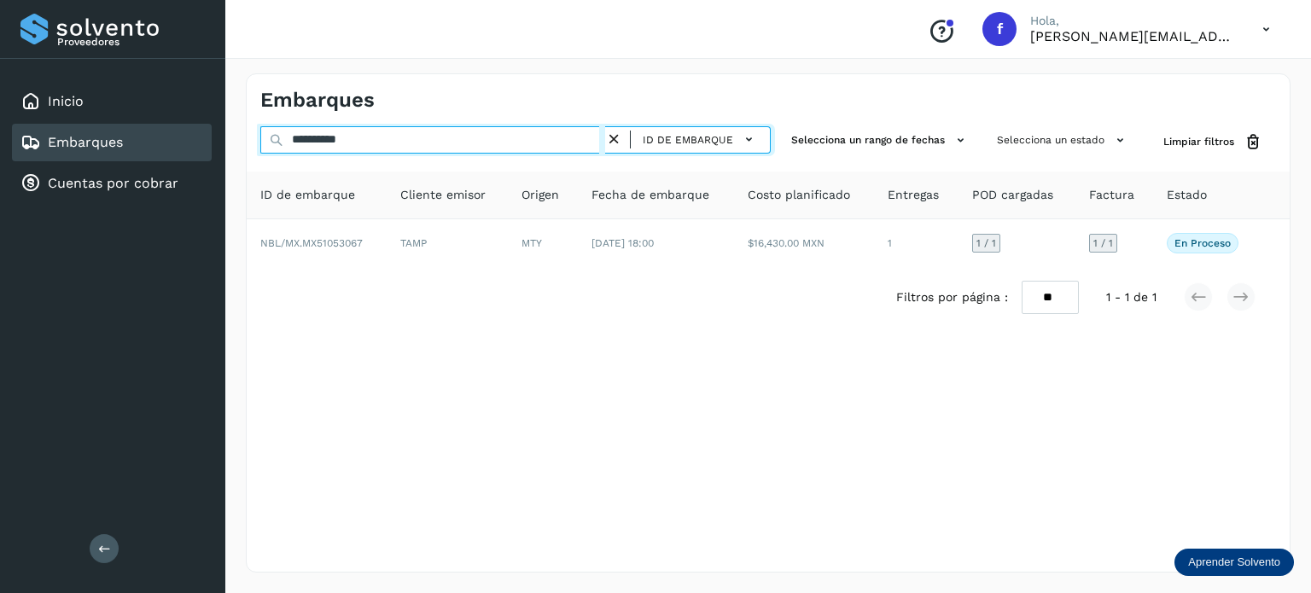
paste input "text"
type input "**********"
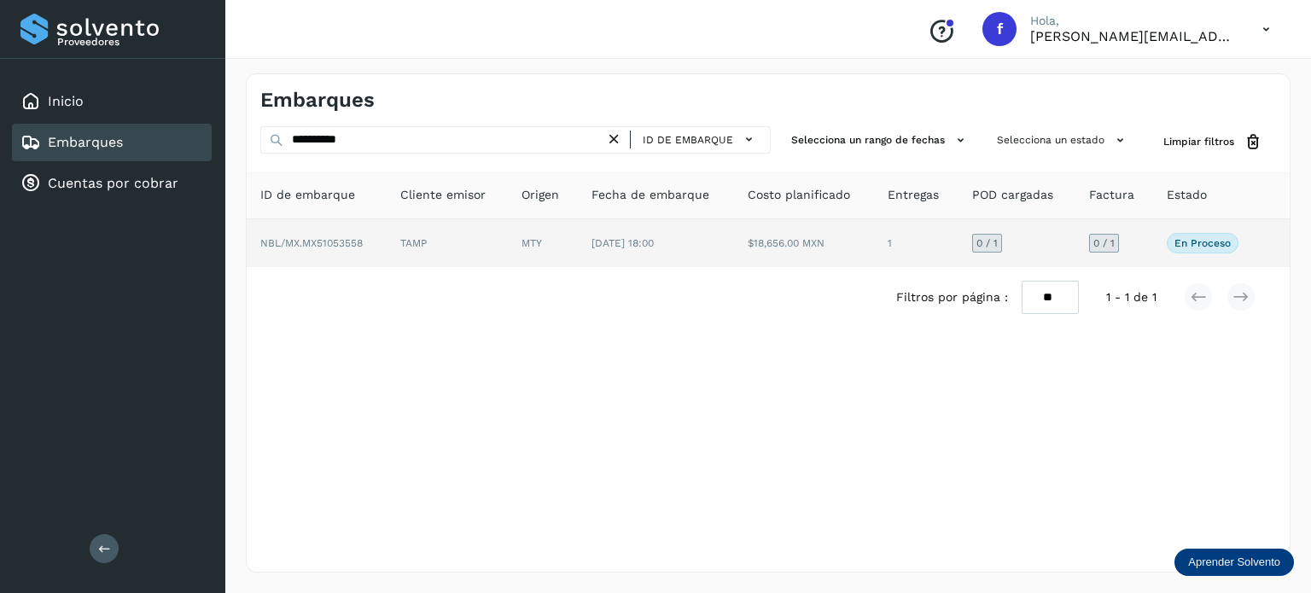
click at [387, 245] on td "NBL/MX.MX51053558" at bounding box center [447, 243] width 121 height 48
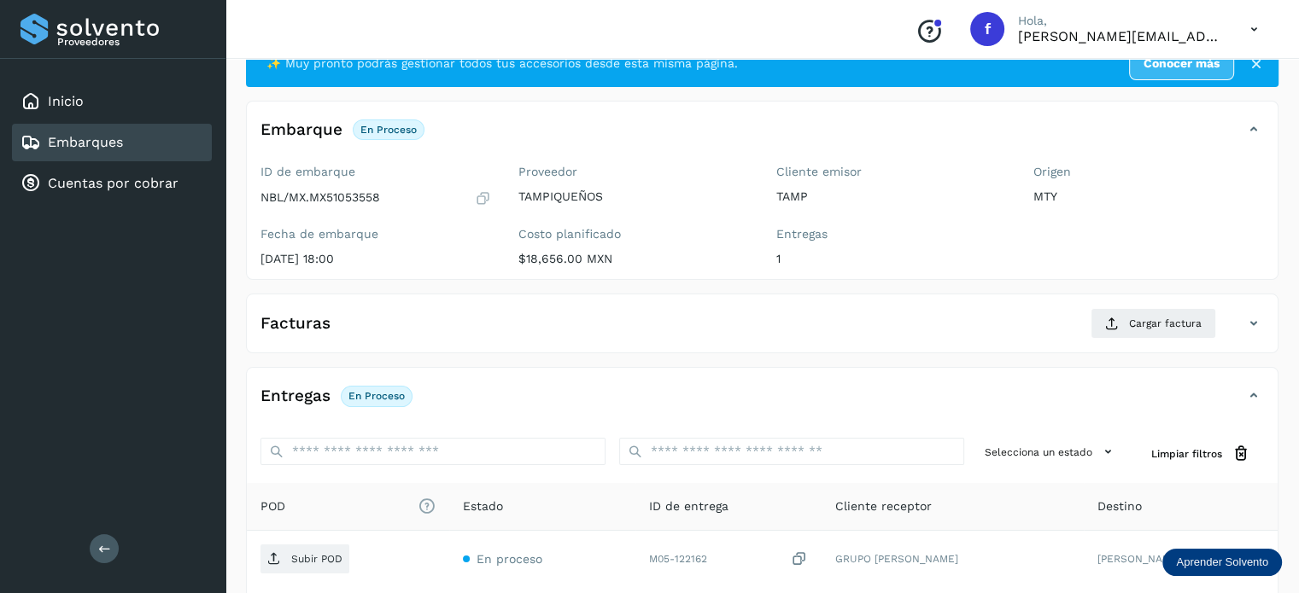
scroll to position [171, 0]
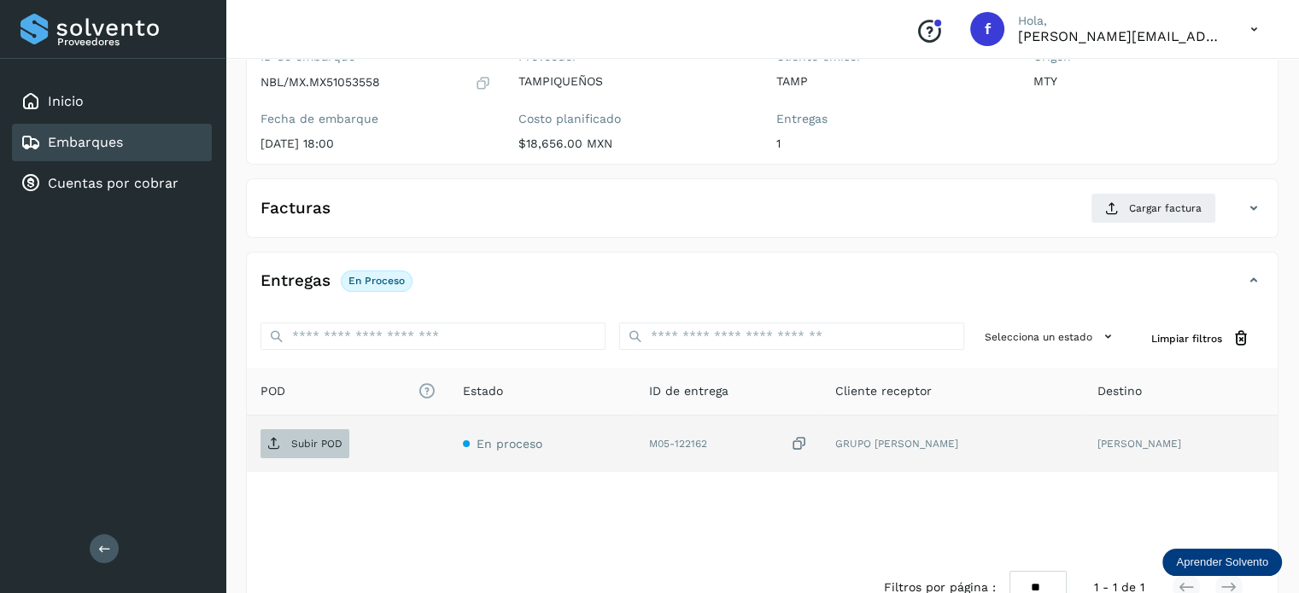
click at [309, 438] on p "Subir POD" at bounding box center [316, 444] width 51 height 12
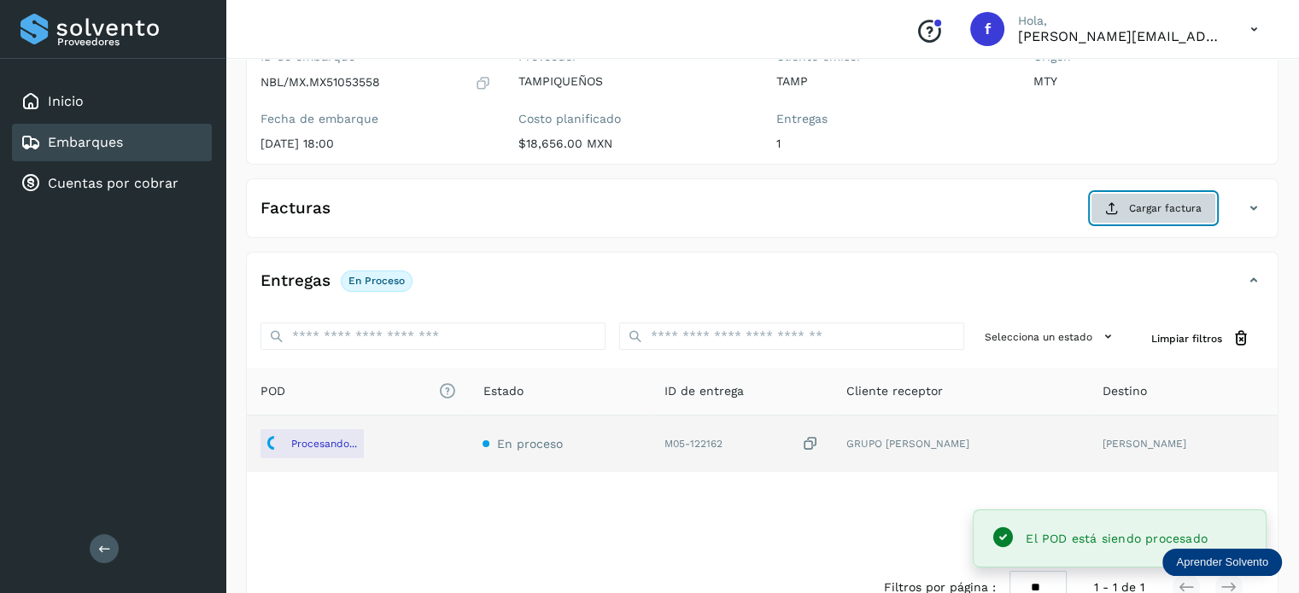
click at [1181, 219] on button "Cargar factura" at bounding box center [1153, 208] width 126 height 31
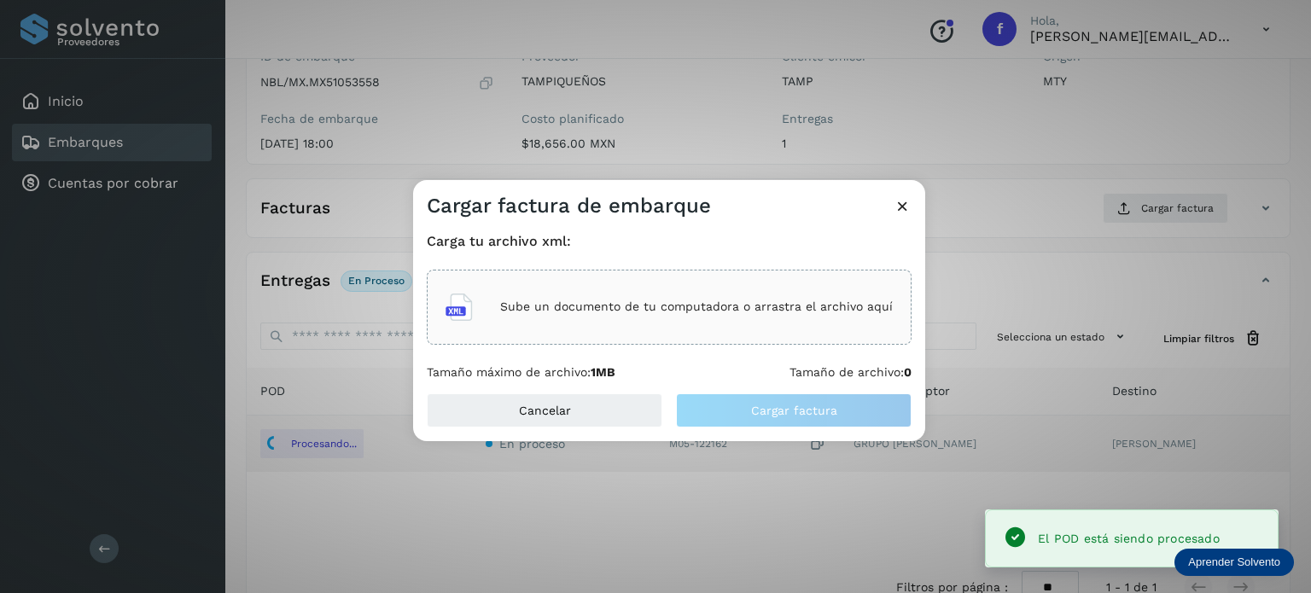
click at [819, 322] on div "Sube un documento de tu computadora o arrastra el archivo aquí" at bounding box center [669, 307] width 447 height 46
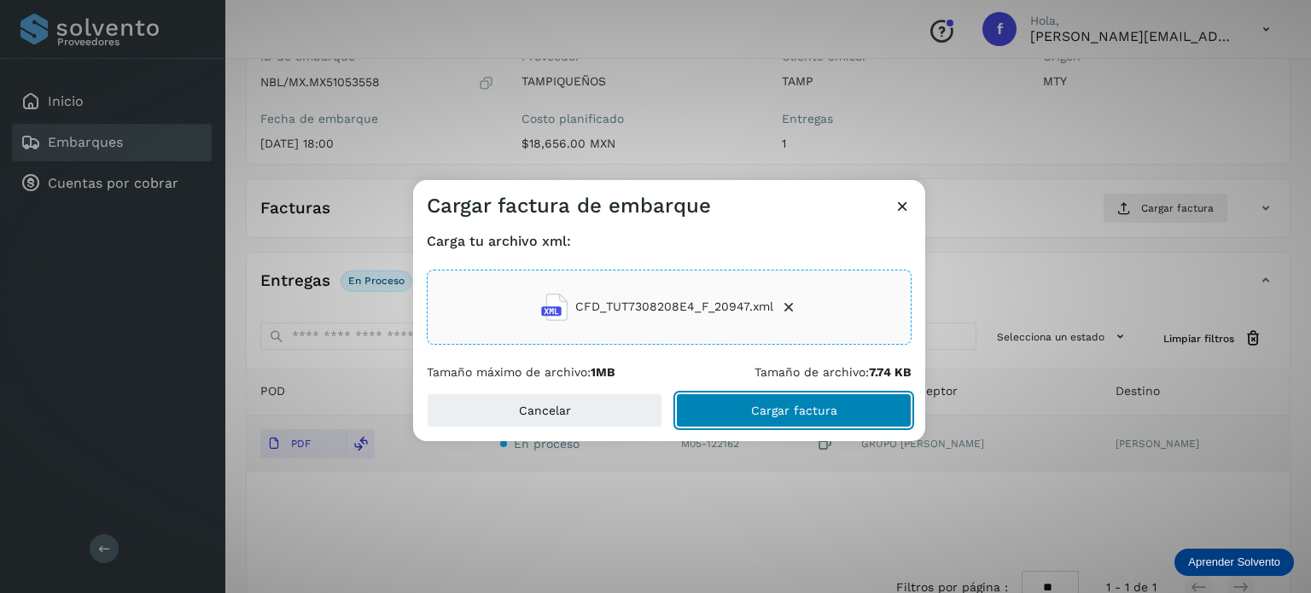
click at [758, 407] on span "Cargar factura" at bounding box center [794, 411] width 86 height 12
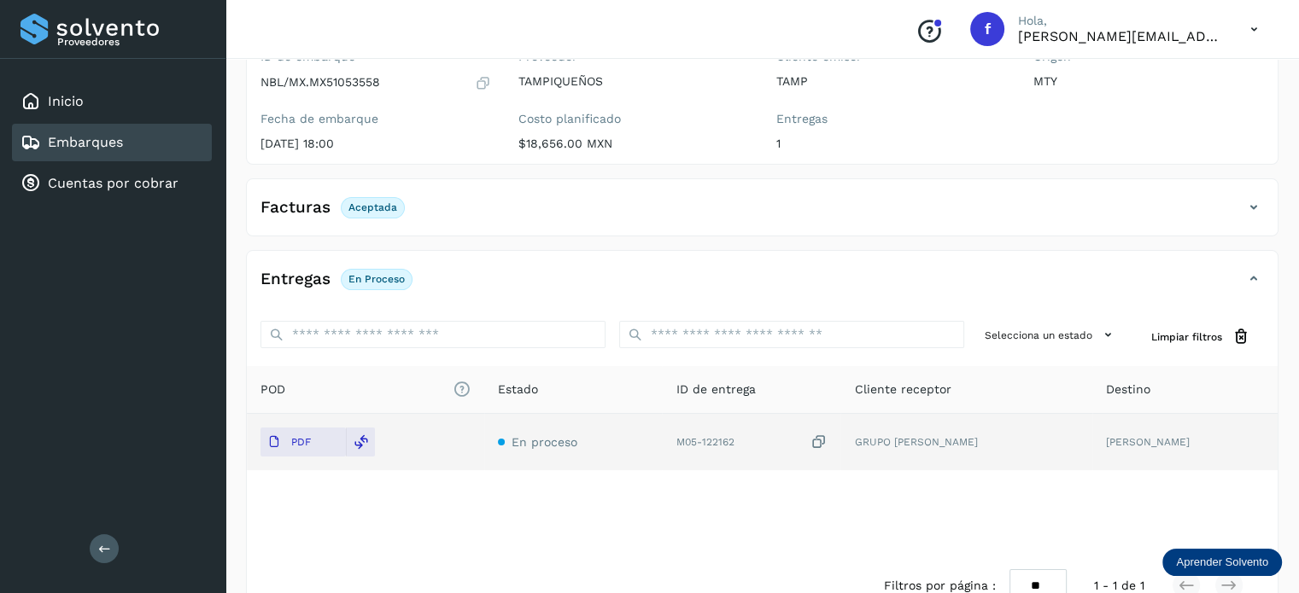
click at [126, 153] on div "Embarques" at bounding box center [112, 143] width 200 height 38
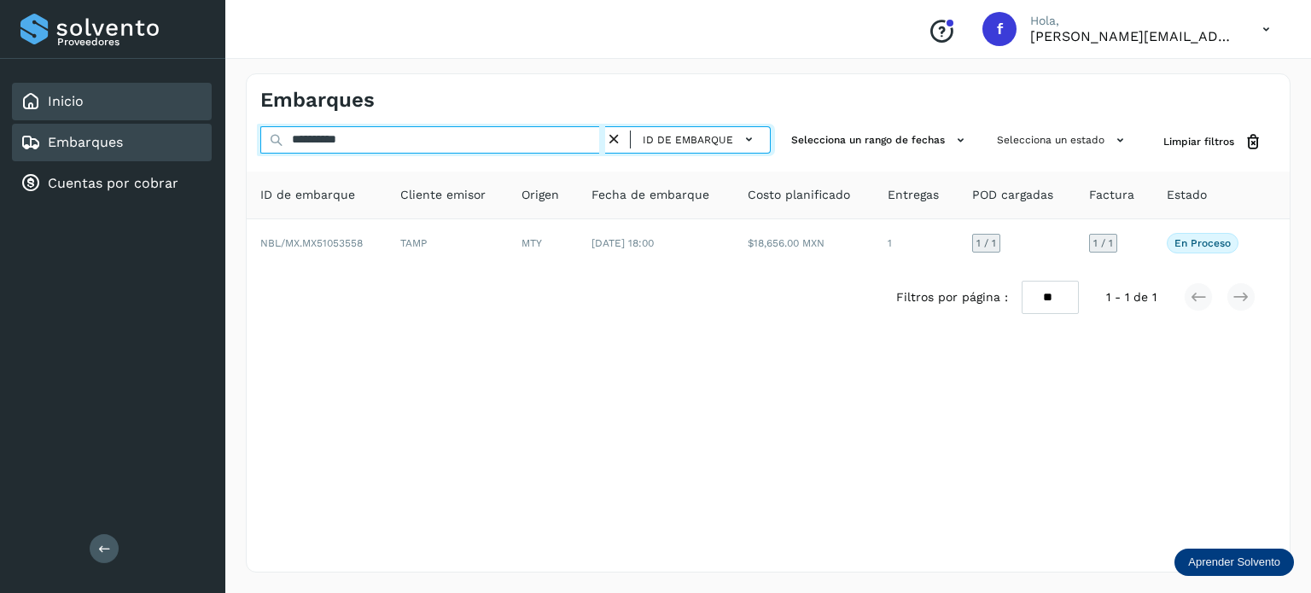
drag, startPoint x: 406, startPoint y: 139, endPoint x: 191, endPoint y: 112, distance: 216.0
click at [191, 112] on div "**********" at bounding box center [655, 296] width 1311 height 593
paste input "text"
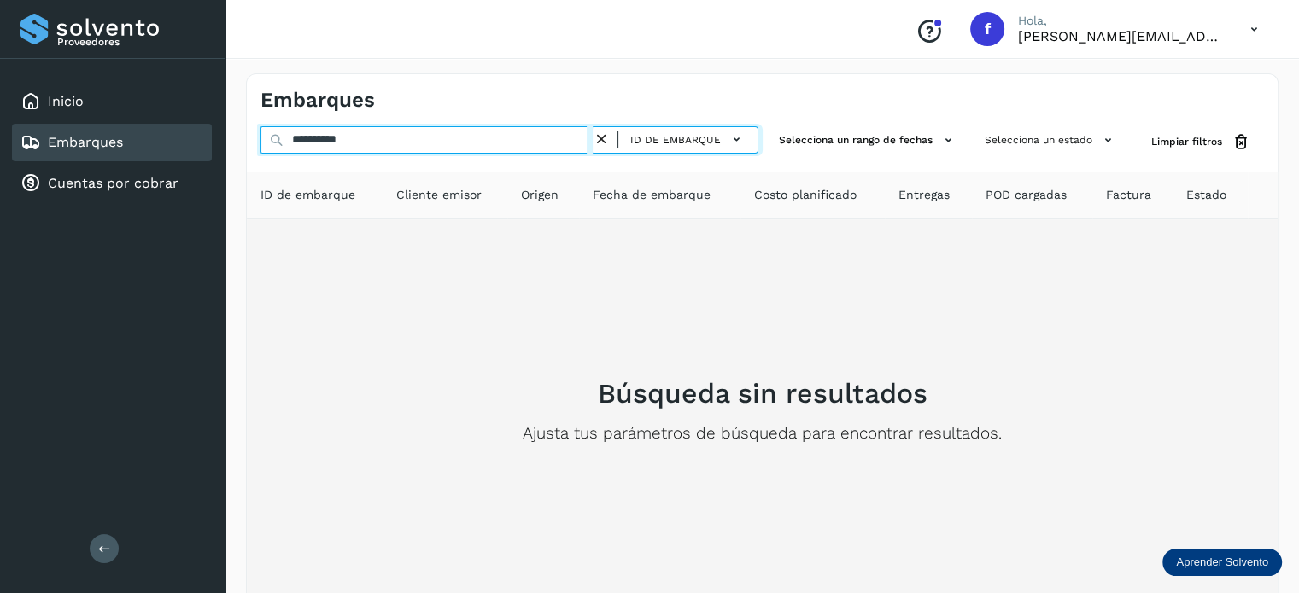
type input "**********"
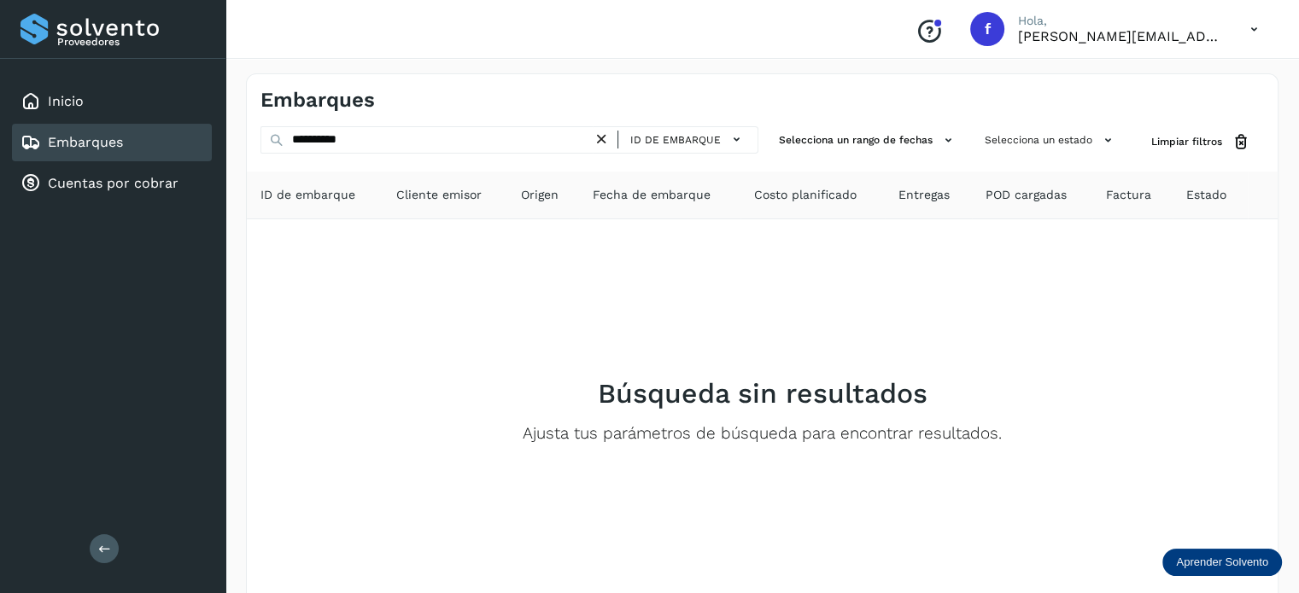
click at [605, 136] on icon at bounding box center [601, 140] width 18 height 18
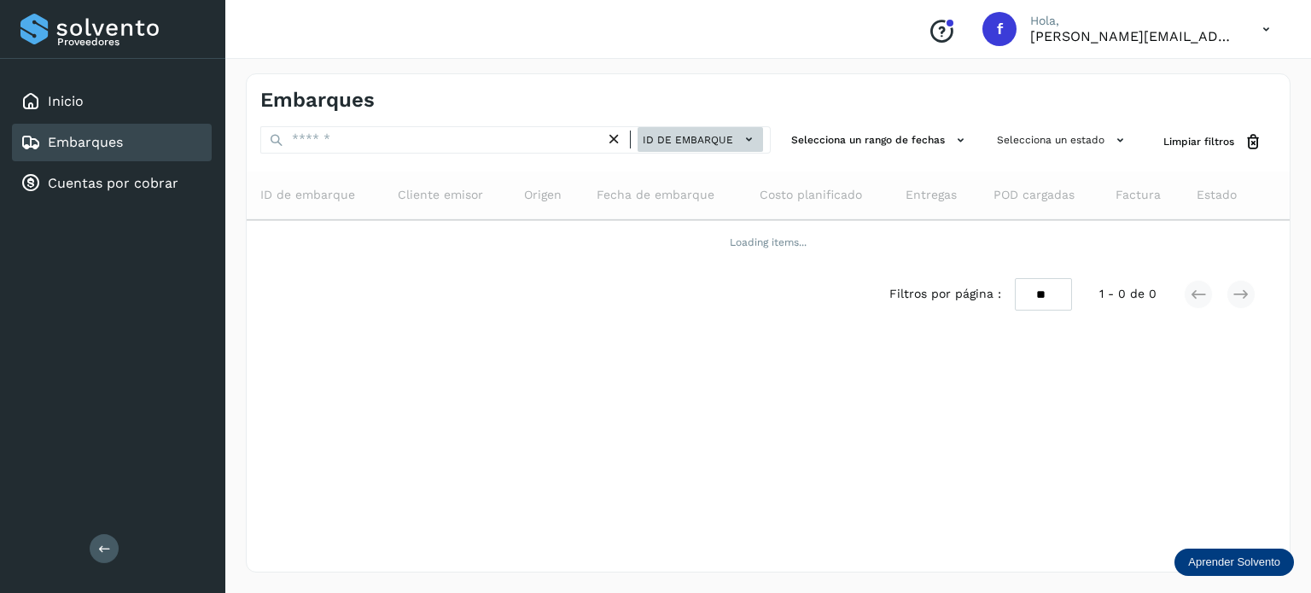
click at [718, 146] on span "ID de embarque" at bounding box center [688, 139] width 90 height 15
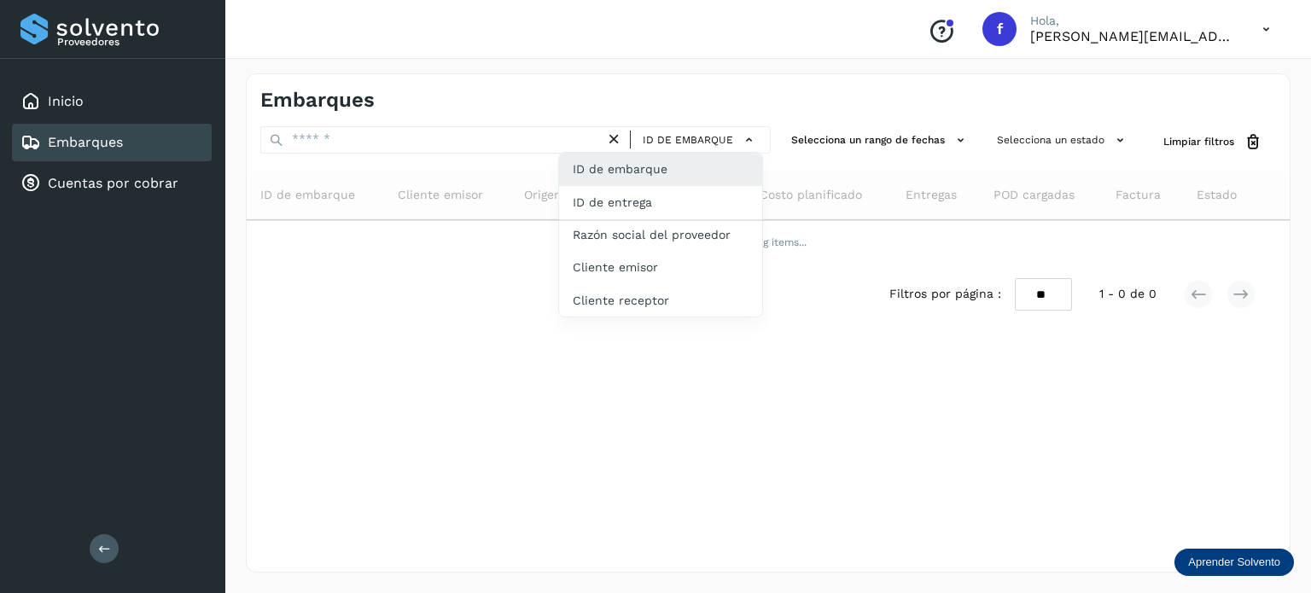
click at [745, 95] on div at bounding box center [655, 296] width 1311 height 593
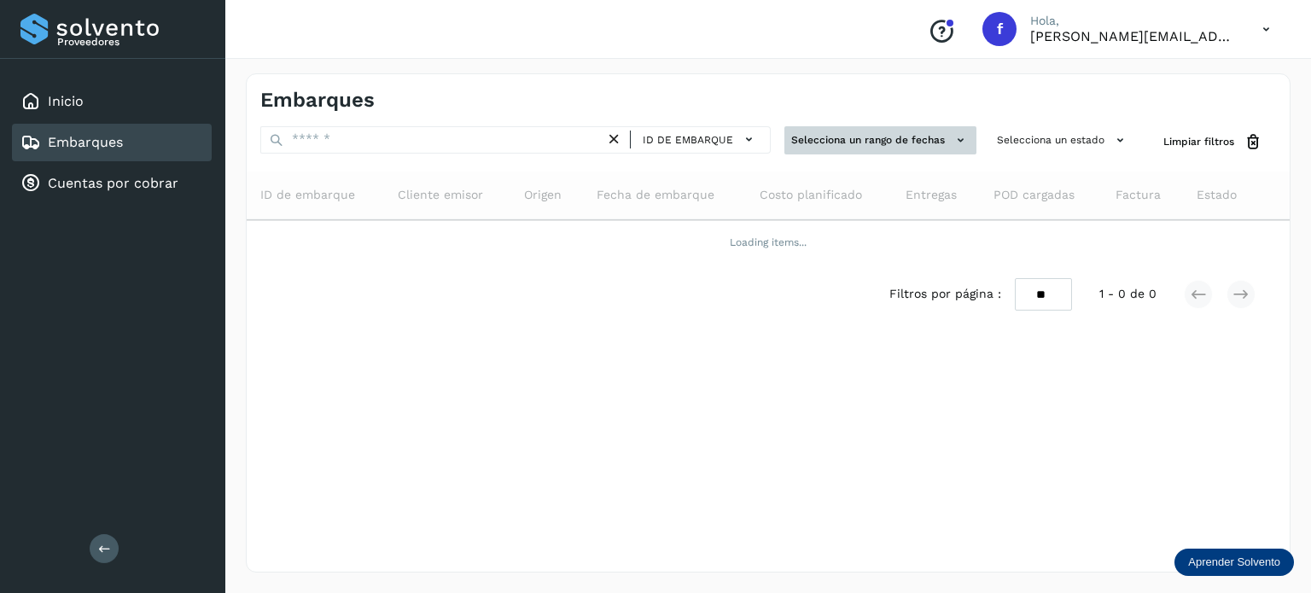
click at [942, 132] on button "Selecciona un rango de fechas" at bounding box center [881, 140] width 192 height 28
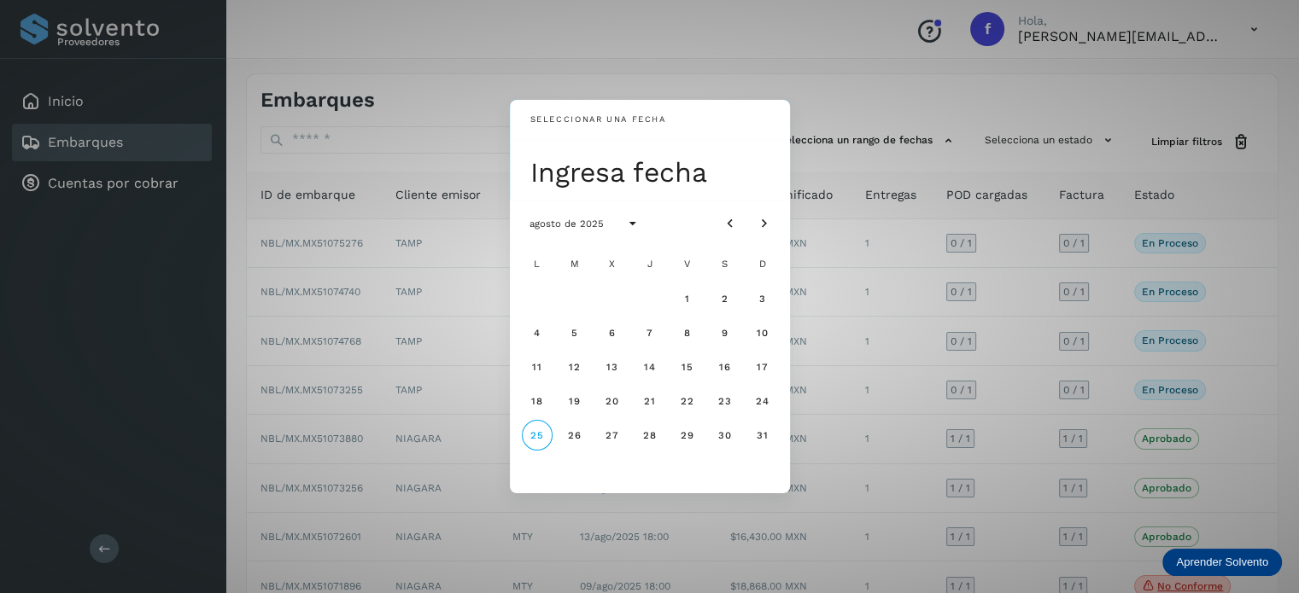
click at [550, 449] on div "25" at bounding box center [537, 435] width 34 height 34
click at [534, 436] on span "25" at bounding box center [536, 435] width 15 height 12
click at [570, 397] on span "19" at bounding box center [574, 401] width 13 height 12
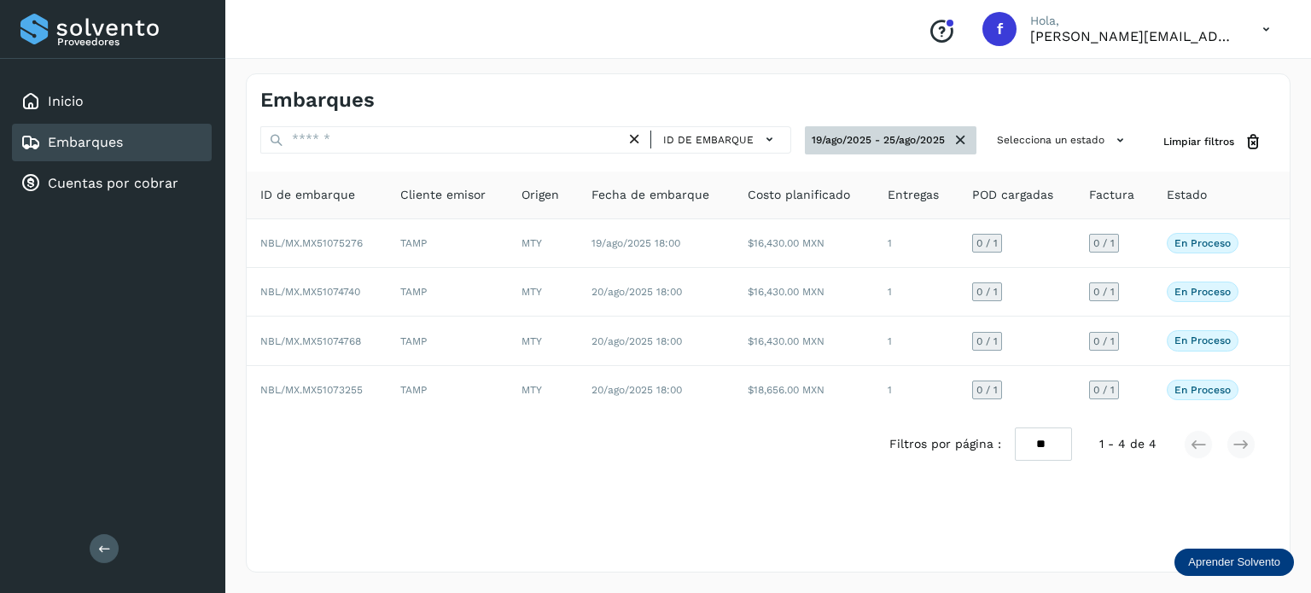
click at [946, 140] on button "19/ago/2025 - 25/ago/2025" at bounding box center [891, 140] width 172 height 28
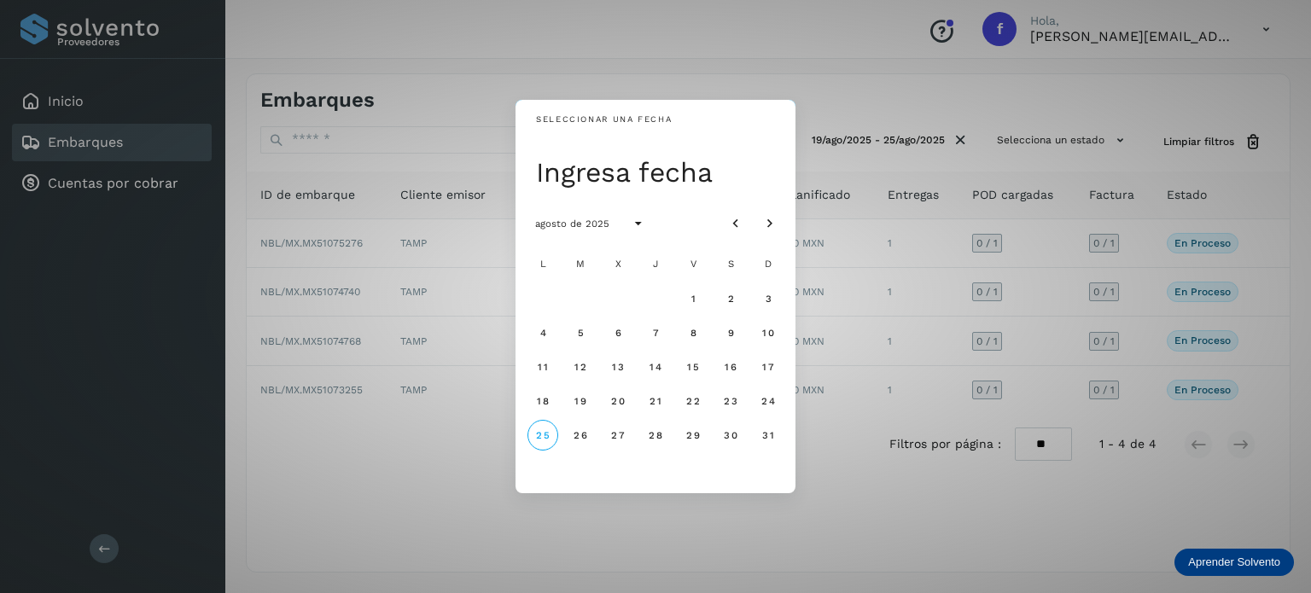
click at [768, 161] on div "Ingresa fecha" at bounding box center [660, 172] width 249 height 34
click at [950, 141] on div "Seleccionar una fecha Ingresa fecha agosto de 2025 L M X J V S D 1 2 3 4 5 6 7 …" at bounding box center [655, 296] width 1311 height 593
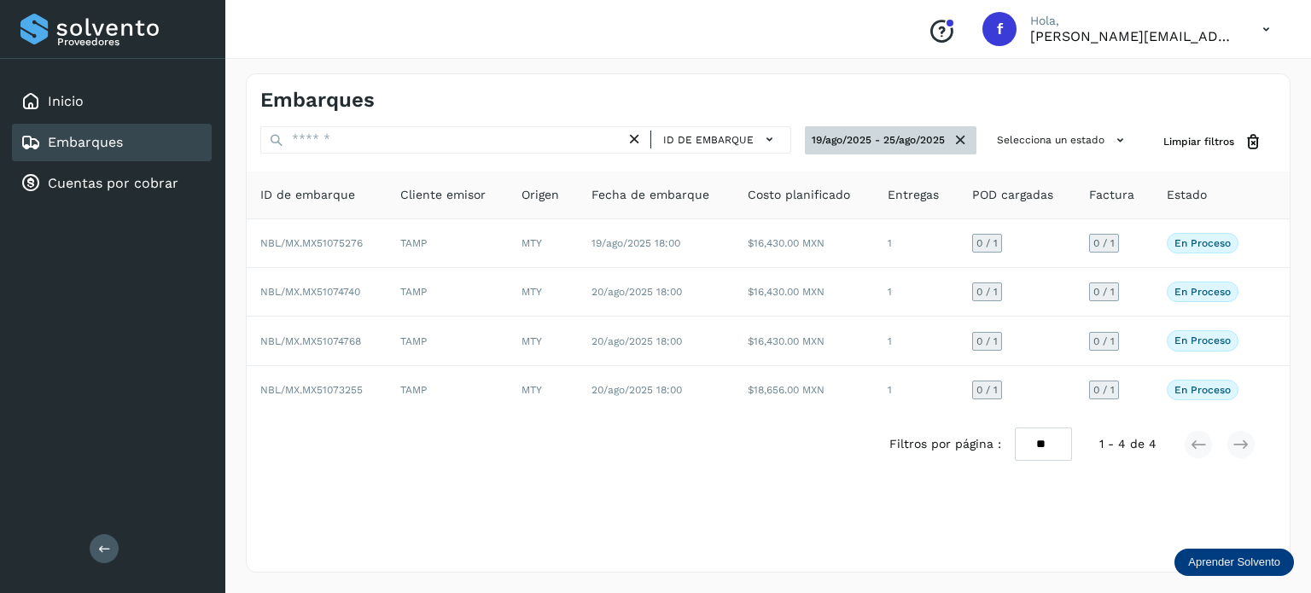
click at [954, 141] on icon at bounding box center [961, 140] width 18 height 18
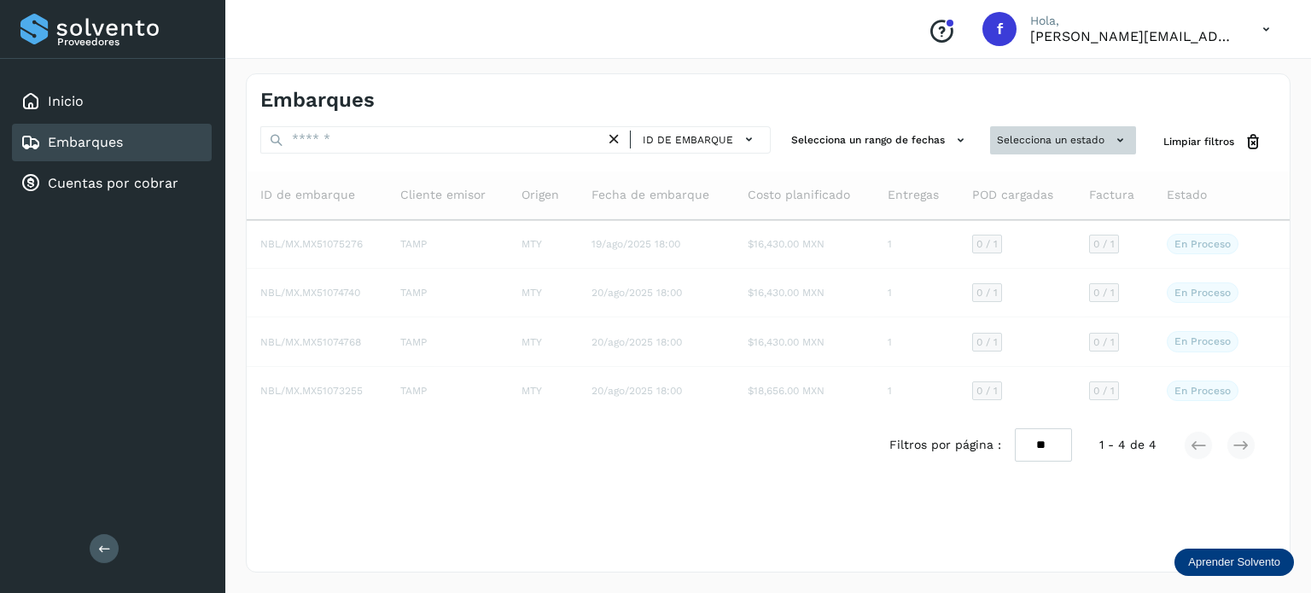
click at [1058, 137] on button "Selecciona un estado" at bounding box center [1063, 140] width 146 height 28
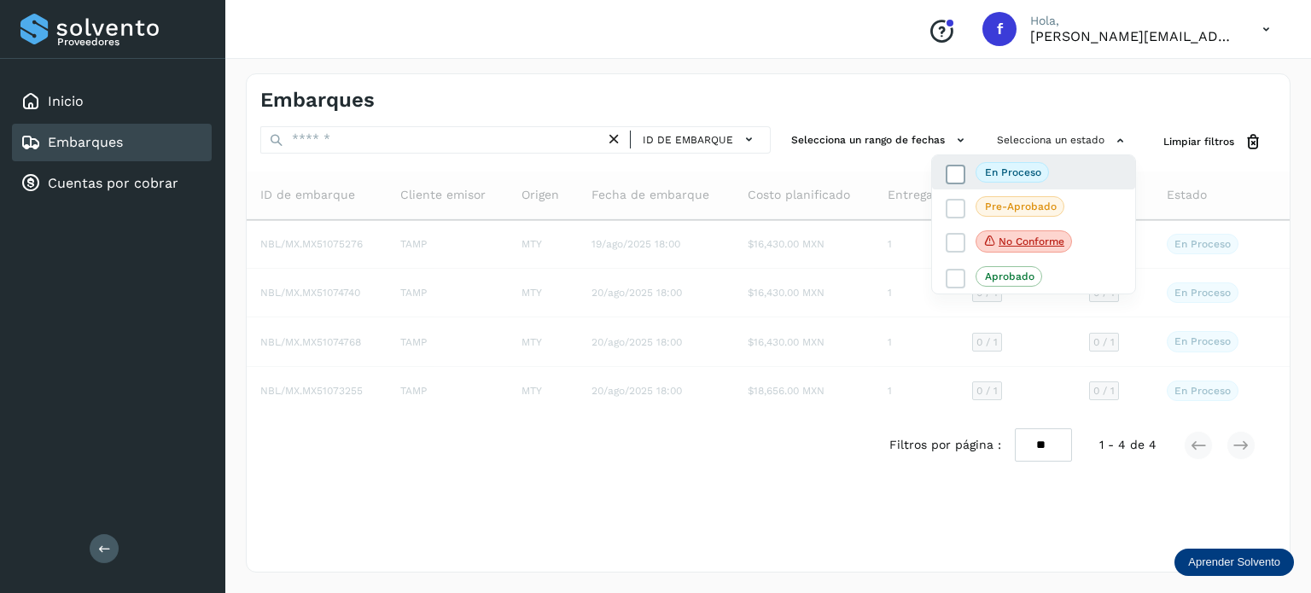
click at [1025, 170] on p "En proceso" at bounding box center [1013, 172] width 56 height 12
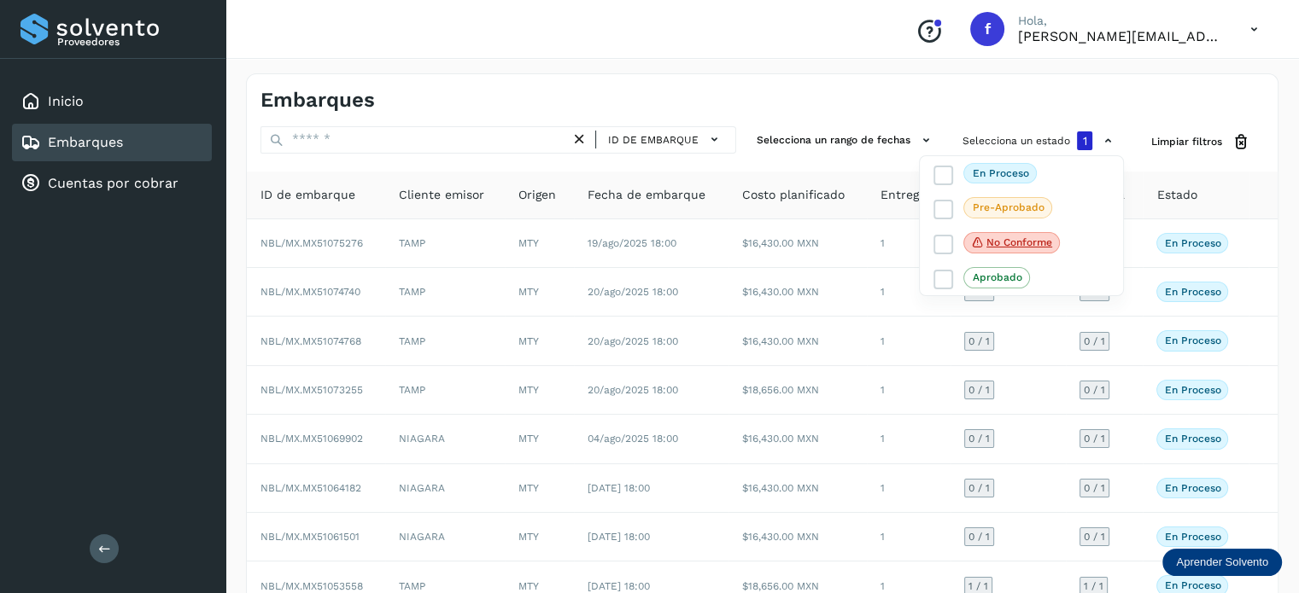
click at [1106, 114] on div at bounding box center [649, 296] width 1299 height 593
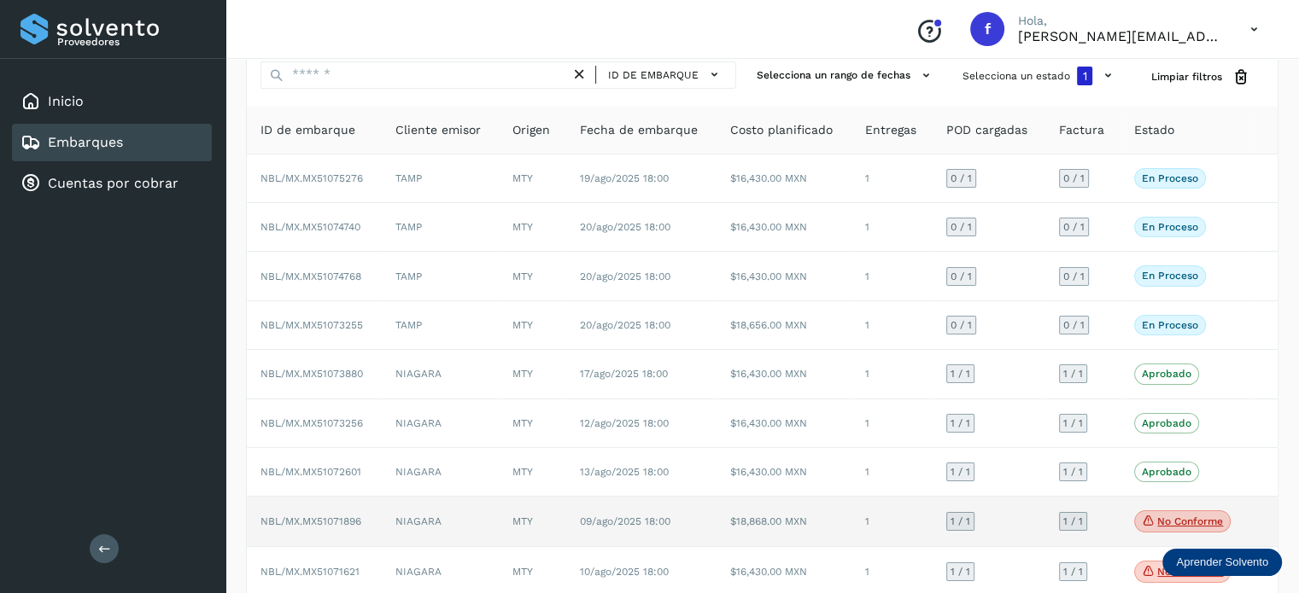
scroll to position [24, 0]
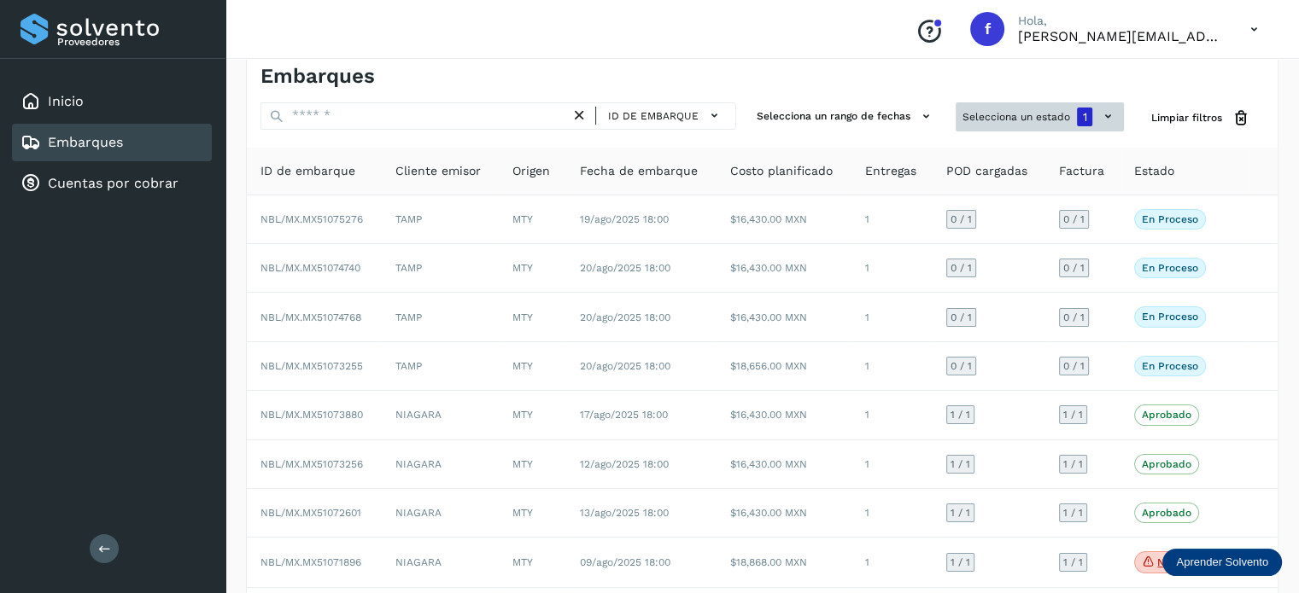
click at [1021, 126] on button "Selecciona un estado 1" at bounding box center [1039, 116] width 168 height 29
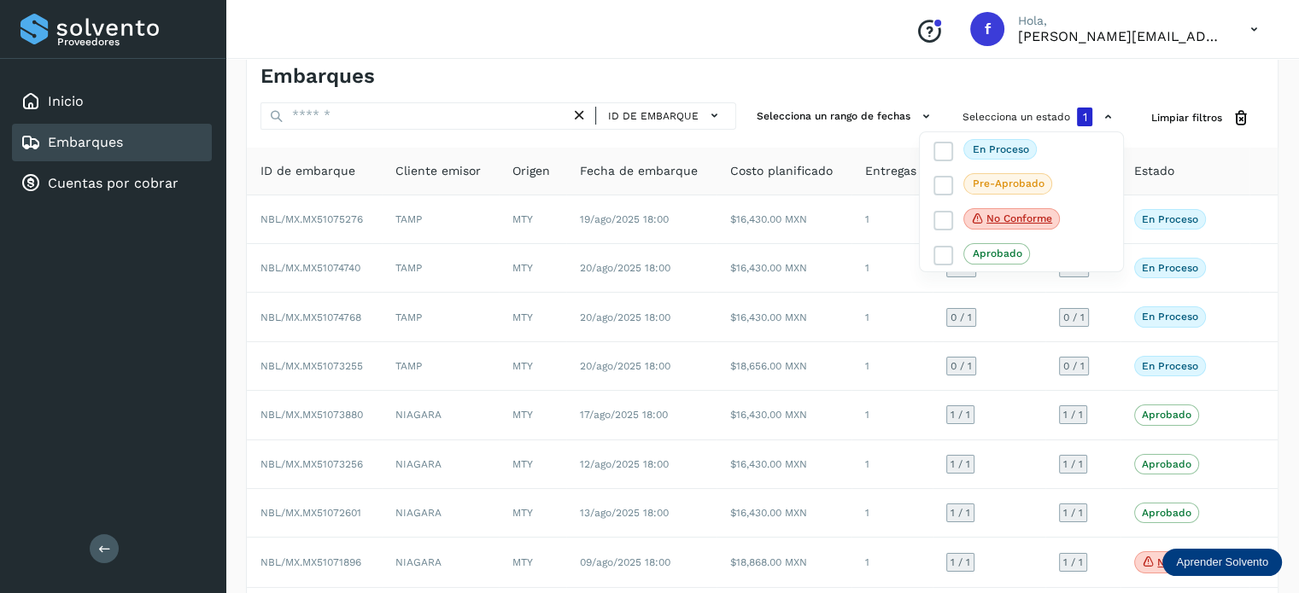
click at [1056, 85] on div at bounding box center [649, 296] width 1299 height 593
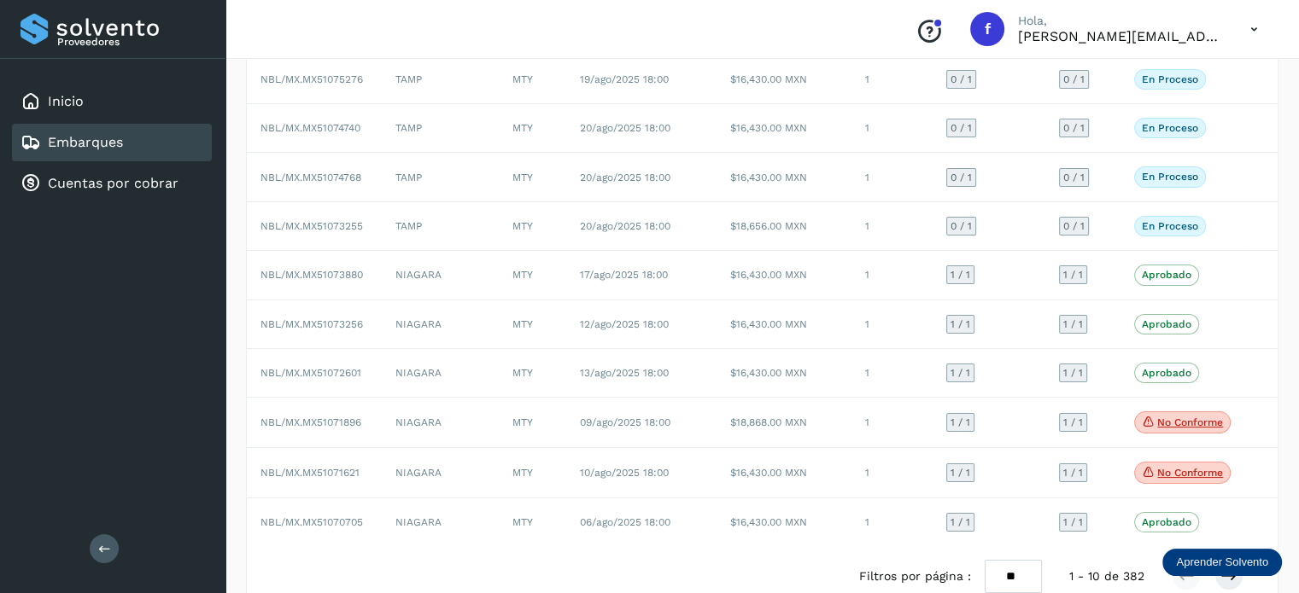
scroll to position [195, 0]
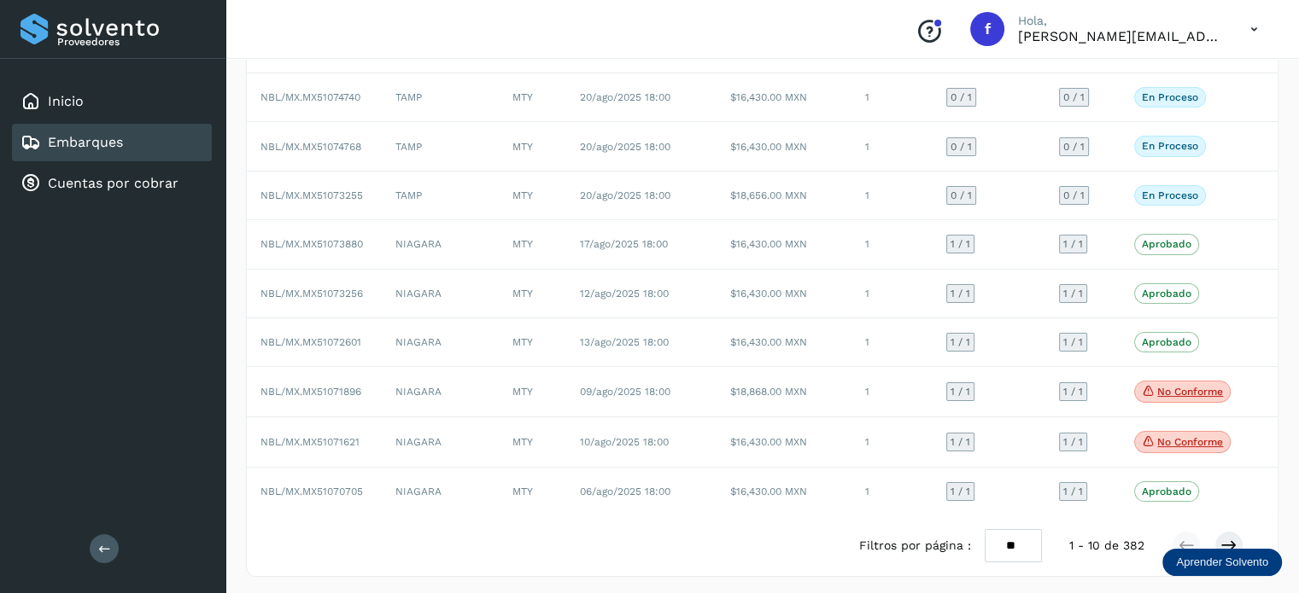
click at [1012, 536] on select "** ** **" at bounding box center [1012, 545] width 57 height 33
click at [1018, 543] on select "** ** **" at bounding box center [1012, 545] width 57 height 33
select select "**"
click at [984, 529] on select "** ** **" at bounding box center [1012, 545] width 57 height 33
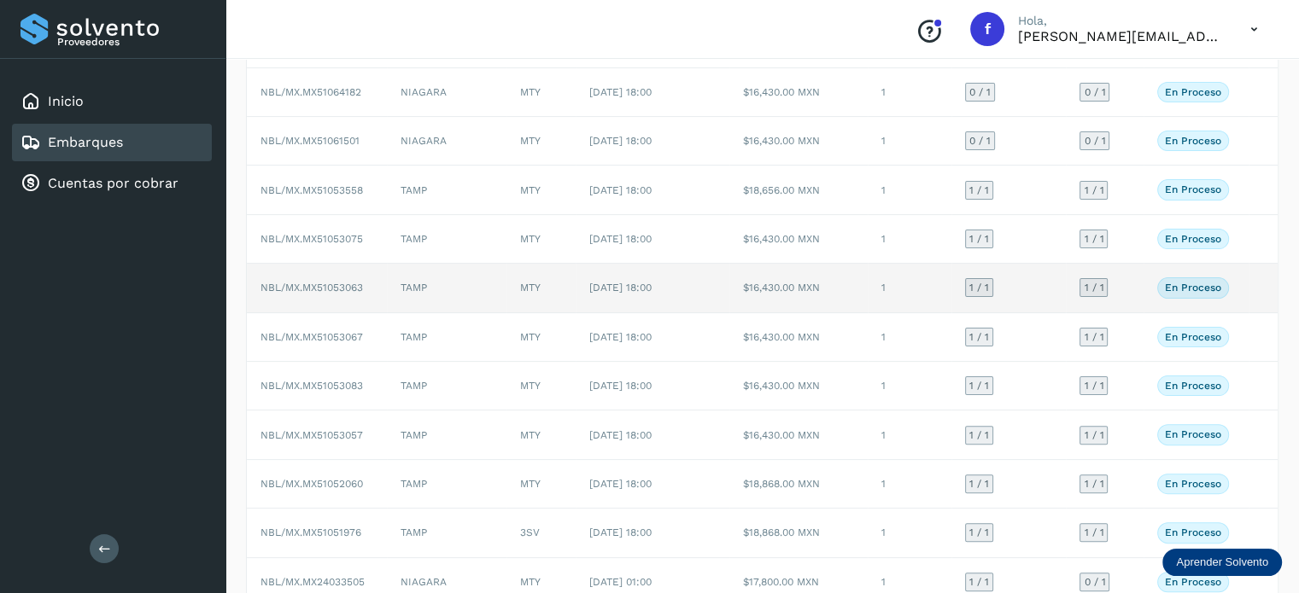
scroll to position [482, 0]
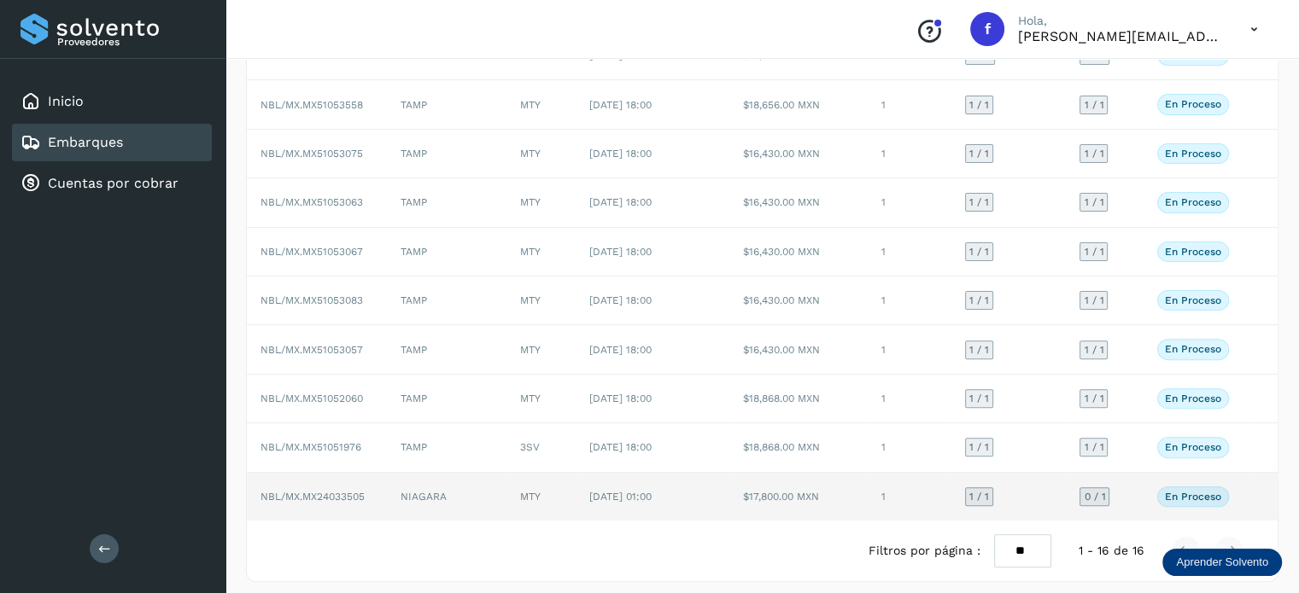
click at [318, 493] on span "NBL/MX.MX24033505" at bounding box center [312, 497] width 104 height 12
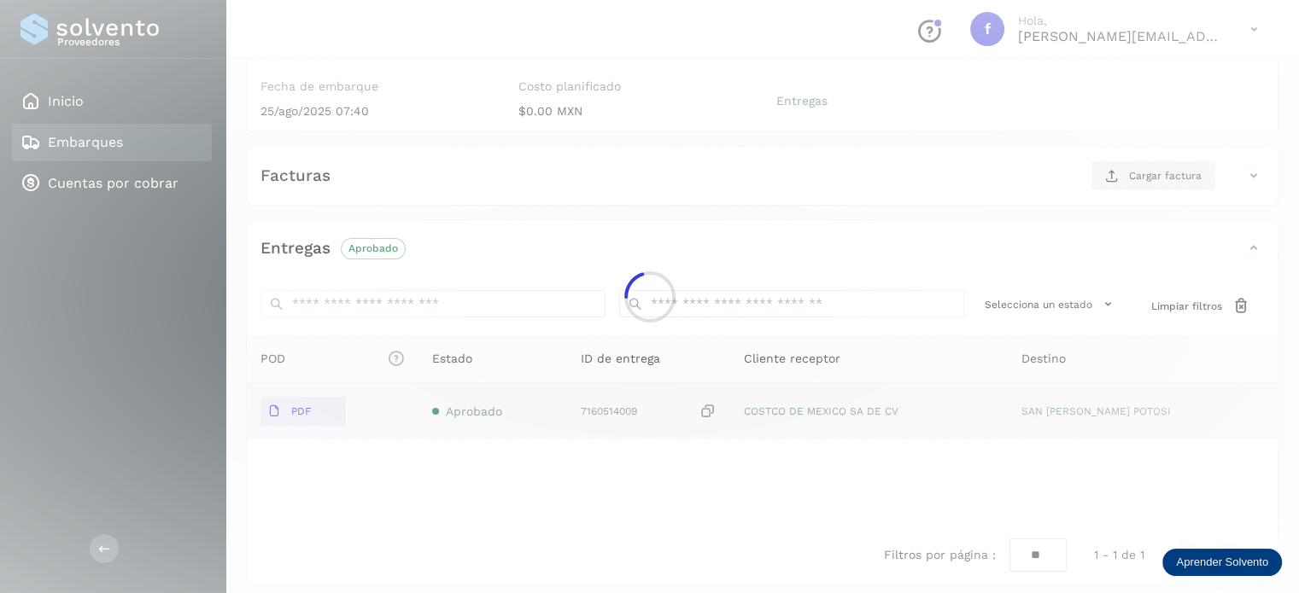
scroll to position [215, 0]
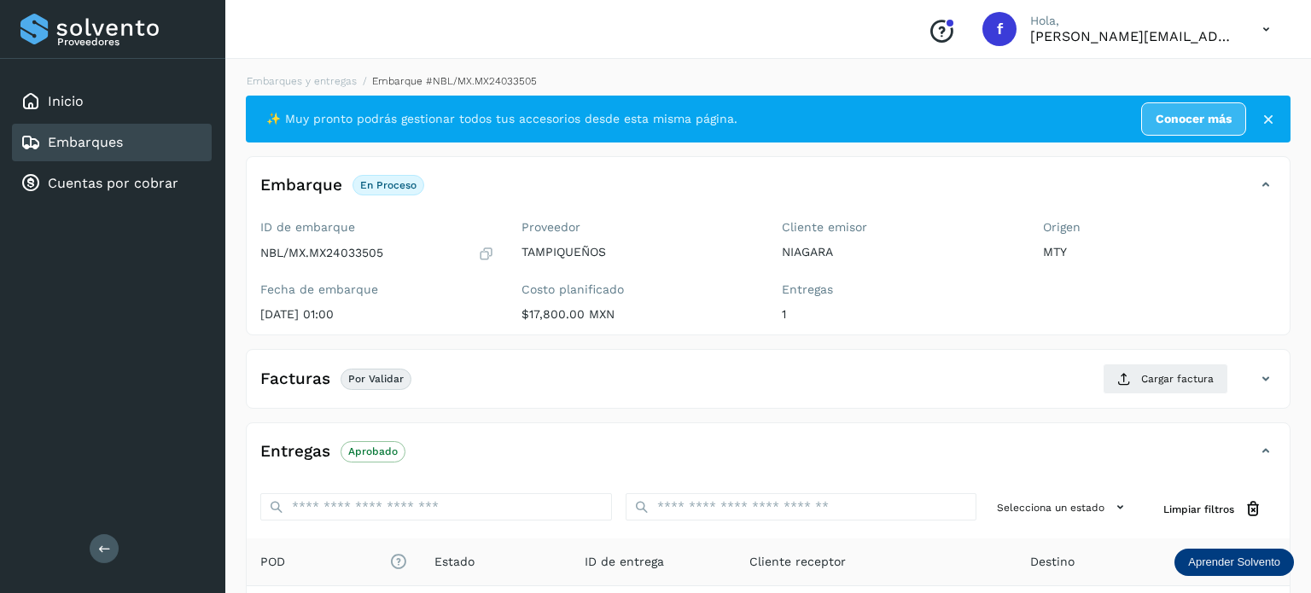
select select "**"
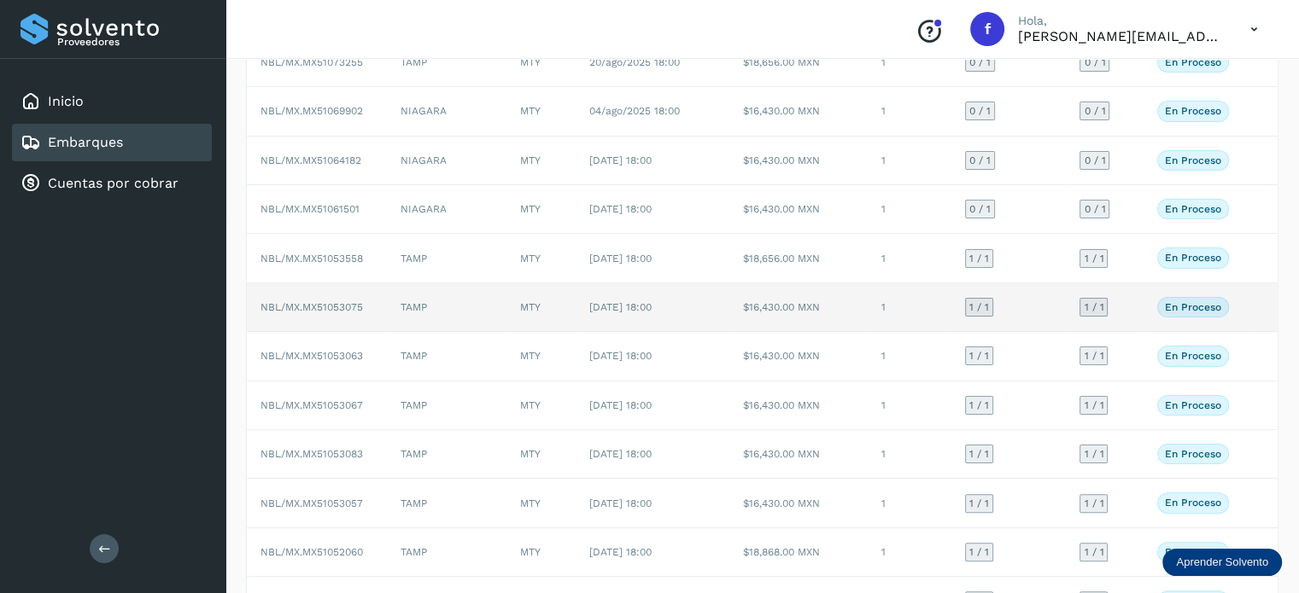
scroll to position [482, 0]
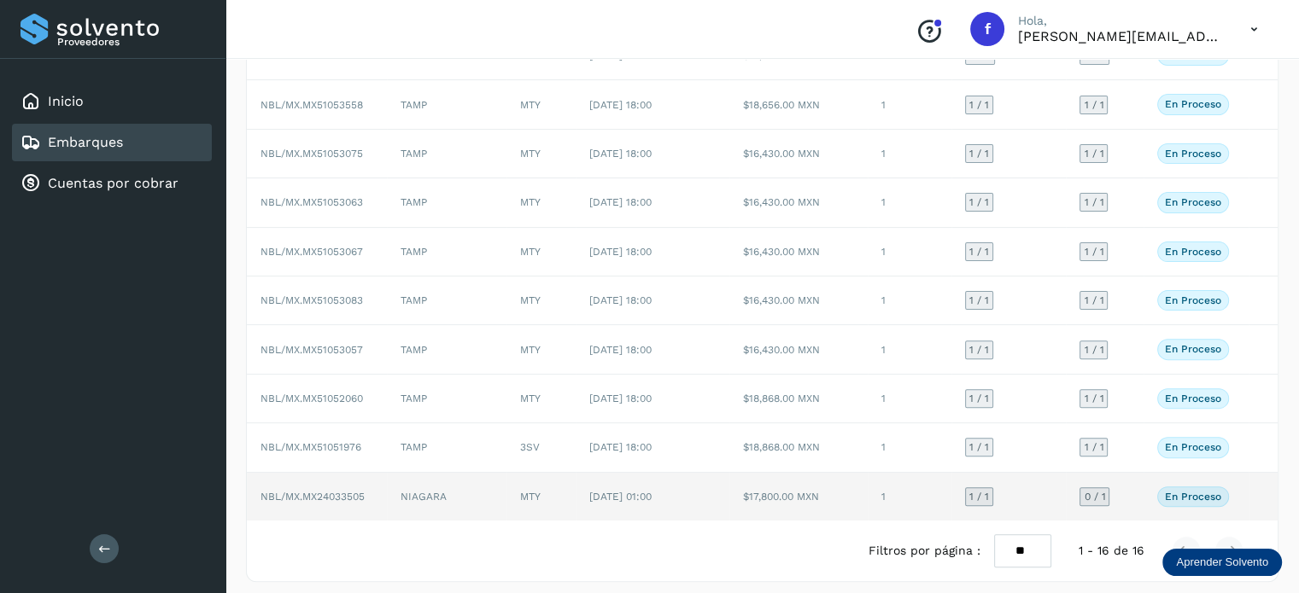
click at [374, 490] on td "NBL/MX.MX24033505" at bounding box center [317, 497] width 140 height 48
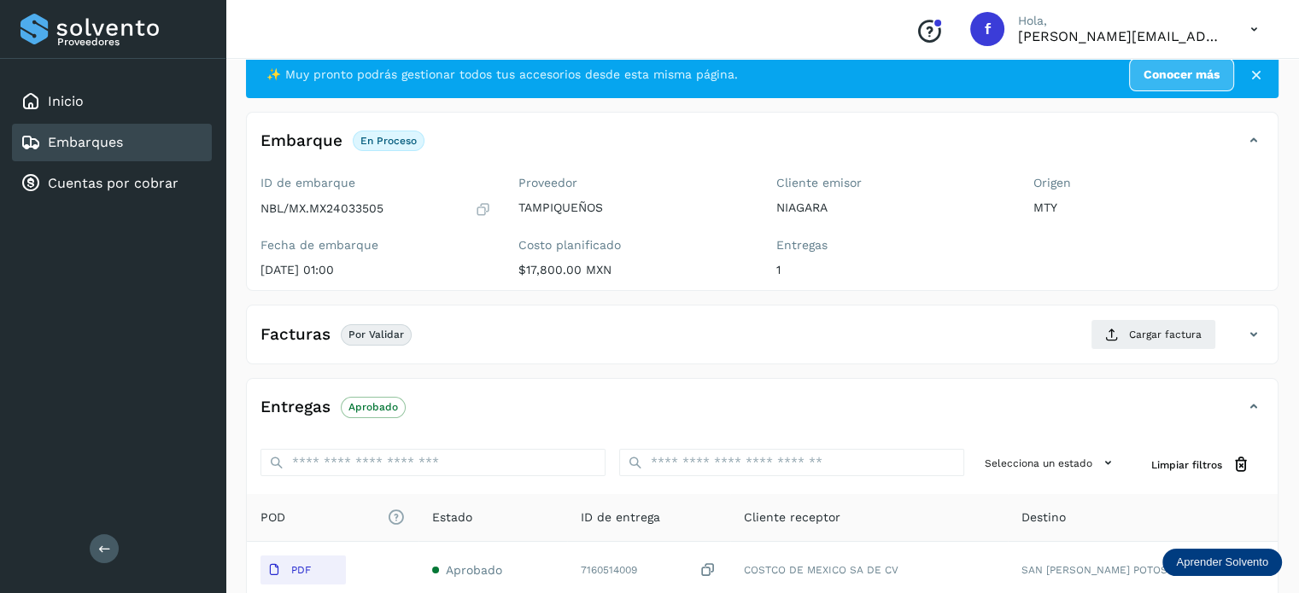
scroll to position [44, 0]
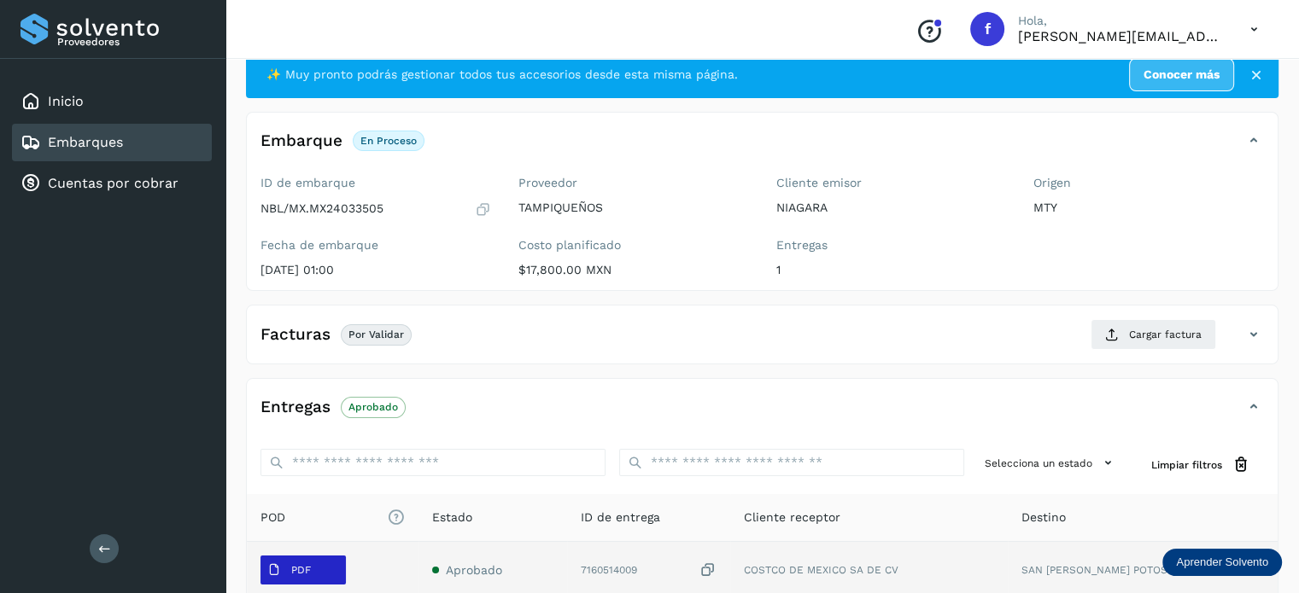
click at [305, 557] on span "PDF" at bounding box center [288, 570] width 57 height 27
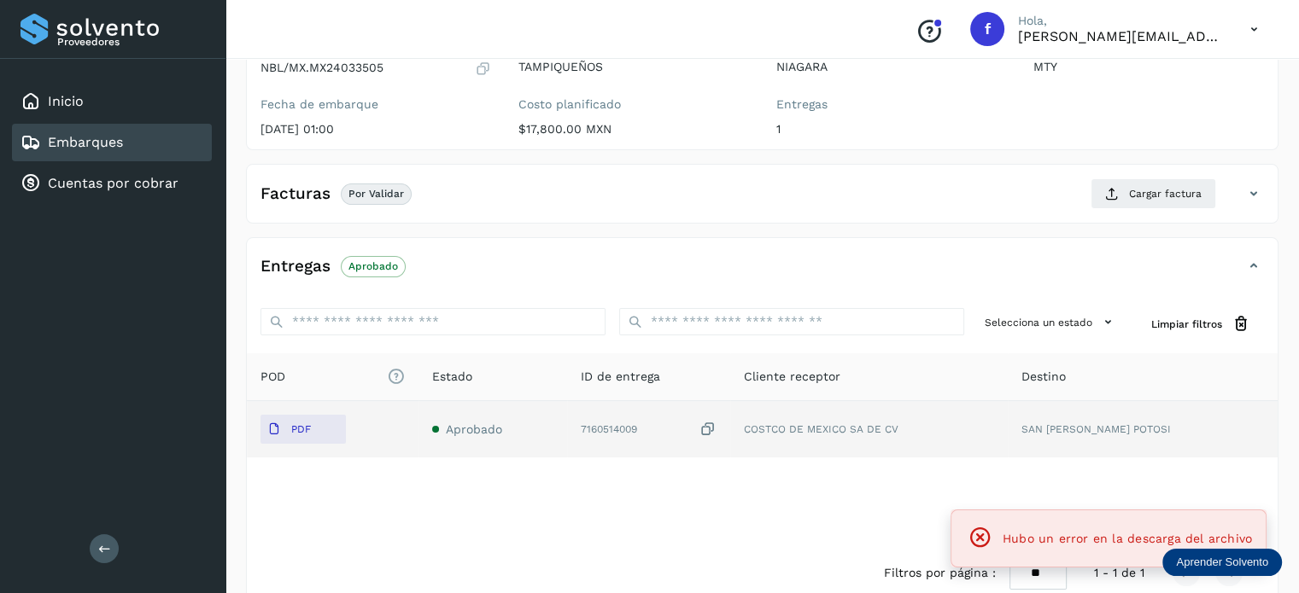
scroll to position [215, 0]
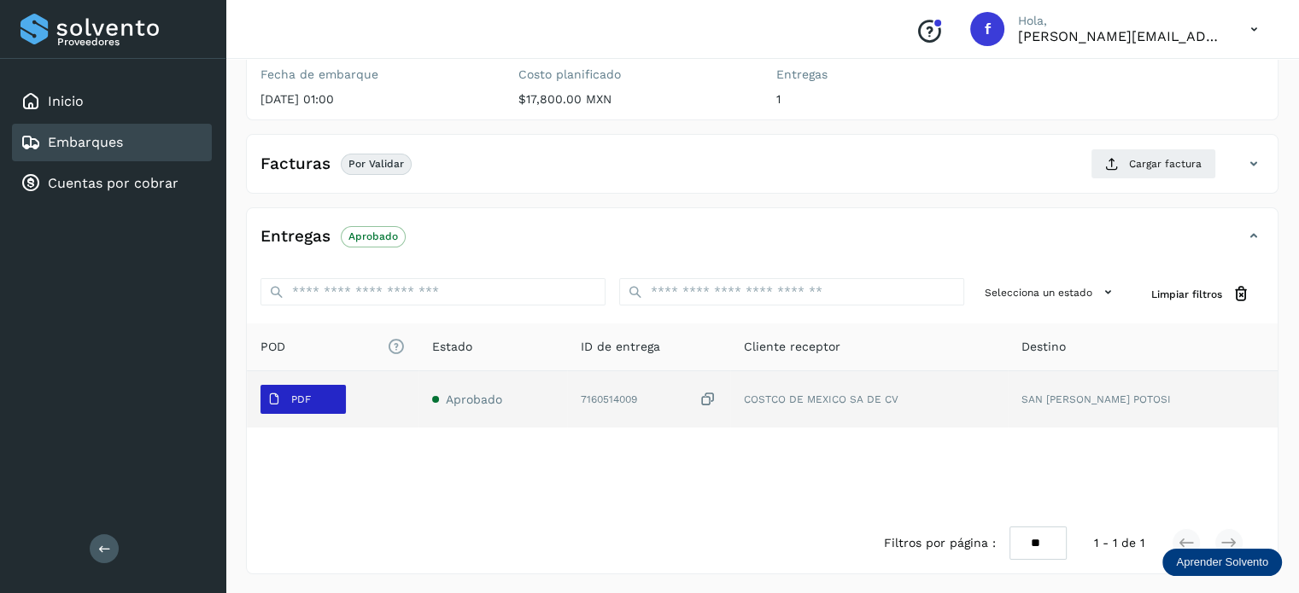
click at [331, 400] on button "PDF" at bounding box center [302, 399] width 85 height 29
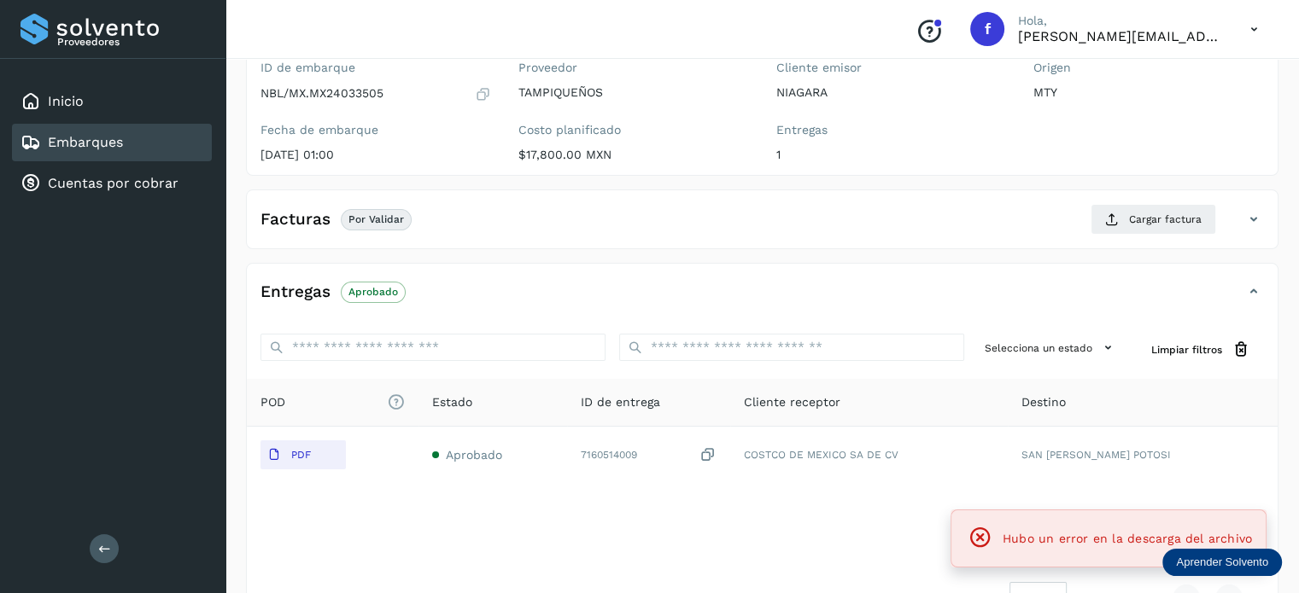
scroll to position [130, 0]
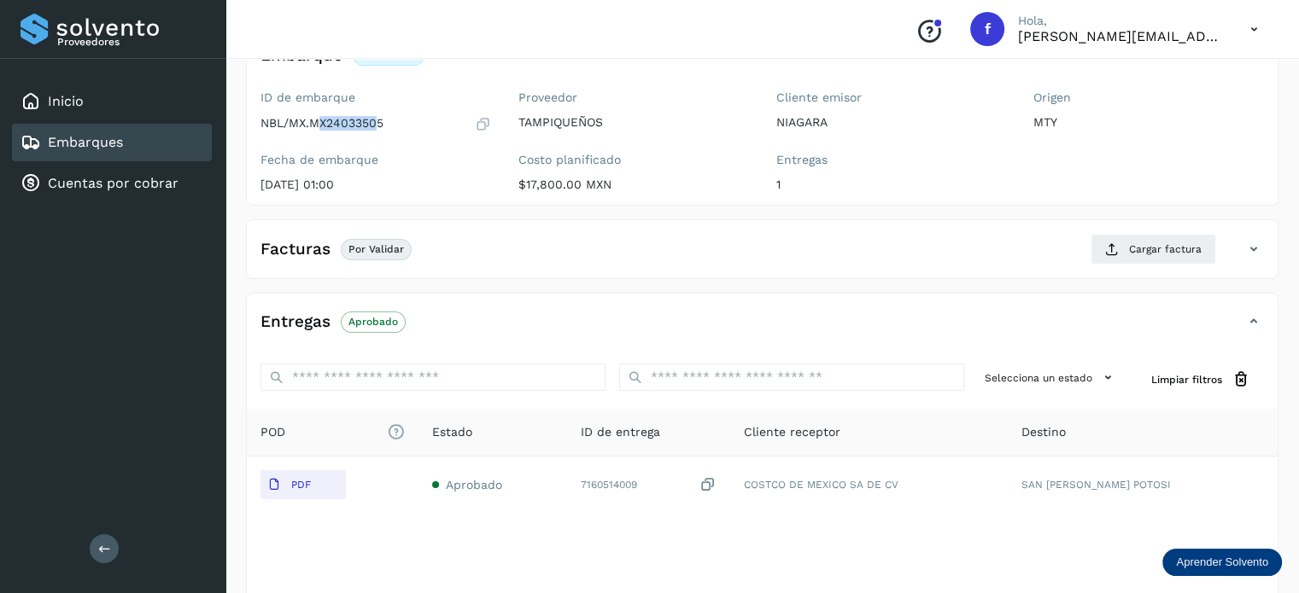
drag, startPoint x: 379, startPoint y: 126, endPoint x: 320, endPoint y: 129, distance: 59.0
click at [320, 129] on p "NBL/MX.MX24033505" at bounding box center [321, 123] width 123 height 15
click at [321, 129] on p "NBL/MX.MX24033505" at bounding box center [321, 123] width 123 height 15
drag, startPoint x: 311, startPoint y: 119, endPoint x: 389, endPoint y: 121, distance: 78.6
click at [389, 121] on div "NBL/MX.MX24033505" at bounding box center [375, 123] width 231 height 17
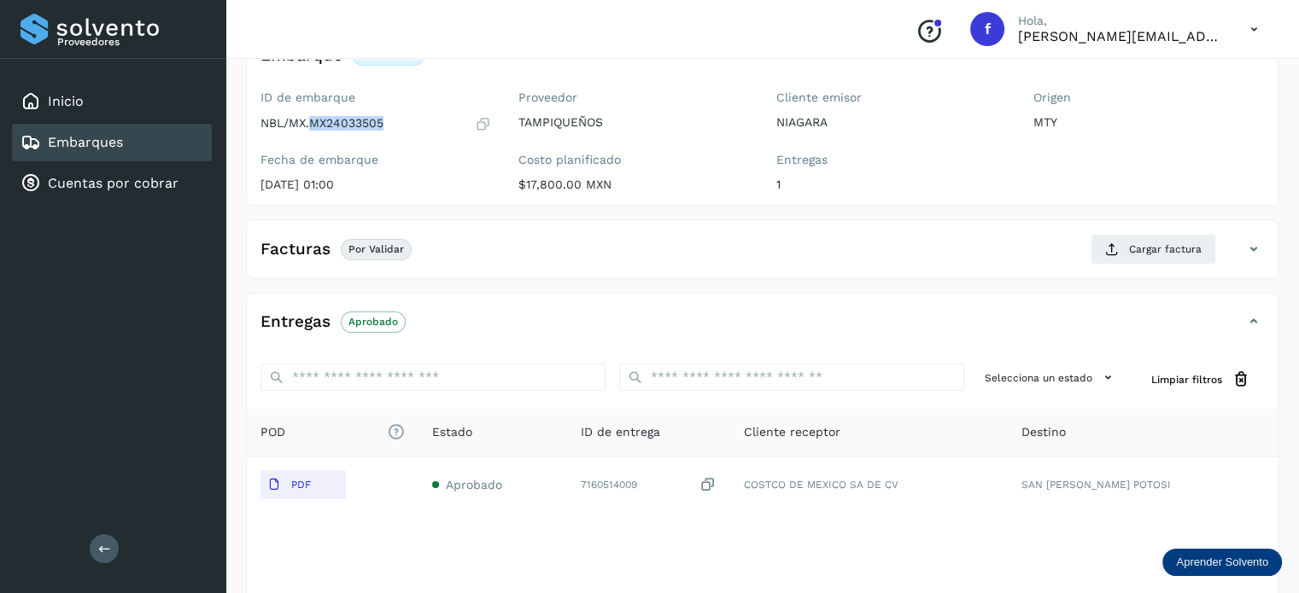
copy p "MX24033505"
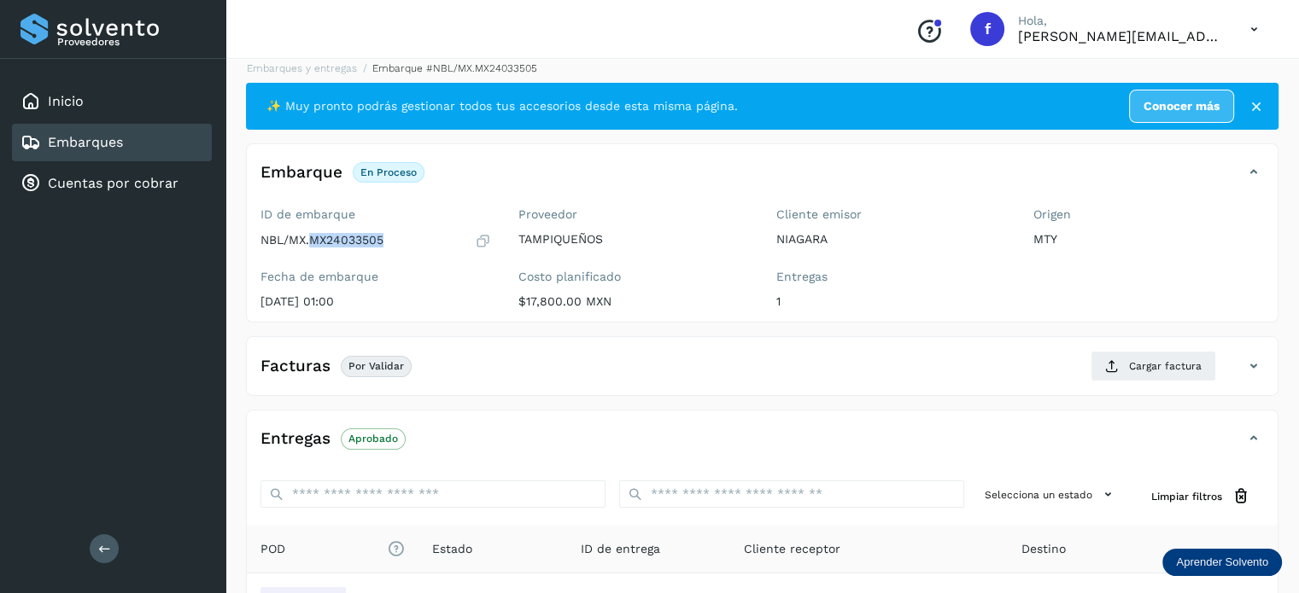
scroll to position [0, 0]
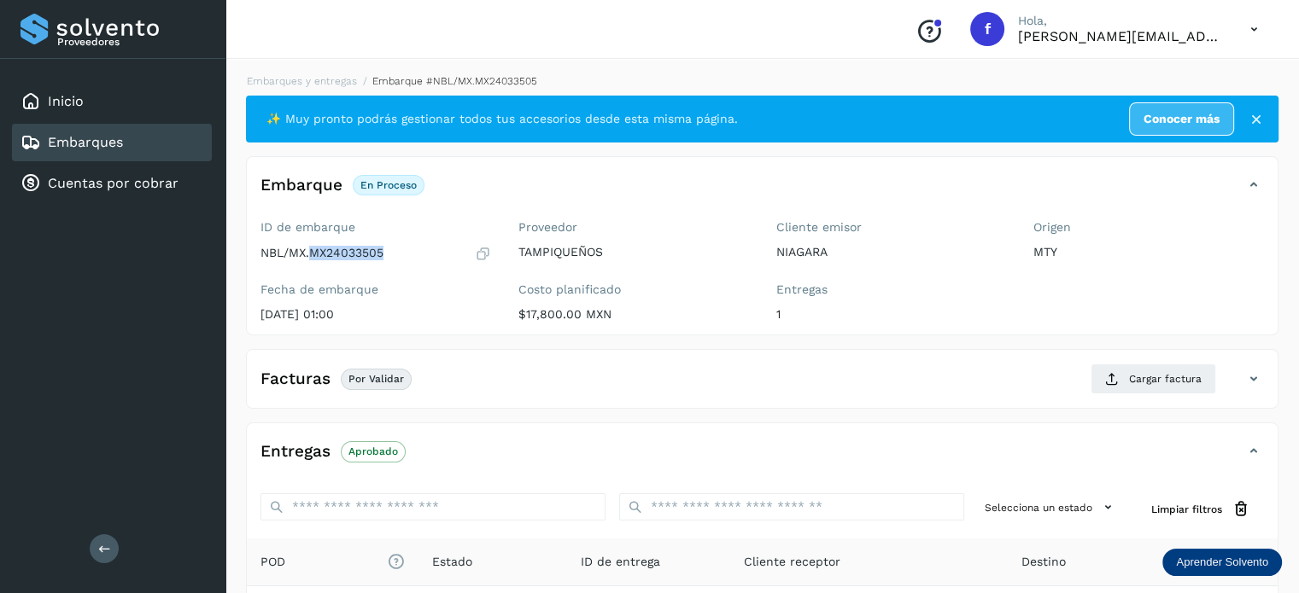
select select "**"
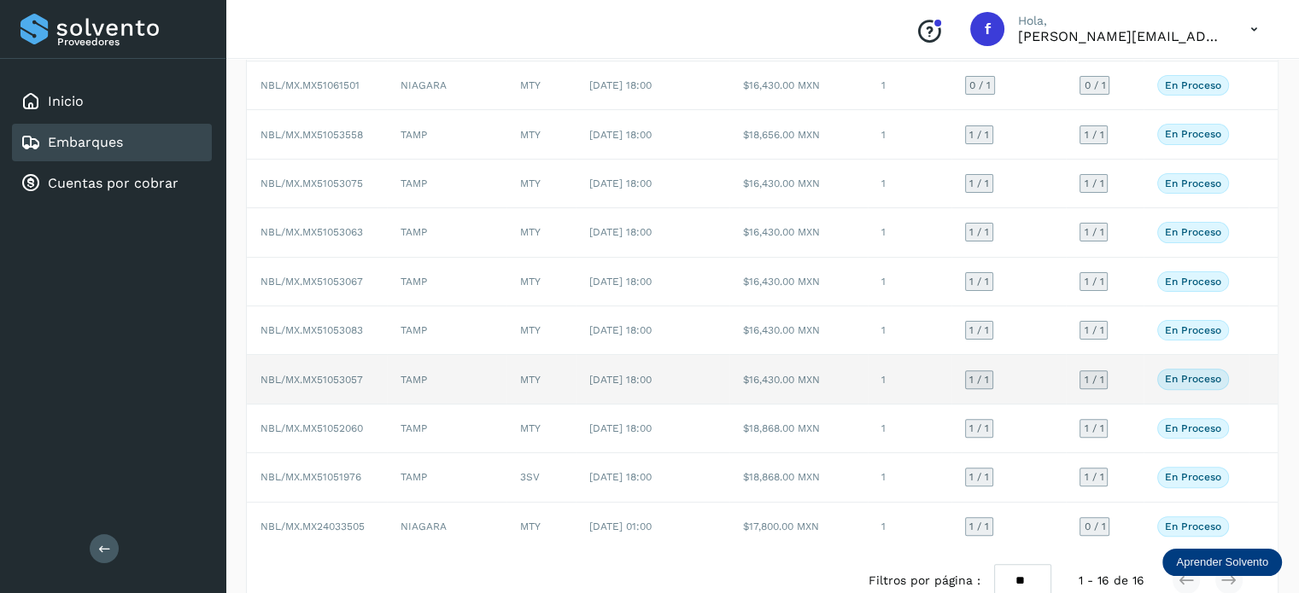
scroll to position [482, 0]
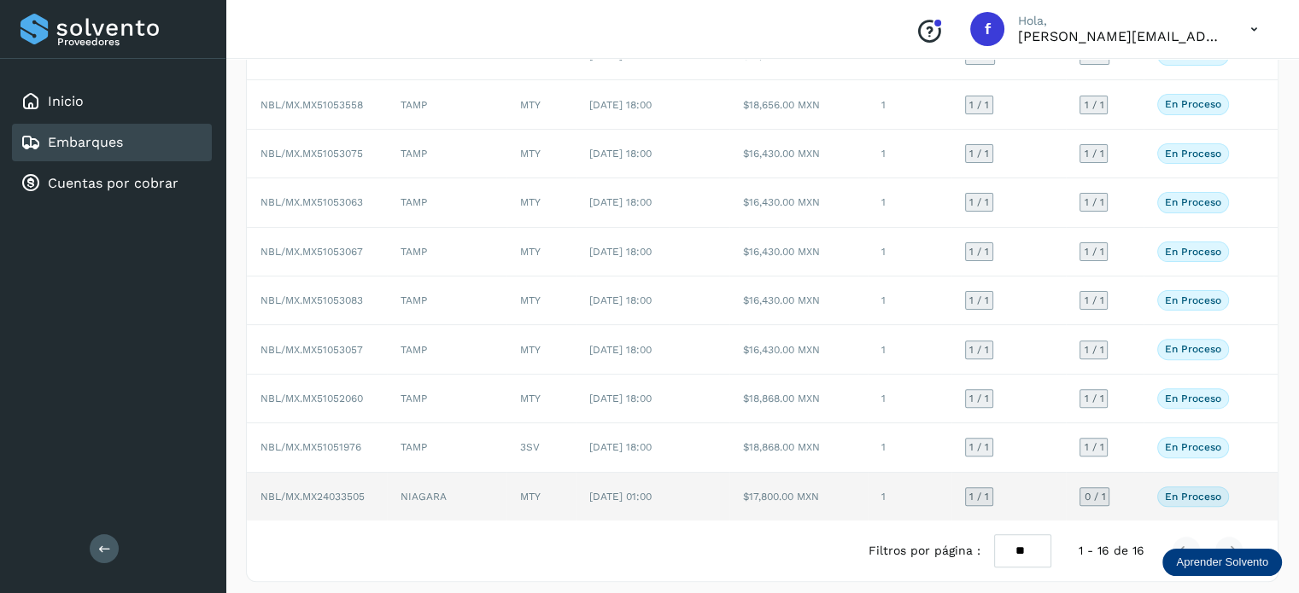
click at [404, 487] on td "NIAGARA" at bounding box center [447, 497] width 120 height 48
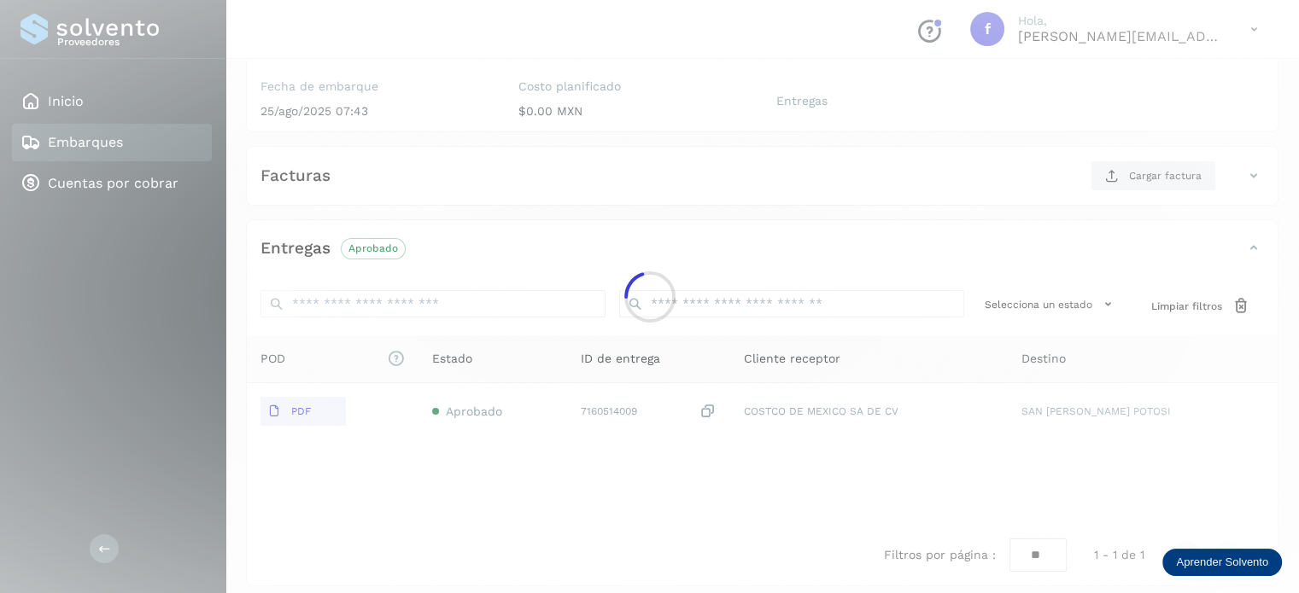
scroll to position [215, 0]
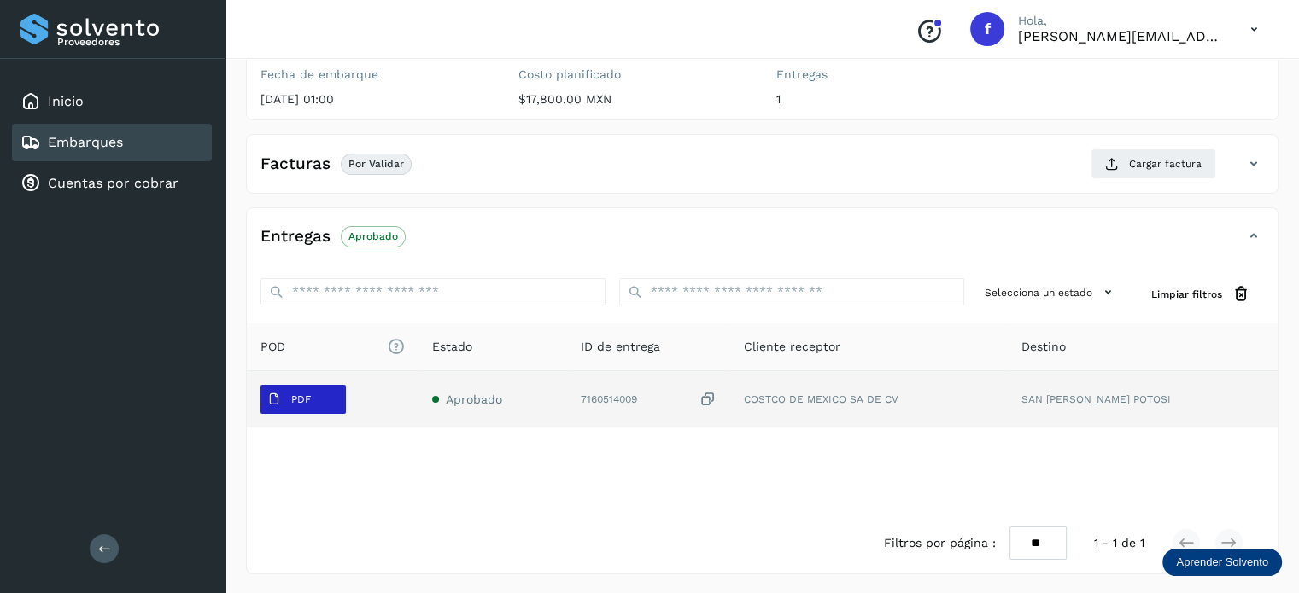
click at [345, 399] on div "PDF" at bounding box center [332, 399] width 144 height 29
click at [342, 397] on button "PDF" at bounding box center [302, 399] width 85 height 29
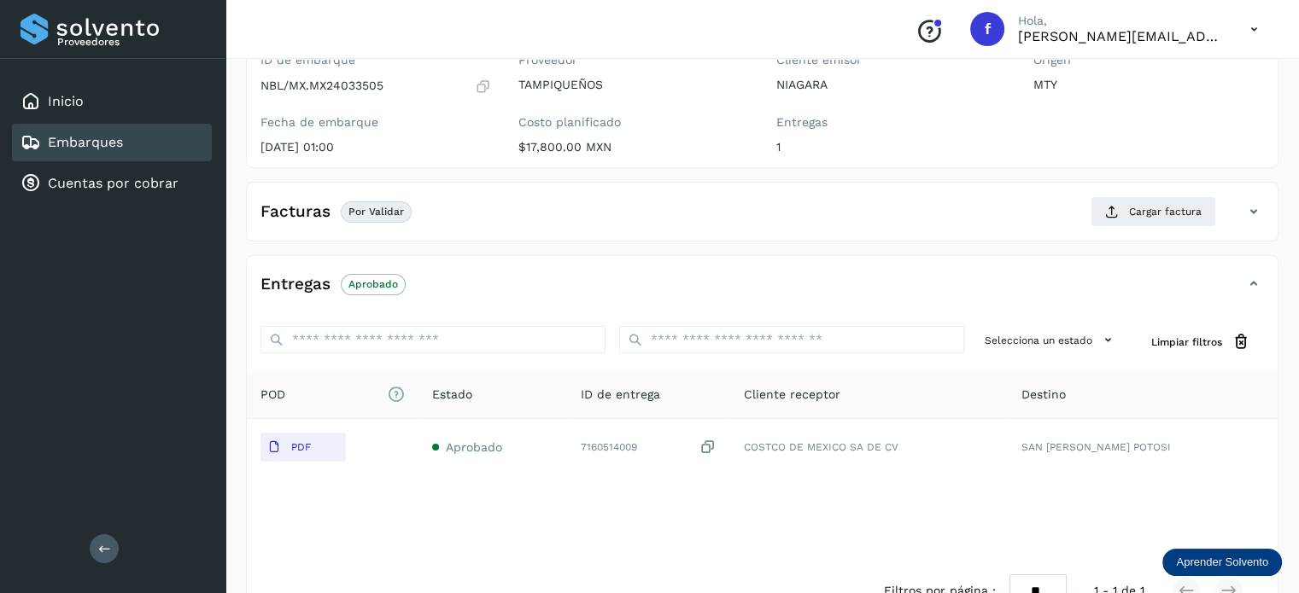
scroll to position [171, 0]
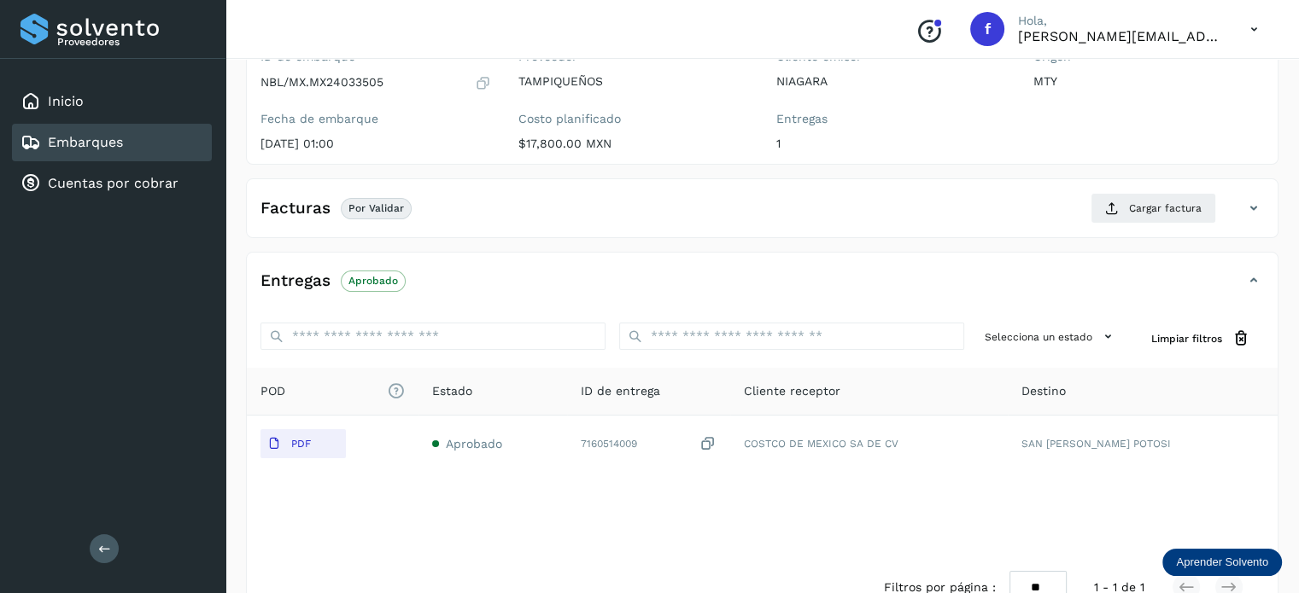
click at [373, 295] on div "Entregas Aprobado" at bounding box center [762, 287] width 1030 height 43
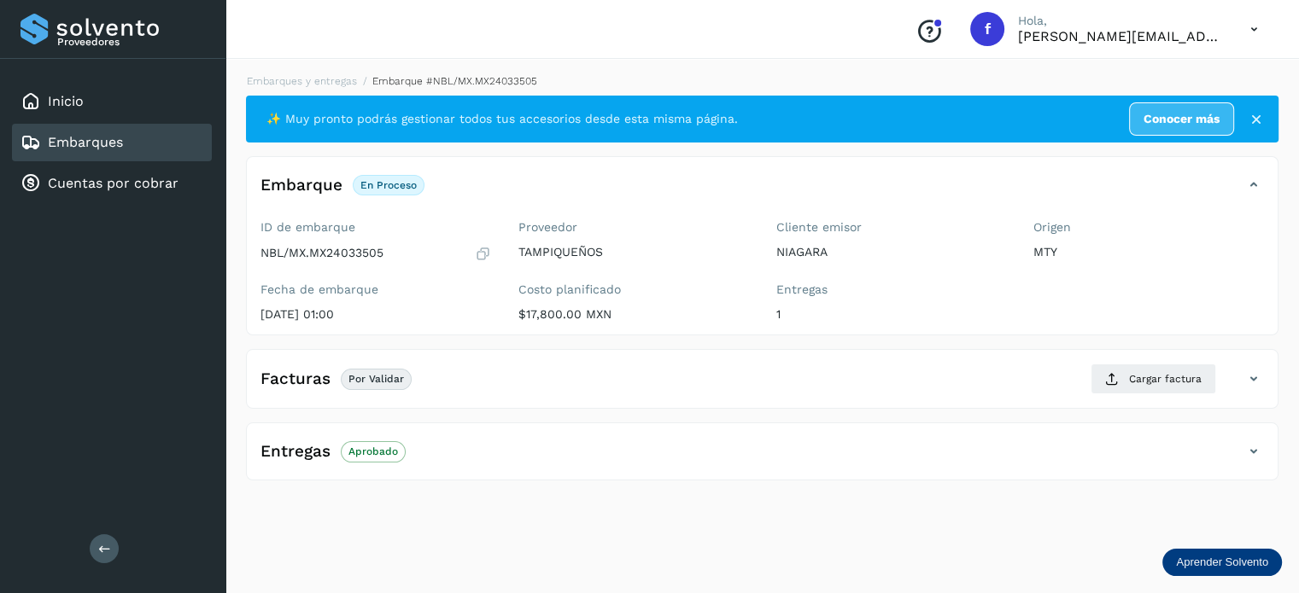
scroll to position [0, 0]
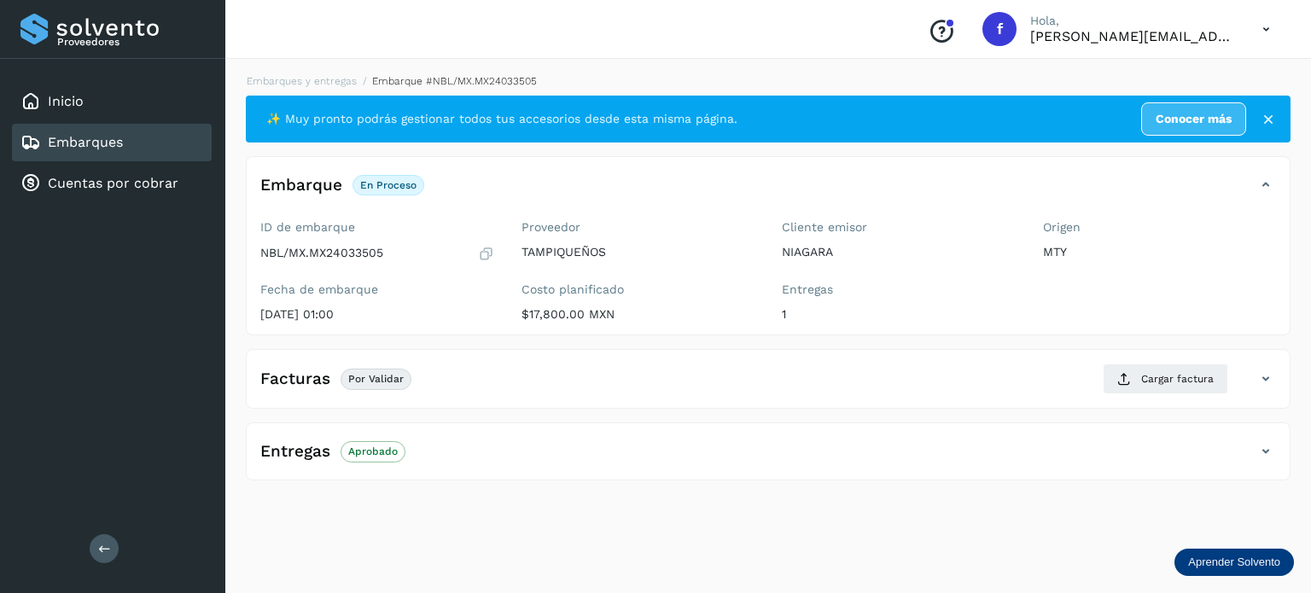
click at [318, 447] on h4 "Entregas" at bounding box center [295, 452] width 70 height 20
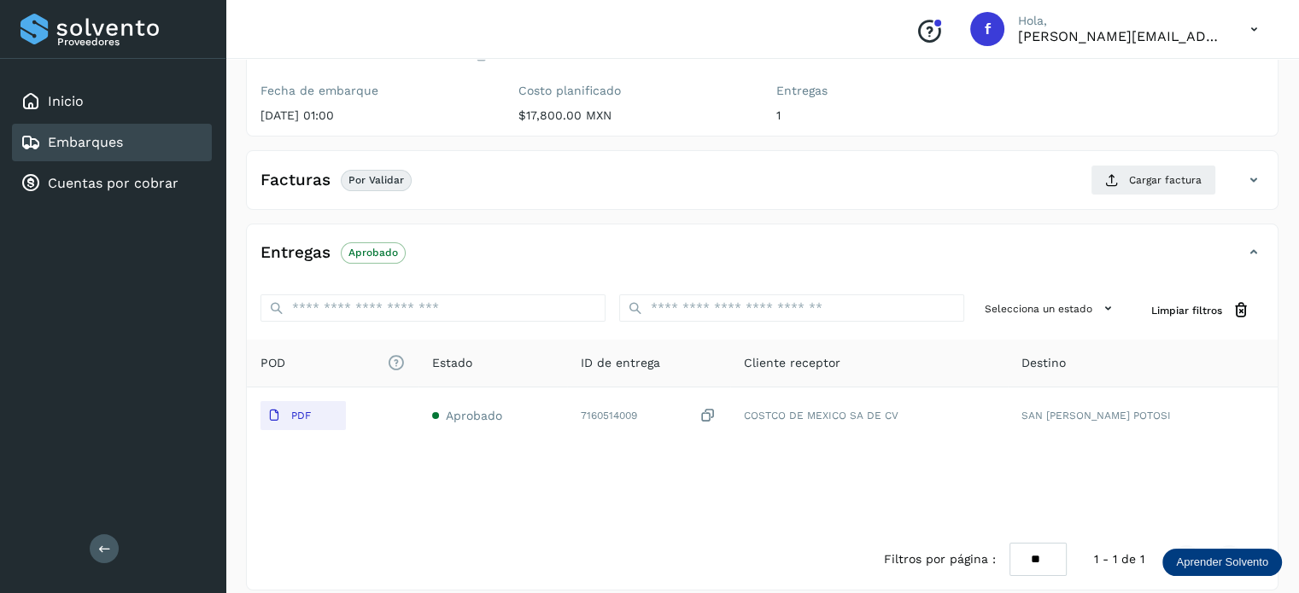
scroll to position [215, 0]
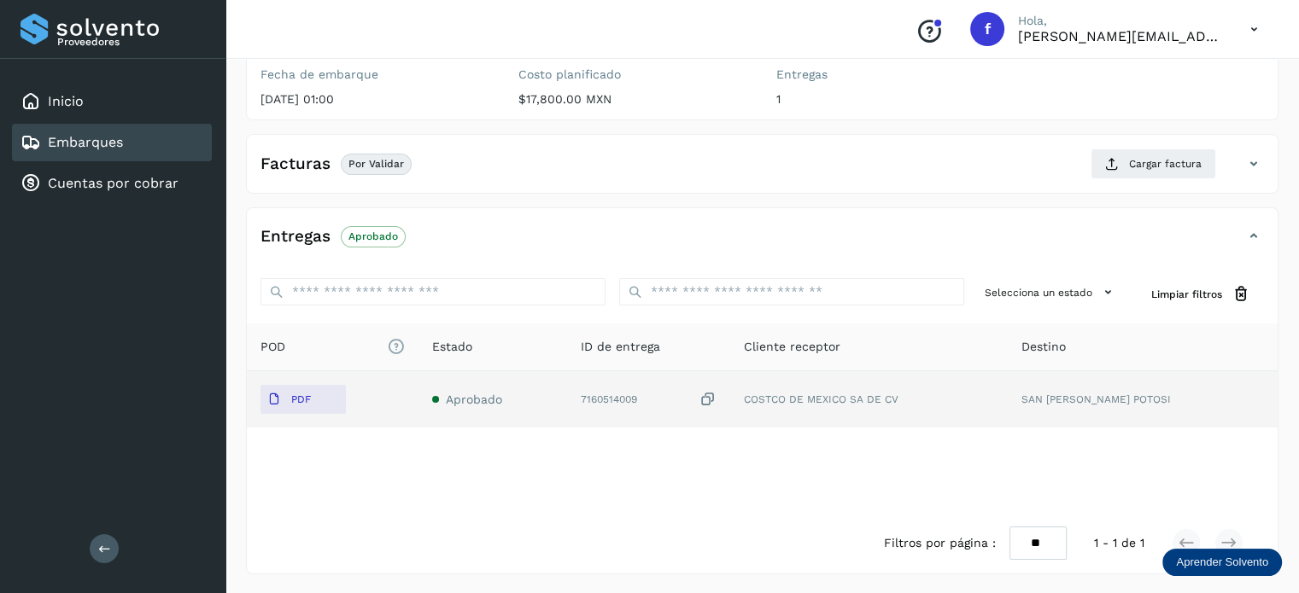
click at [405, 398] on div "PDF" at bounding box center [332, 399] width 144 height 29
click at [336, 399] on button "PDF" at bounding box center [302, 399] width 85 height 29
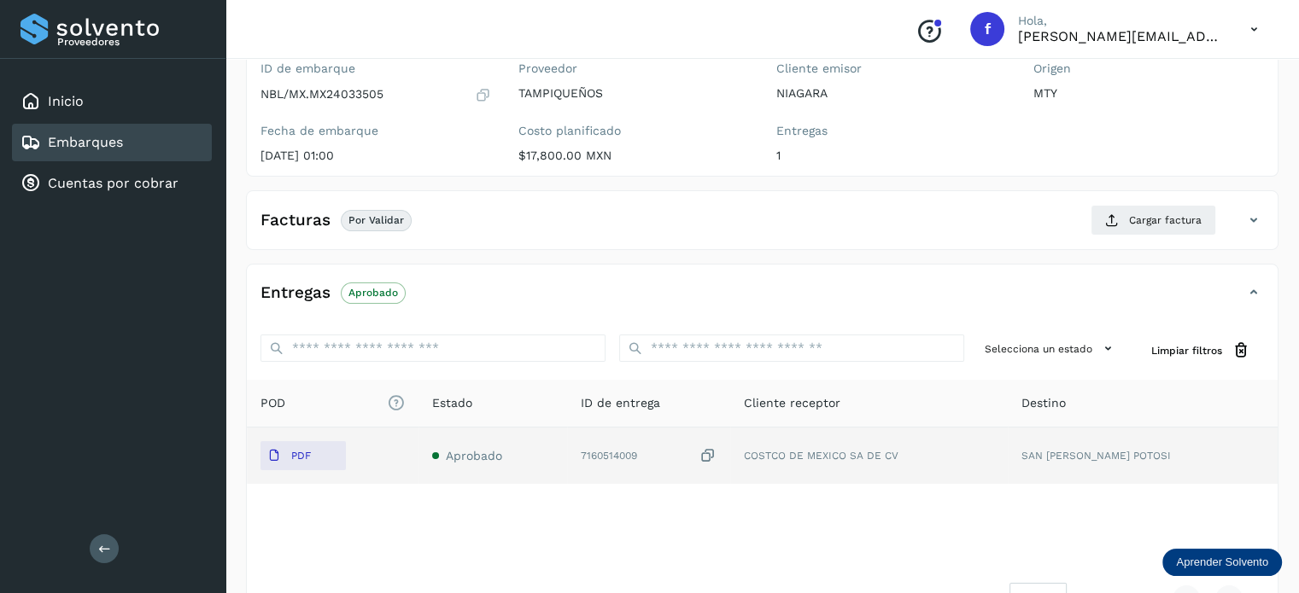
scroll to position [130, 0]
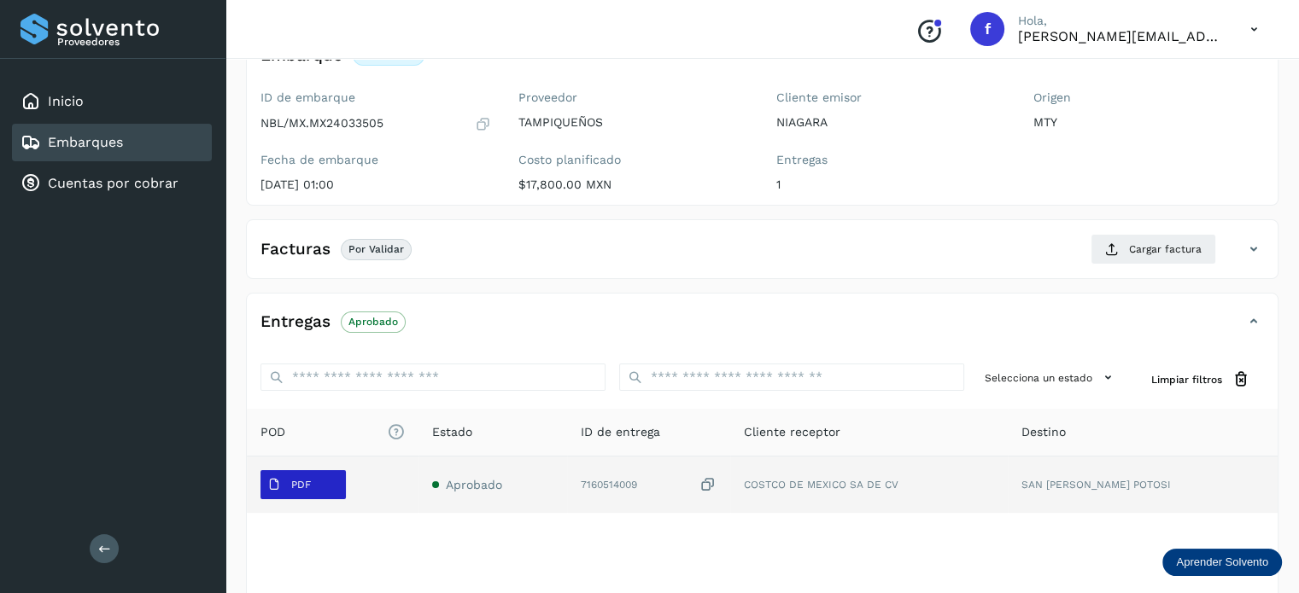
click at [283, 471] on span "PDF" at bounding box center [288, 484] width 57 height 27
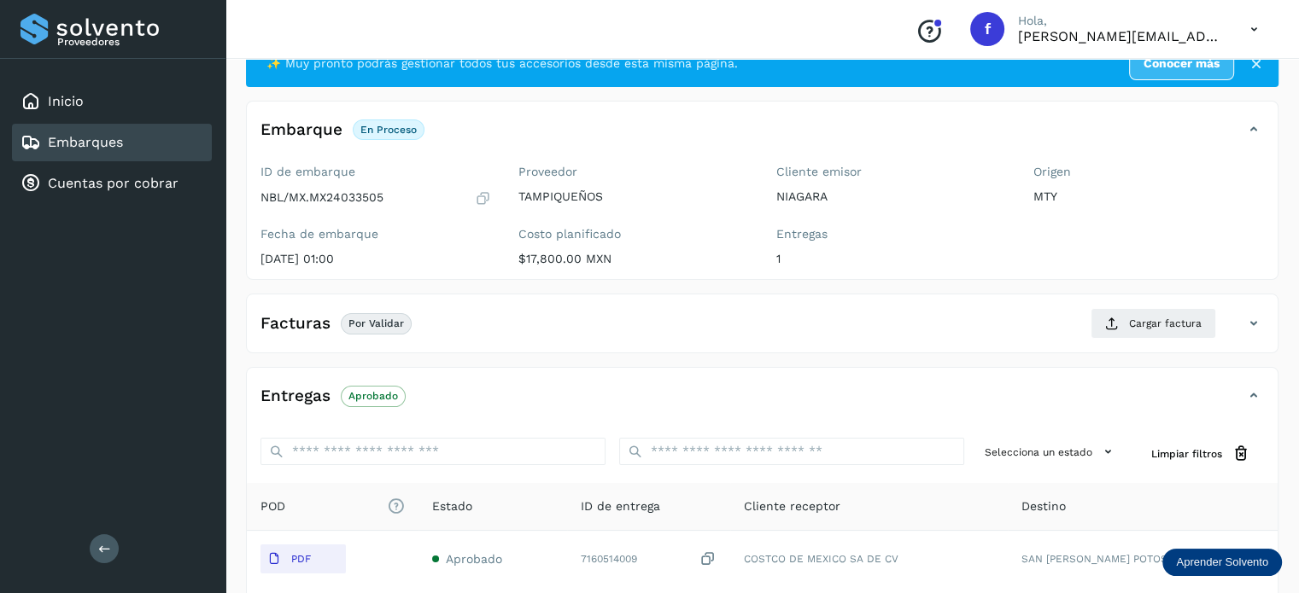
scroll to position [85, 0]
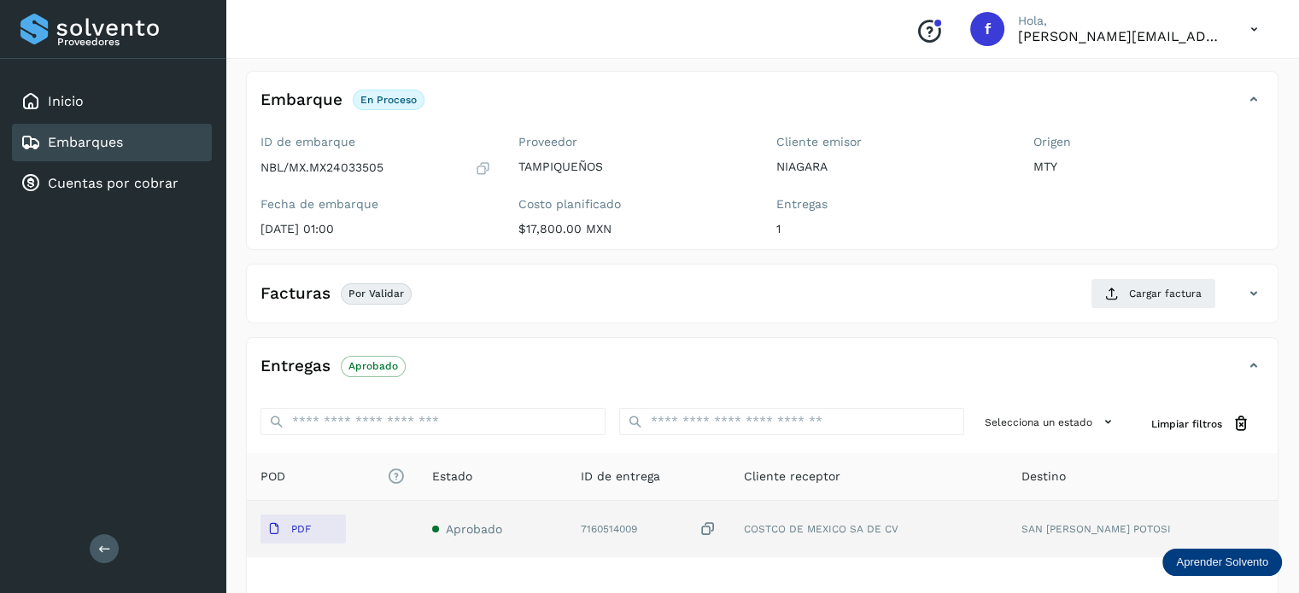
click at [730, 540] on td "7160514009" at bounding box center [868, 529] width 277 height 56
click at [655, 525] on div "7160514009" at bounding box center [649, 530] width 136 height 18
drag, startPoint x: 674, startPoint y: 525, endPoint x: 607, endPoint y: 526, distance: 67.5
click at [730, 526] on td "7160514009" at bounding box center [868, 529] width 277 height 56
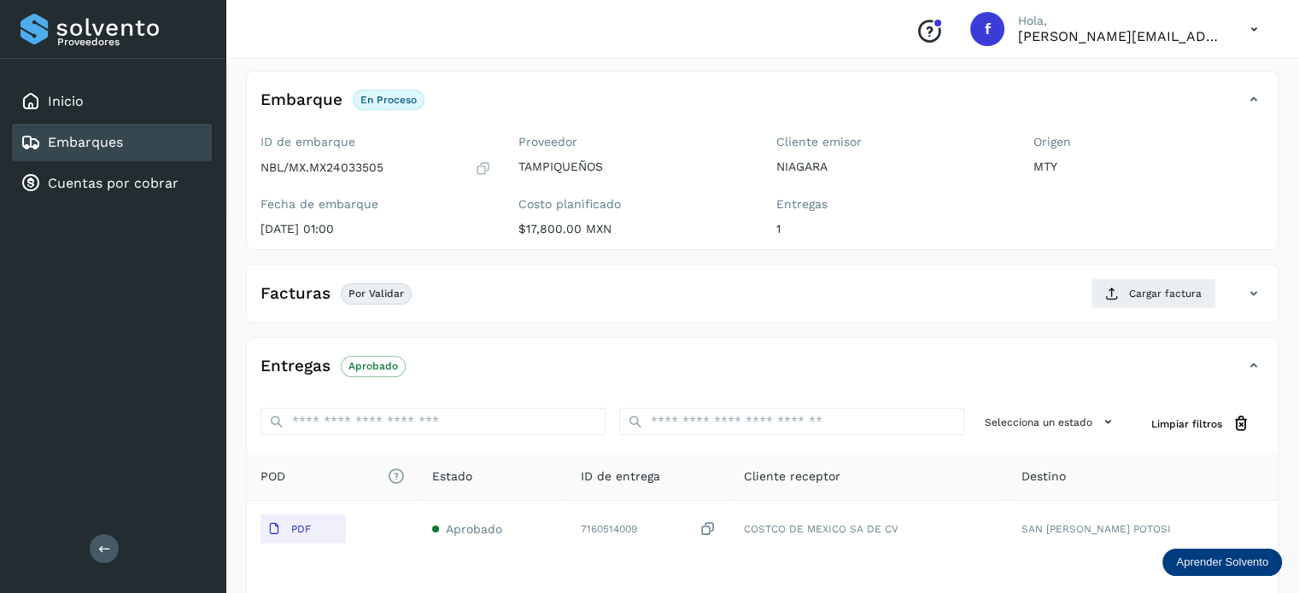
click at [943, 332] on div "✨ Muy pronto podrás gestionar todos tus accesorios desde esta misma página. Con…" at bounding box center [762, 357] width 1032 height 694
